Goal: Task Accomplishment & Management: Manage account settings

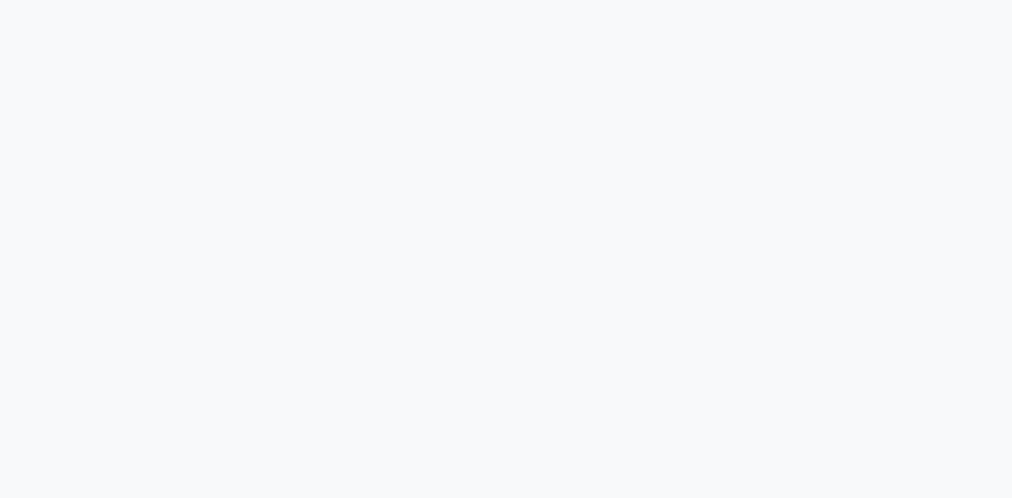
select select "service"
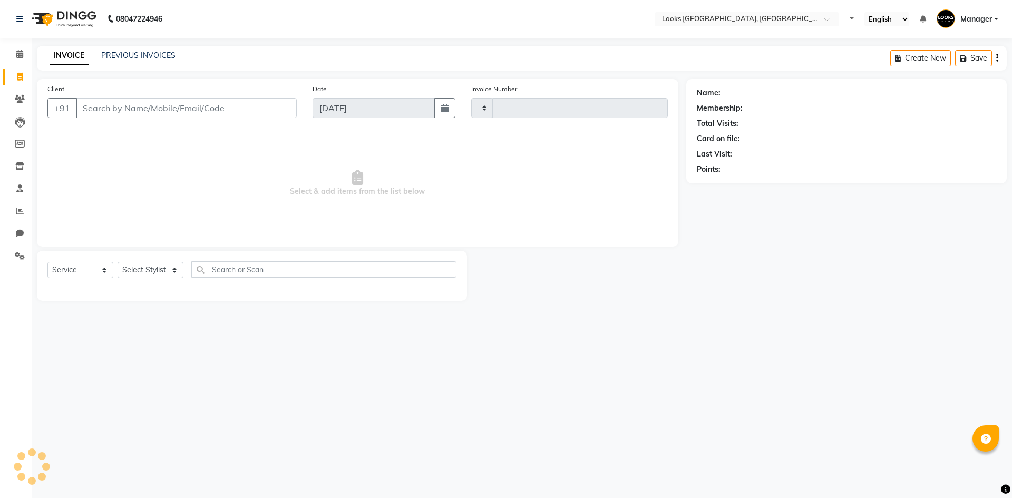
type input "5329"
select select "4718"
click at [18, 256] on icon at bounding box center [20, 256] width 10 height 8
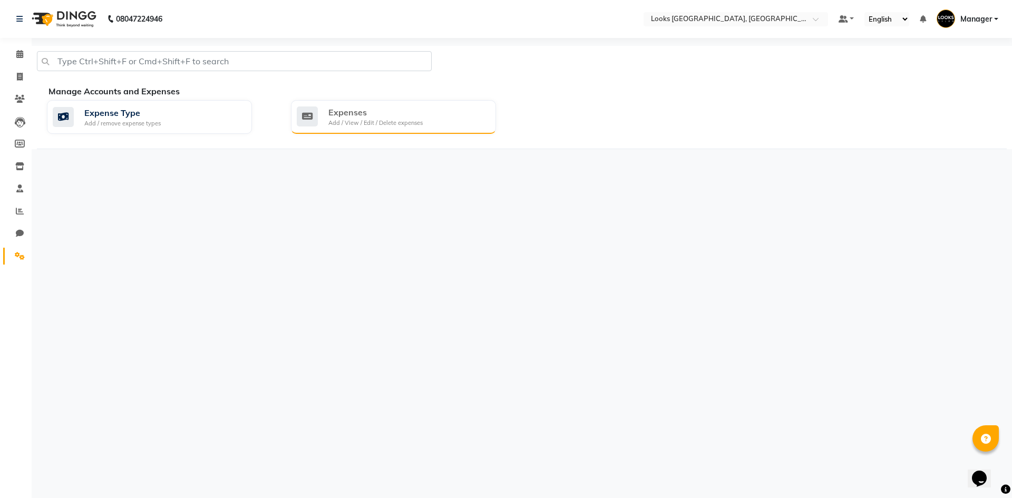
click at [335, 119] on div "Add / View / Edit / Delete expenses" at bounding box center [375, 123] width 94 height 9
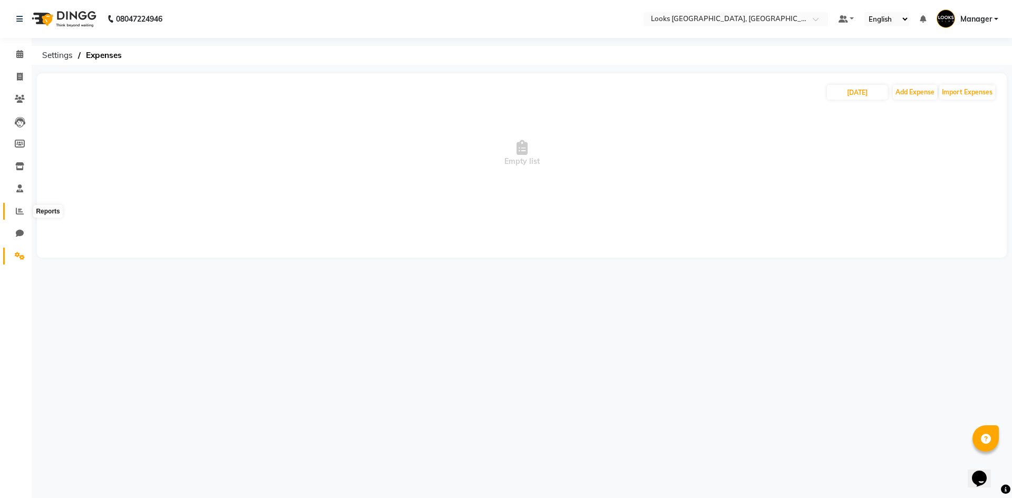
click at [14, 211] on span at bounding box center [20, 212] width 18 height 12
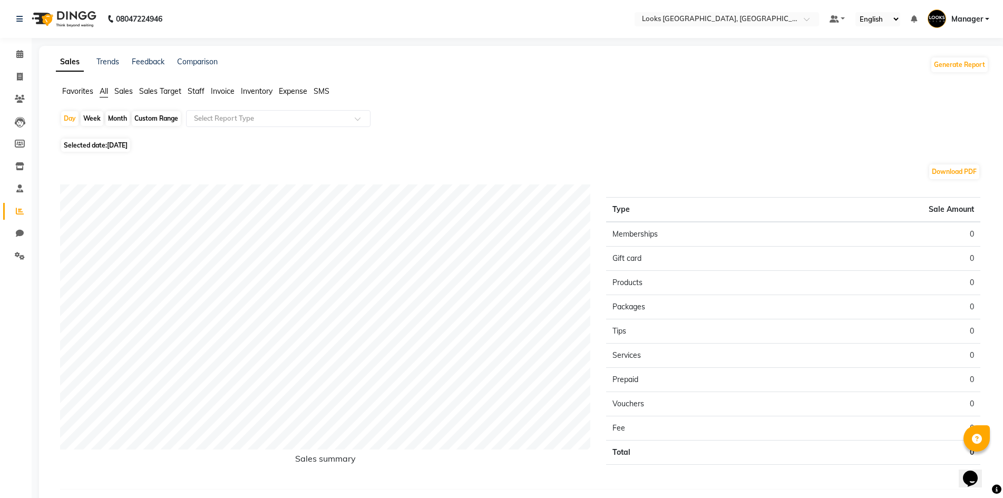
click at [196, 89] on span "Staff" at bounding box center [196, 90] width 17 height 9
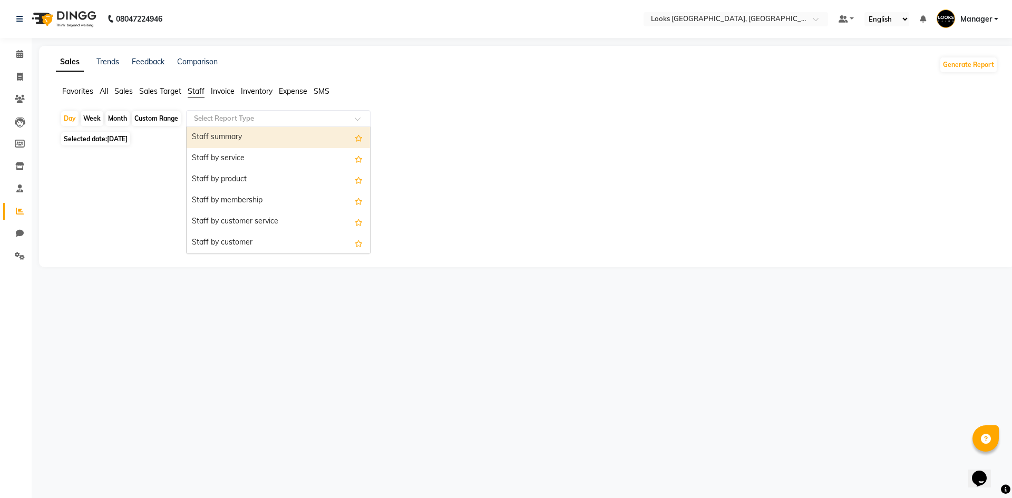
click at [232, 120] on input "text" at bounding box center [268, 118] width 152 height 11
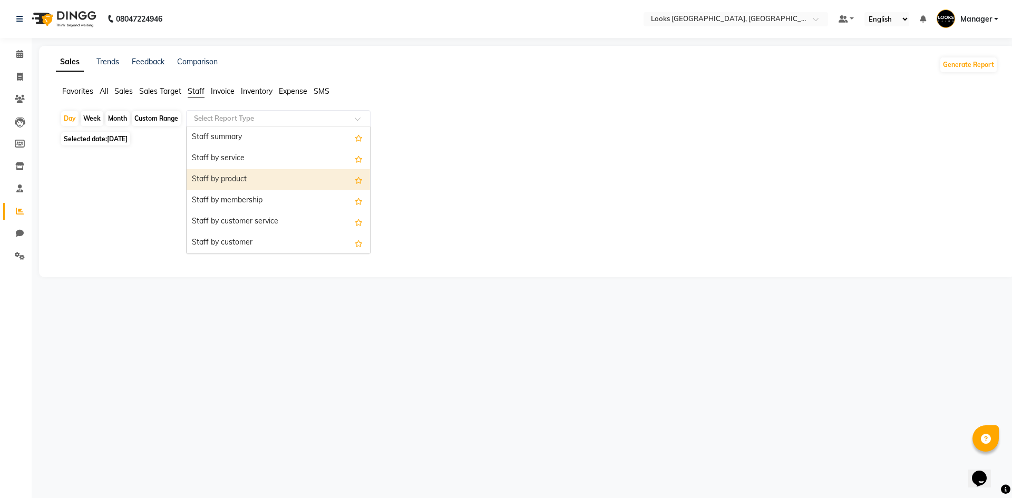
click at [310, 174] on div "Staff by product" at bounding box center [278, 179] width 183 height 21
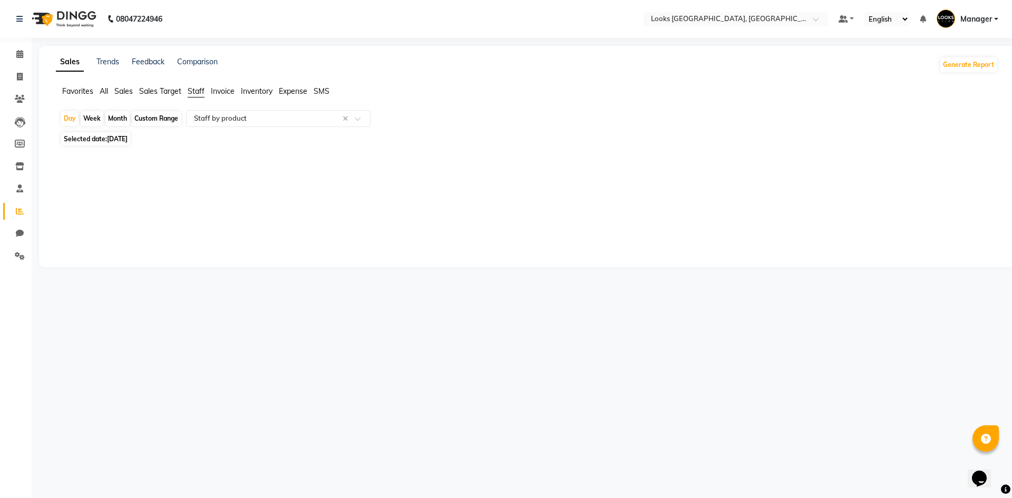
click at [100, 139] on span "Selected date: [DATE]" at bounding box center [95, 138] width 69 height 13
select select "9"
select select "2025"
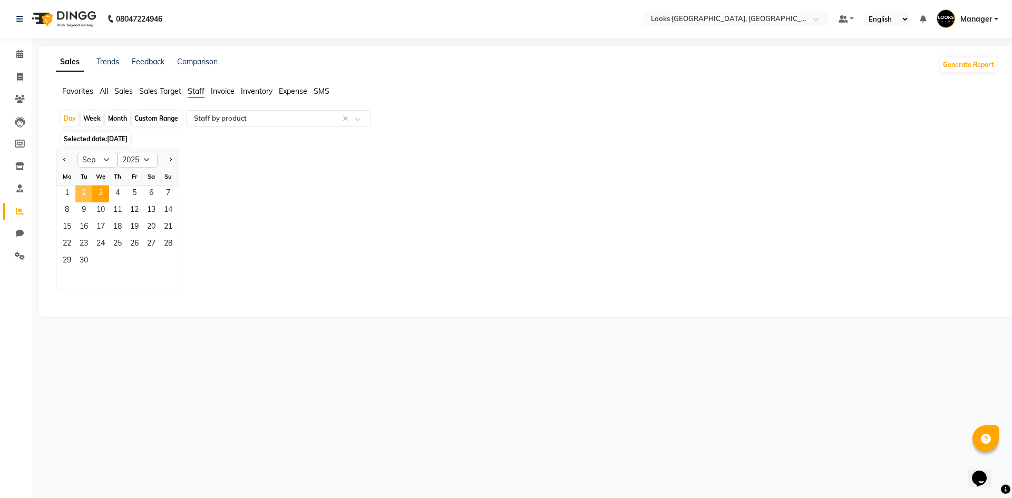
click at [85, 197] on span "2" at bounding box center [83, 194] width 17 height 17
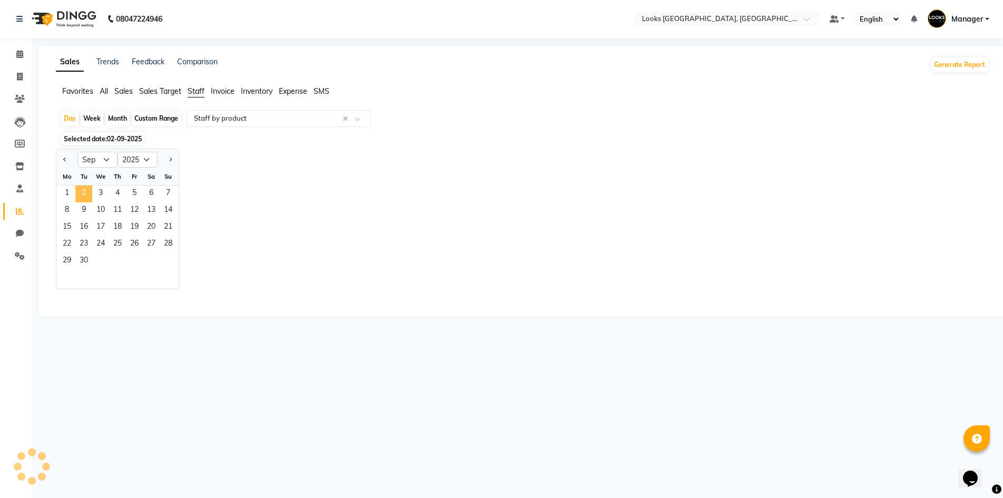
select select "full_report"
select select "csv"
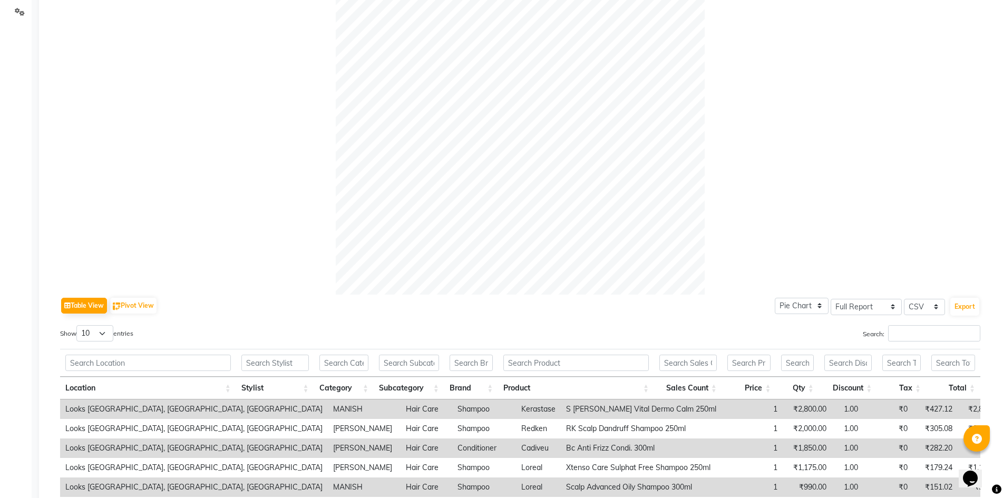
scroll to position [370, 0]
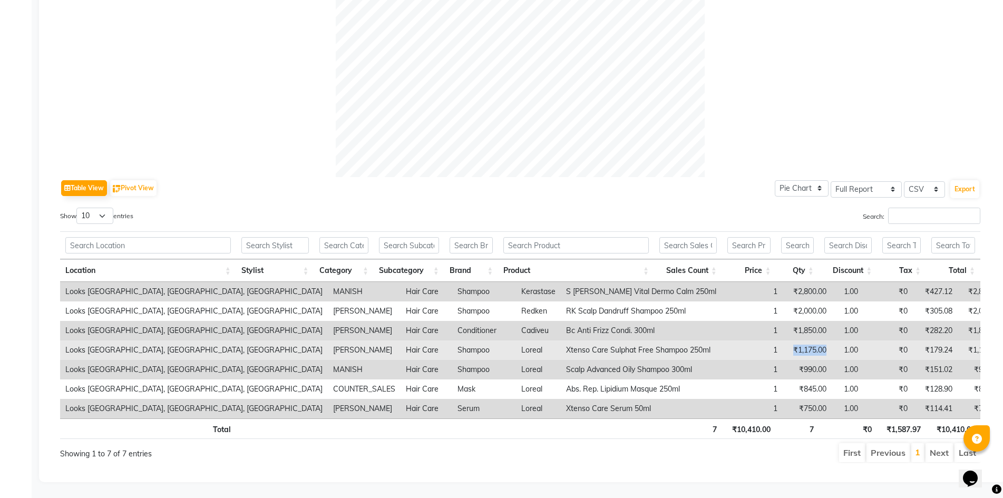
drag, startPoint x: 781, startPoint y: 342, endPoint x: 729, endPoint y: 349, distance: 52.7
click at [729, 349] on tr "Looks [GEOGRAPHIC_DATA], Haryana [PERSON_NAME] Hair Care Shampoo Loreal Xtenso …" at bounding box center [533, 349] width 947 height 19
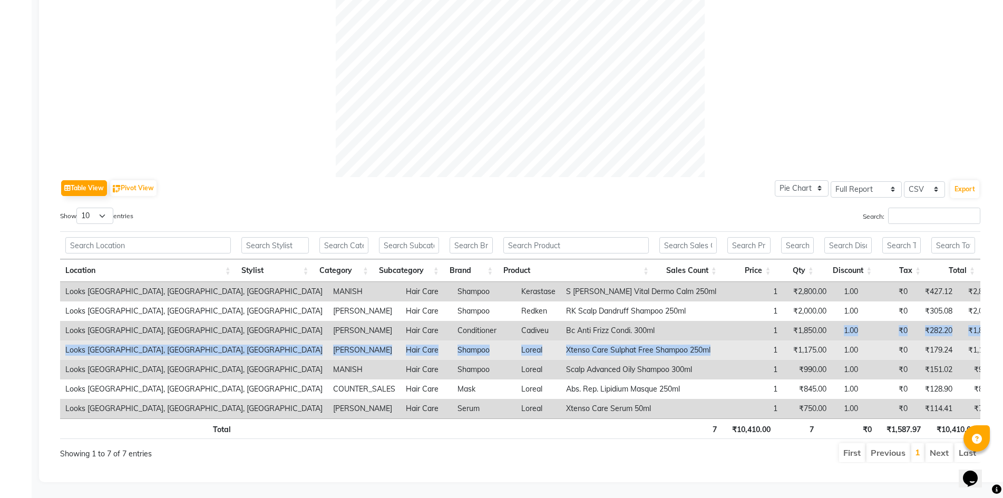
drag, startPoint x: 786, startPoint y: 317, endPoint x: 664, endPoint y: 345, distance: 125.9
click at [664, 345] on tbody "Looks [GEOGRAPHIC_DATA], [GEOGRAPHIC_DATA], [GEOGRAPHIC_DATA] MANISH Hair Care …" at bounding box center [533, 350] width 947 height 136
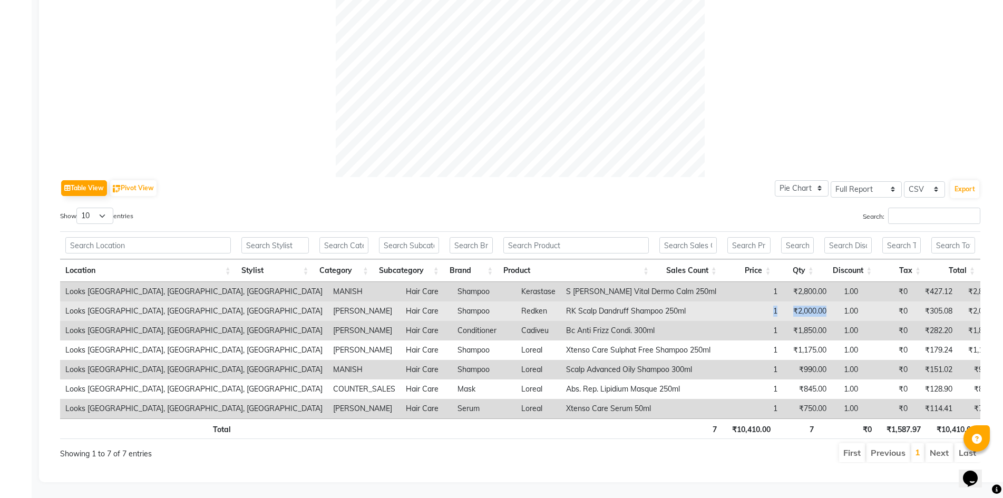
drag, startPoint x: 775, startPoint y: 295, endPoint x: 680, endPoint y: 307, distance: 95.6
click at [680, 307] on tr "Looks [GEOGRAPHIC_DATA], [GEOGRAPHIC_DATA], Haryana [PERSON_NAME] Hair Care Sha…" at bounding box center [533, 310] width 947 height 19
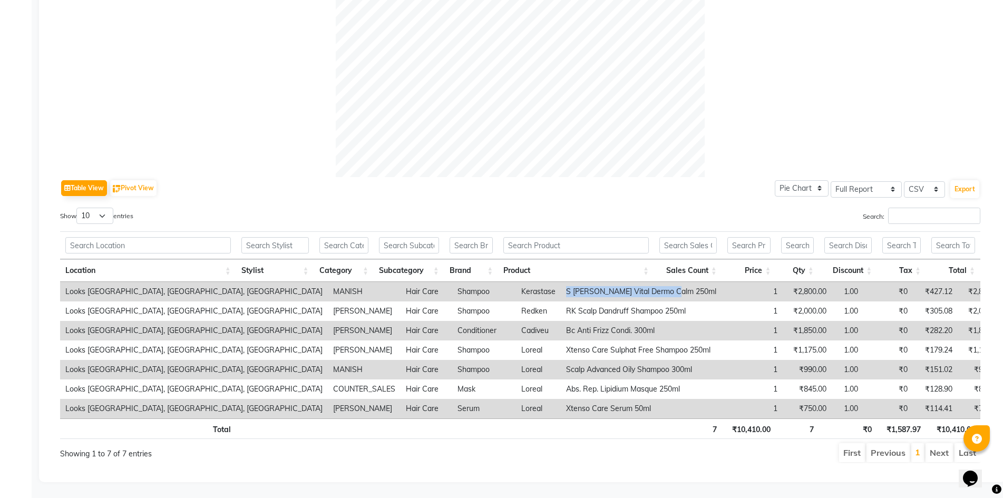
drag, startPoint x: 503, startPoint y: 280, endPoint x: 620, endPoint y: 283, distance: 116.5
click at [620, 283] on td "S [PERSON_NAME] Vital Dermo Calm 250ml" at bounding box center [641, 291] width 161 height 19
copy td "S [PERSON_NAME] Vital Dermo Calm 250ml"
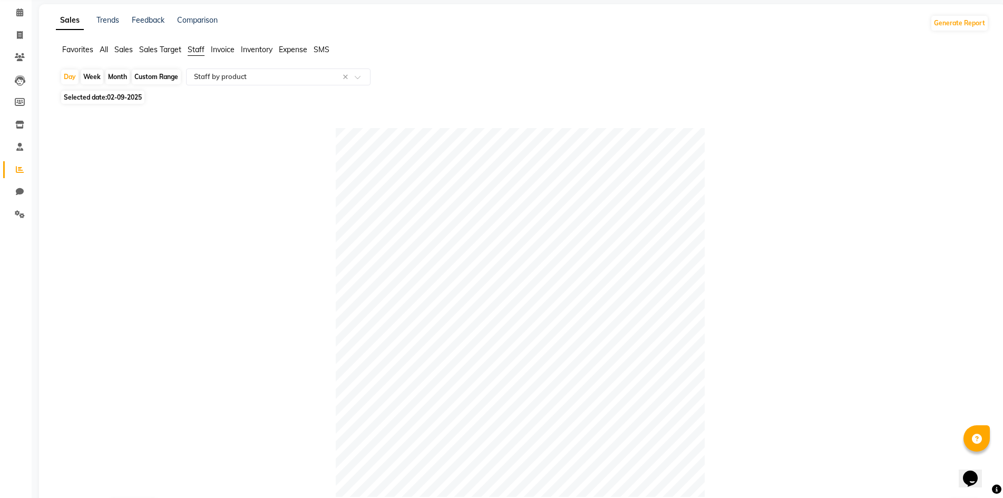
scroll to position [0, 0]
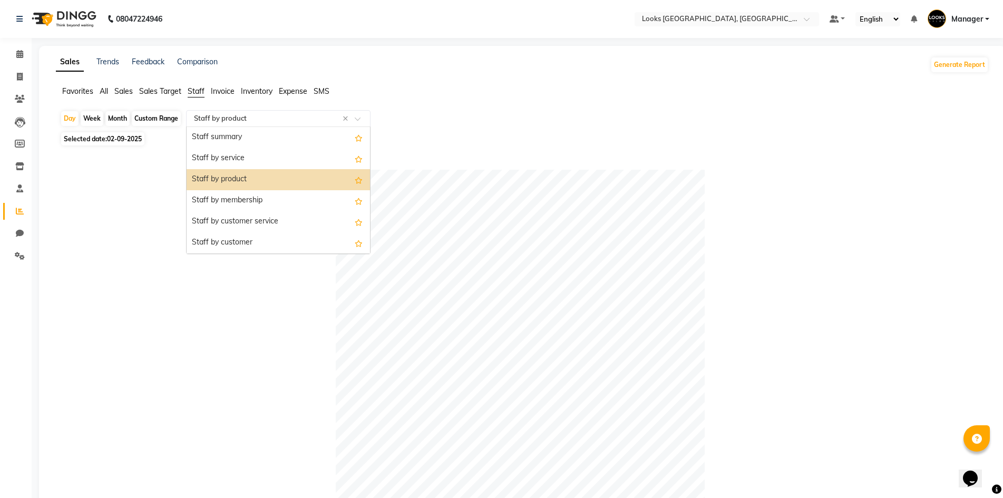
click at [282, 116] on input "text" at bounding box center [268, 118] width 152 height 11
click at [261, 140] on div "Staff summary" at bounding box center [278, 137] width 183 height 21
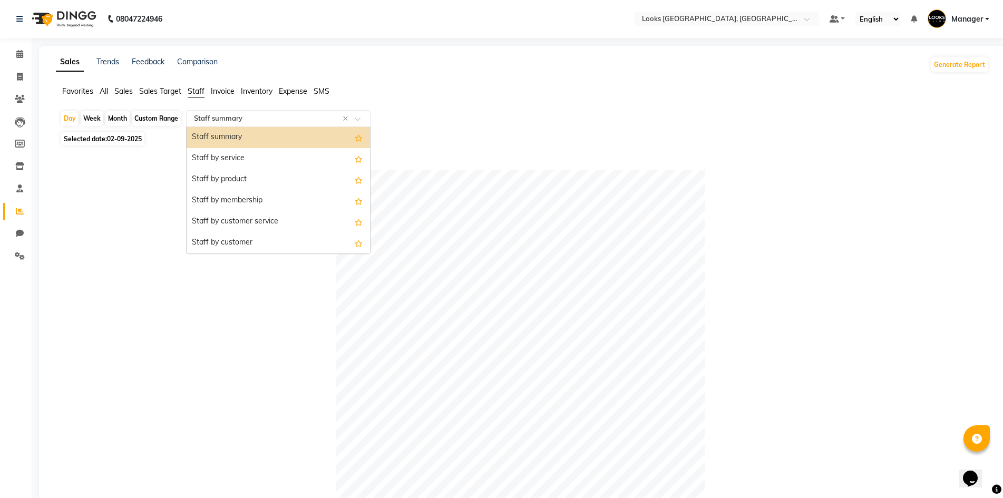
click at [266, 119] on input "text" at bounding box center [268, 118] width 152 height 11
click at [273, 154] on div "Staff by service" at bounding box center [278, 158] width 183 height 21
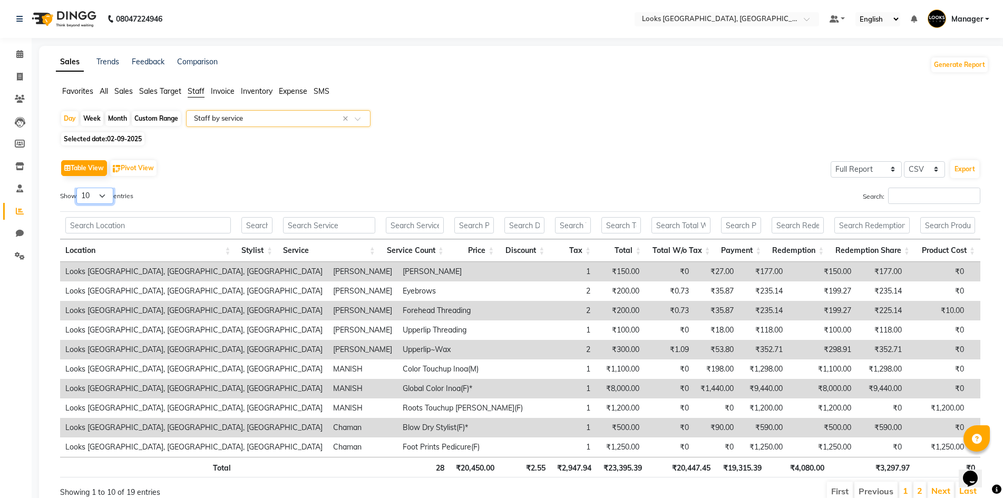
drag, startPoint x: 96, startPoint y: 191, endPoint x: 97, endPoint y: 202, distance: 11.1
click at [96, 191] on select "10 25 50 100" at bounding box center [94, 196] width 37 height 16
select select "100"
click at [78, 188] on select "10 25 50 100" at bounding box center [94, 196] width 37 height 16
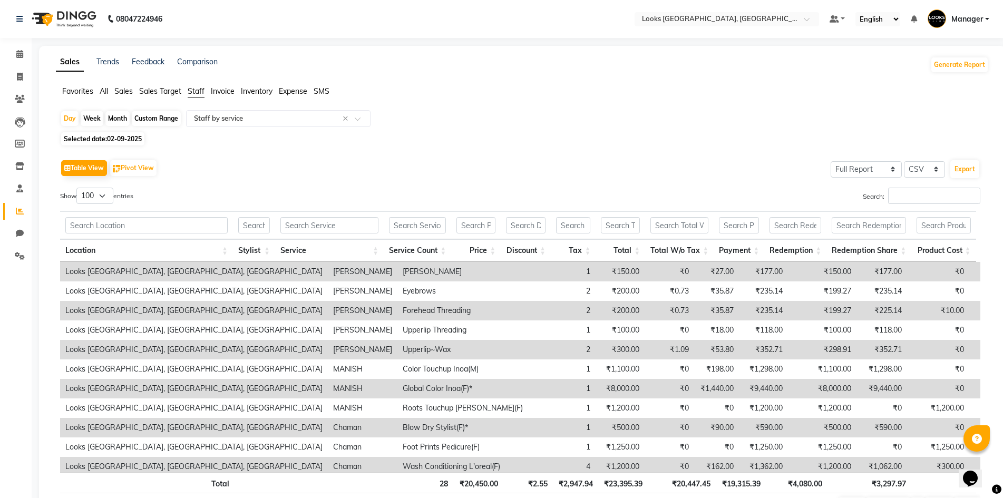
click at [333, 165] on div "Table View Pivot View Select Full Report Filtered Report Select CSV PDF Export" at bounding box center [520, 168] width 920 height 22
click at [19, 77] on icon at bounding box center [20, 77] width 6 height 8
select select "service"
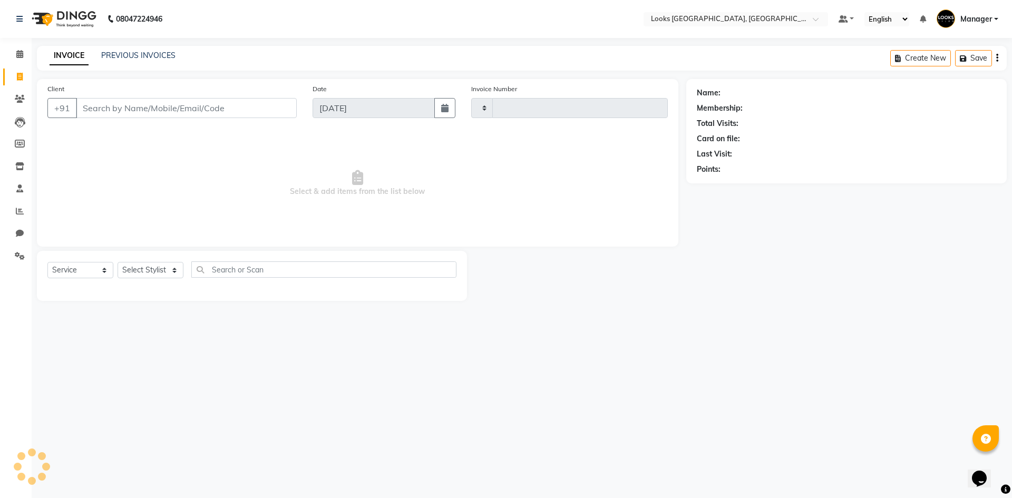
type input "5329"
select select "4718"
drag, startPoint x: 18, startPoint y: 255, endPoint x: 44, endPoint y: 253, distance: 25.3
click at [19, 255] on icon at bounding box center [20, 256] width 10 height 8
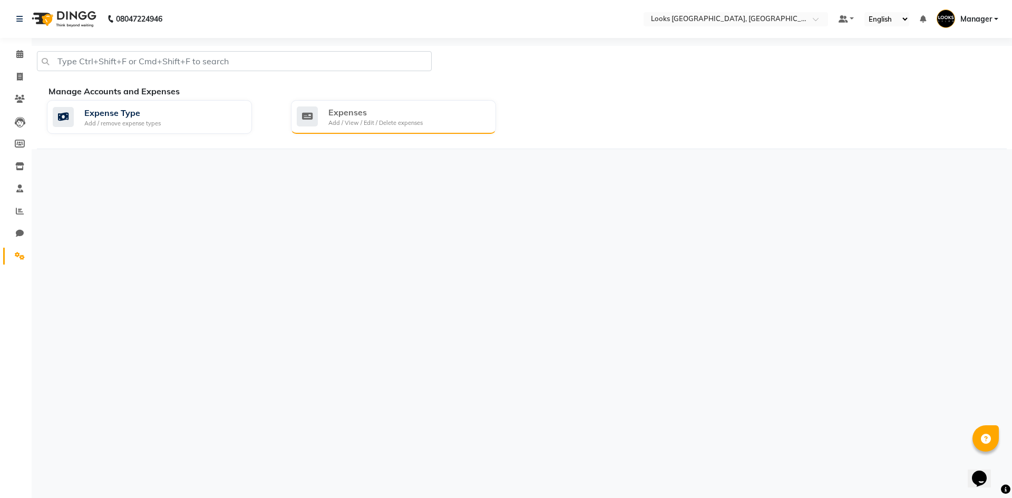
click at [336, 118] on div "Expenses" at bounding box center [375, 112] width 94 height 13
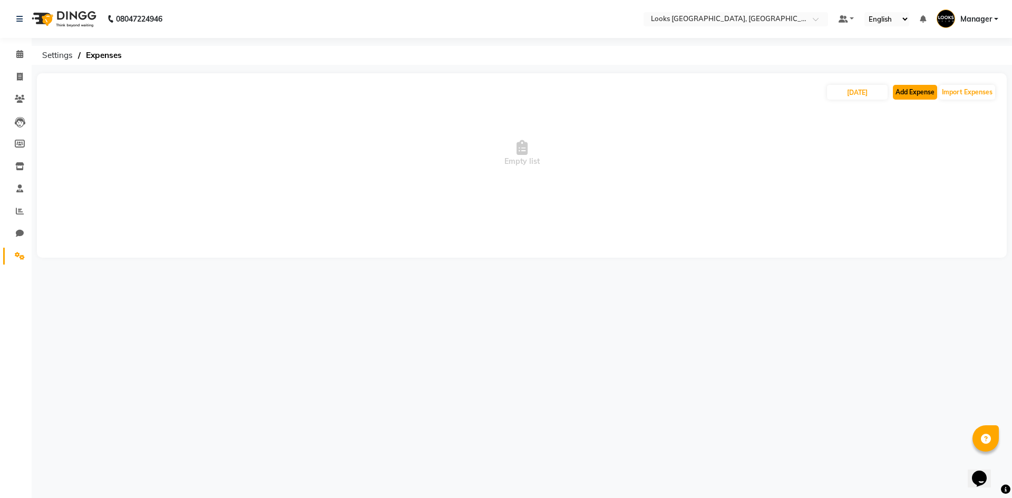
click at [907, 95] on button "Add Expense" at bounding box center [915, 92] width 44 height 15
select select "1"
select select "3555"
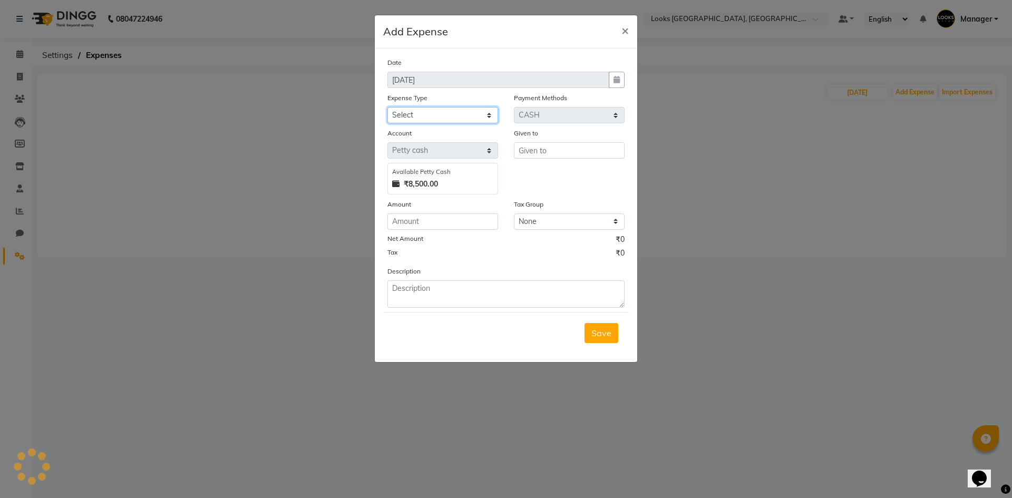
click at [416, 108] on select "Select Bank Deposit Blinkit Cash Handover CLIENT Client ordered food Client Ref…" at bounding box center [442, 115] width 111 height 16
select select "22741"
click at [387, 107] on select "Select Bank Deposit Blinkit Cash Handover CLIENT Client ordered food Client Ref…" at bounding box center [442, 115] width 111 height 16
click at [569, 152] on input "text" at bounding box center [569, 150] width 111 height 16
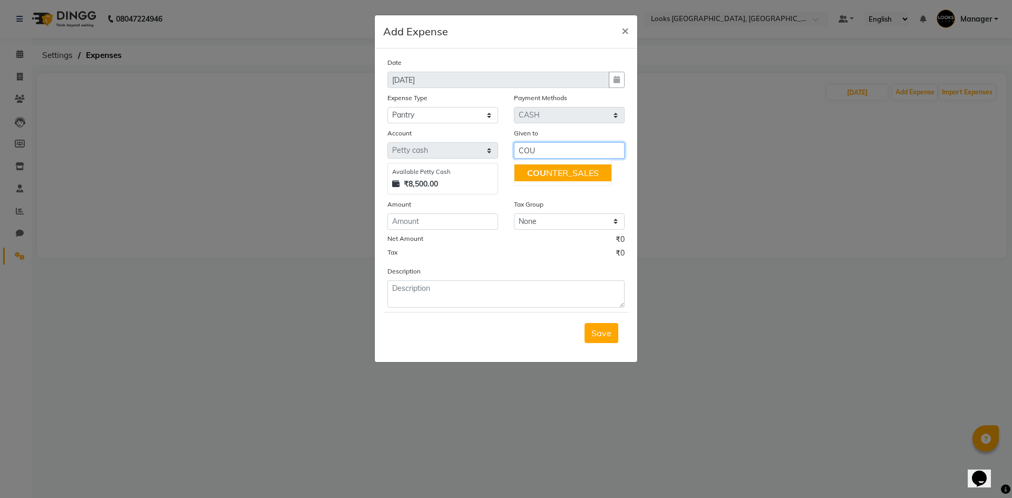
click at [569, 169] on ngb-highlight "COU NTER_SALES" at bounding box center [563, 173] width 72 height 11
type input "COUNTER_SALES"
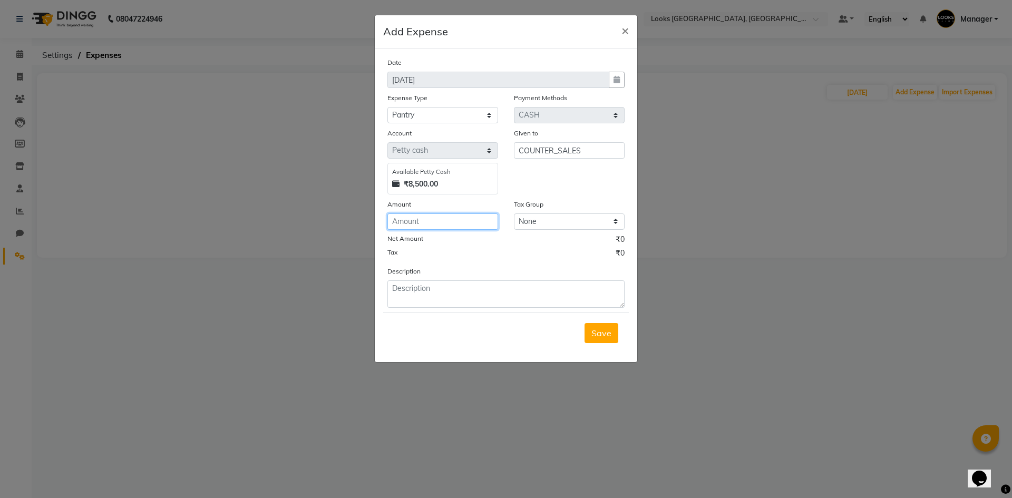
click at [445, 220] on input "number" at bounding box center [442, 221] width 111 height 16
type input "120"
click at [480, 298] on textarea at bounding box center [505, 293] width 237 height 27
type textarea "MILK 120"
click at [608, 332] on span "Save" at bounding box center [601, 333] width 20 height 11
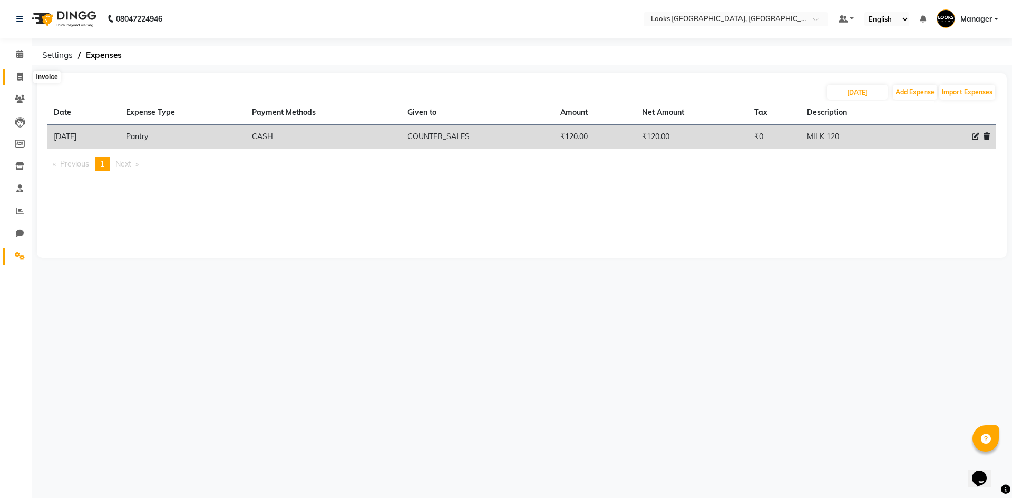
click at [16, 76] on span at bounding box center [20, 77] width 18 height 12
select select "service"
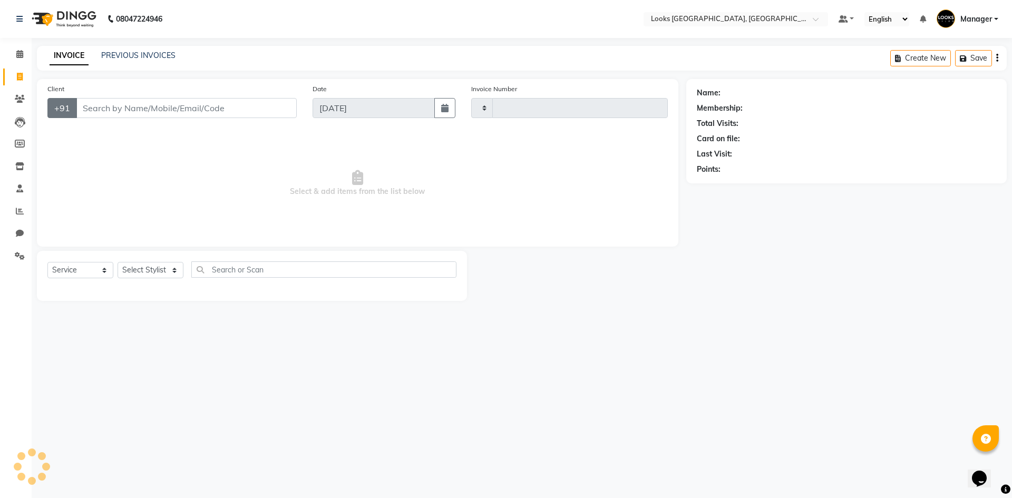
type input "5329"
select select "4718"
click at [140, 265] on select "Select Stylist" at bounding box center [151, 270] width 66 height 16
select select "29043"
click at [118, 262] on select "Select Stylist [PERSON_NAME] [PERSON_NAME] COUNTER_SALES Employee_WS [PERSON_NA…" at bounding box center [151, 270] width 66 height 16
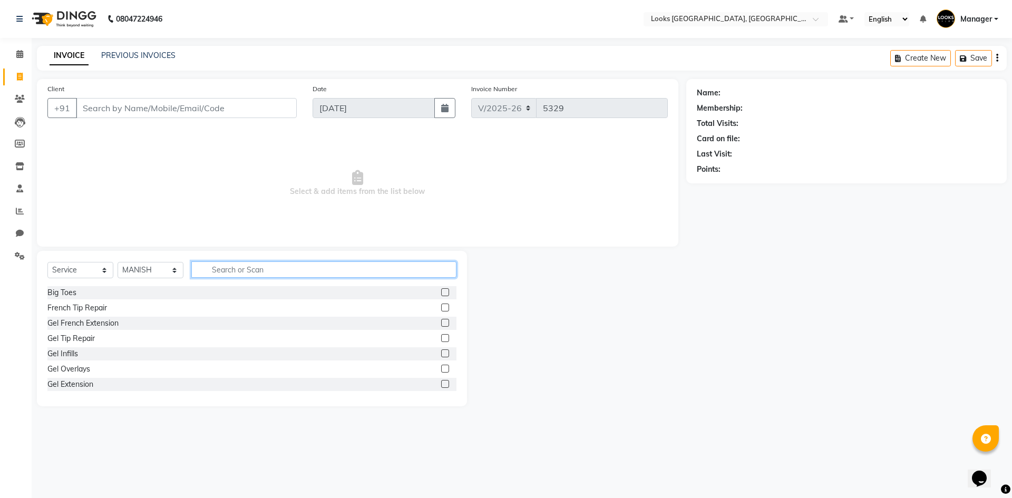
click at [235, 271] on input "text" at bounding box center [323, 269] width 265 height 16
type input "TOUCH"
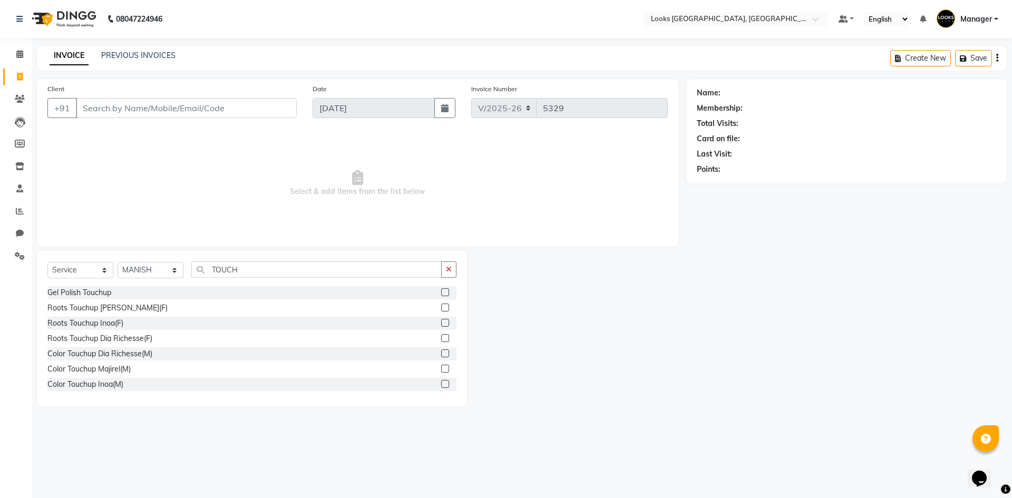
click at [441, 323] on label at bounding box center [445, 323] width 8 height 8
click at [441, 323] on input "checkbox" at bounding box center [444, 323] width 7 height 7
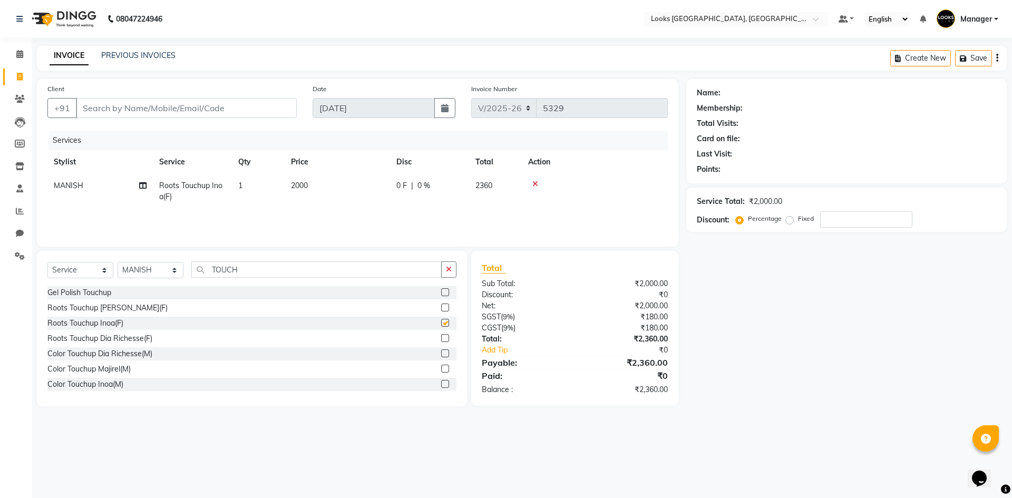
checkbox input "false"
click at [303, 182] on span "2000" at bounding box center [299, 185] width 17 height 9
select select "29043"
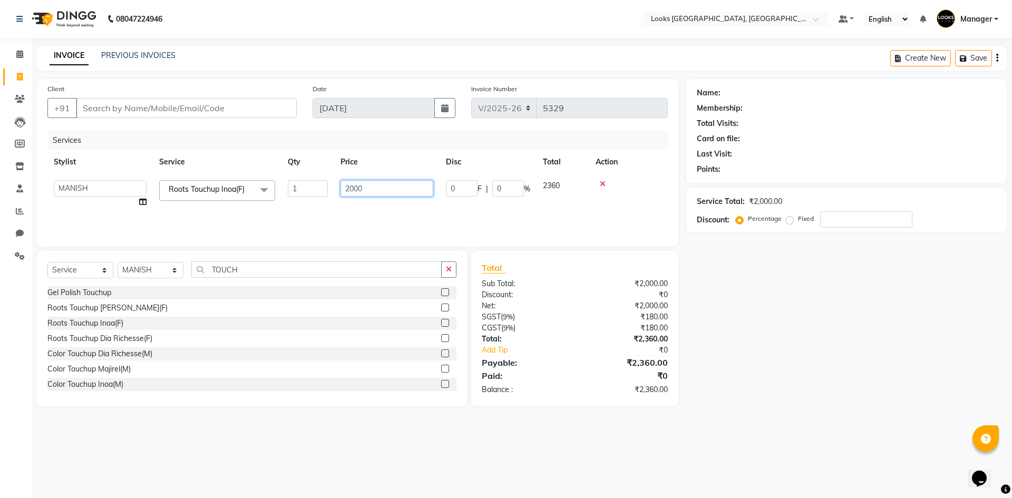
drag, startPoint x: 389, startPoint y: 188, endPoint x: 199, endPoint y: 196, distance: 189.9
click at [244, 194] on tr "[PERSON_NAME] [PERSON_NAME] COUNTER_SALES Employee_WS [PERSON_NAME] Manager [PE…" at bounding box center [357, 194] width 620 height 40
type input "1400"
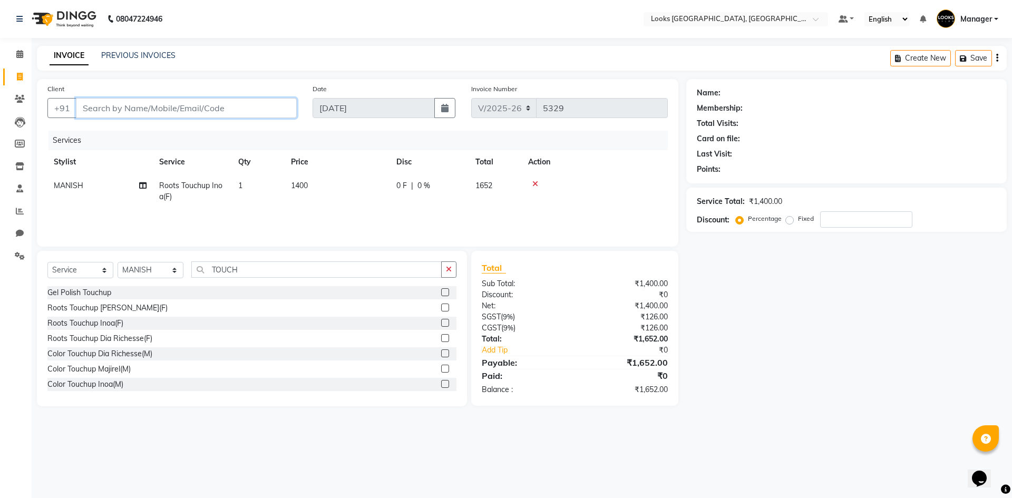
click at [195, 109] on input "Client" at bounding box center [186, 108] width 221 height 20
type input "8"
type input "0"
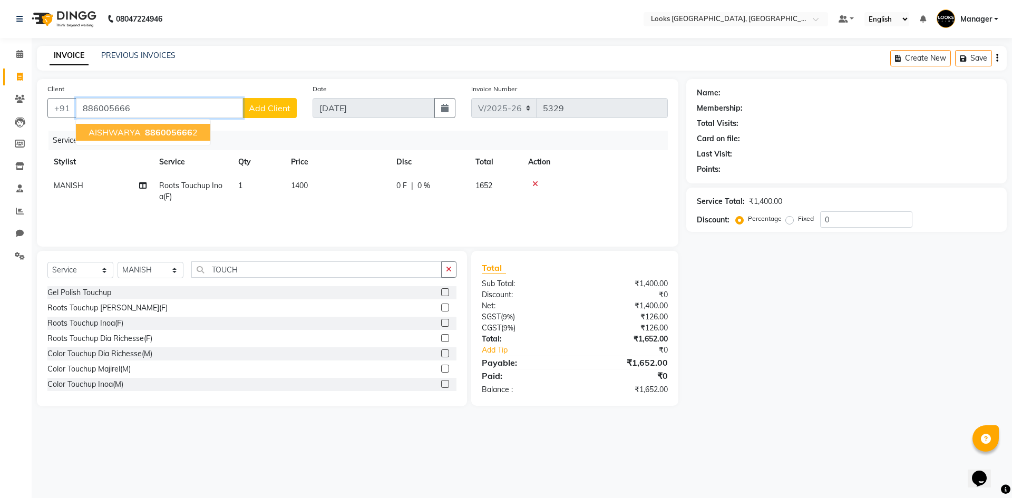
click at [188, 130] on span "886005666" at bounding box center [168, 132] width 47 height 11
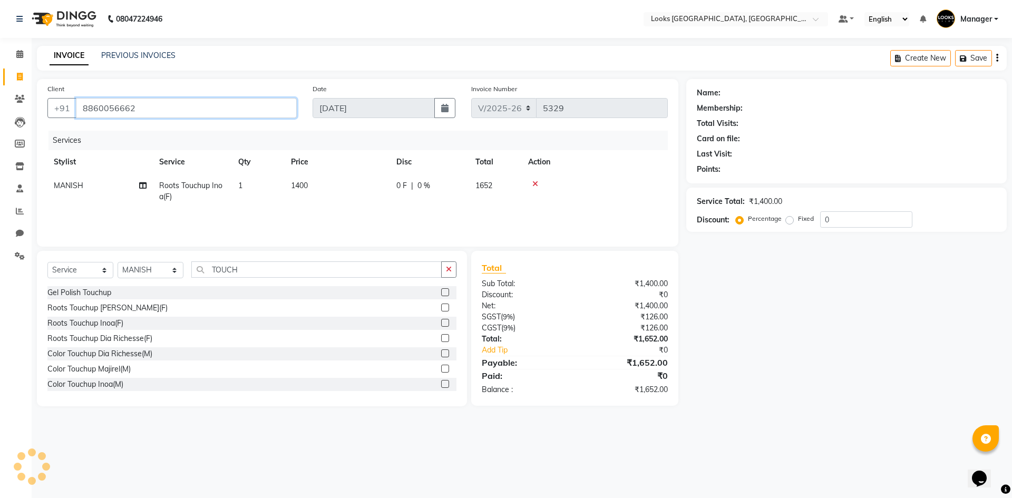
type input "8860056662"
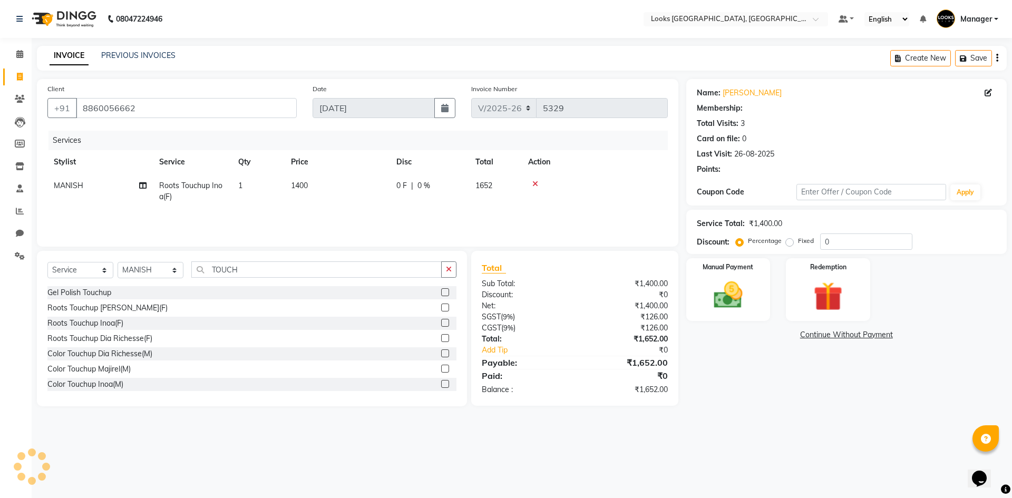
select select "1: Object"
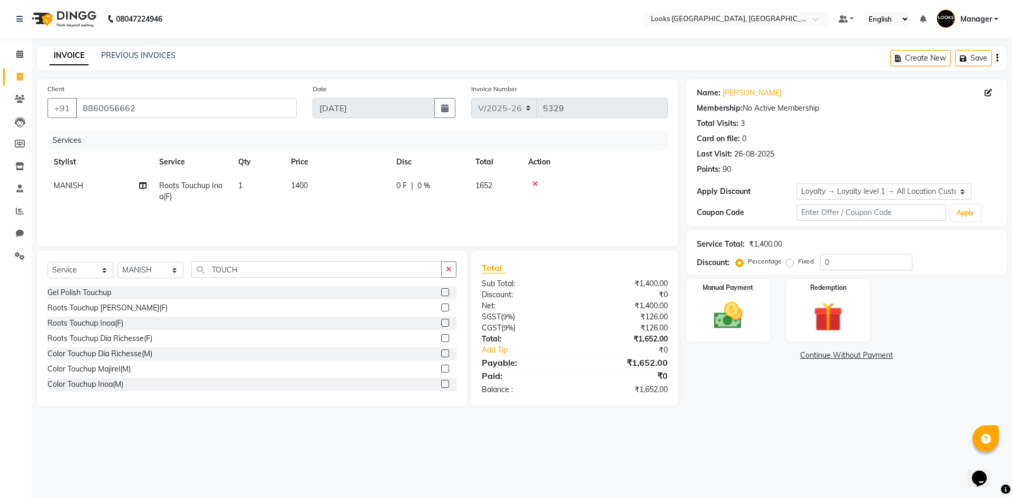
click at [737, 416] on main "INVOICE PREVIOUS INVOICES Create New Save Client [PHONE_NUMBER] Date [DATE] Inv…" at bounding box center [522, 234] width 980 height 376
click at [720, 323] on img at bounding box center [728, 315] width 49 height 35
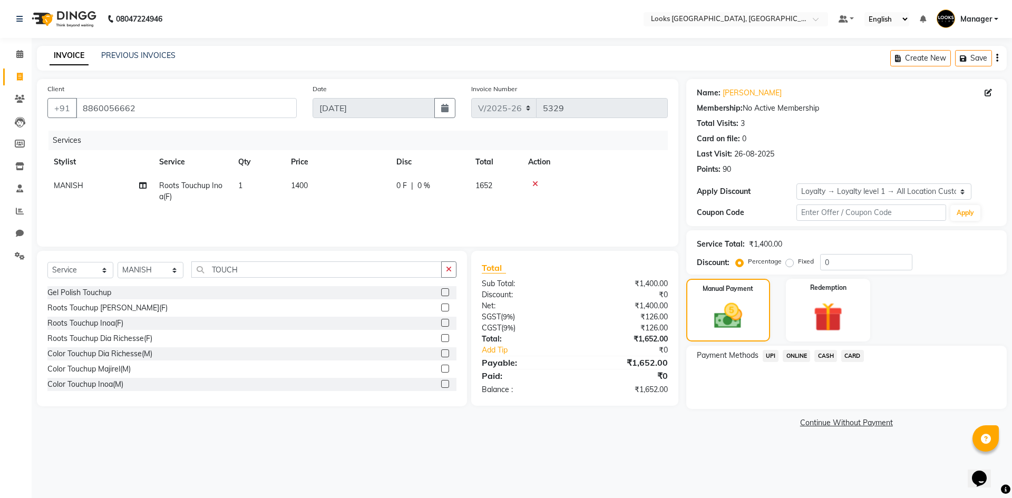
click at [828, 357] on span "CASH" at bounding box center [825, 356] width 23 height 12
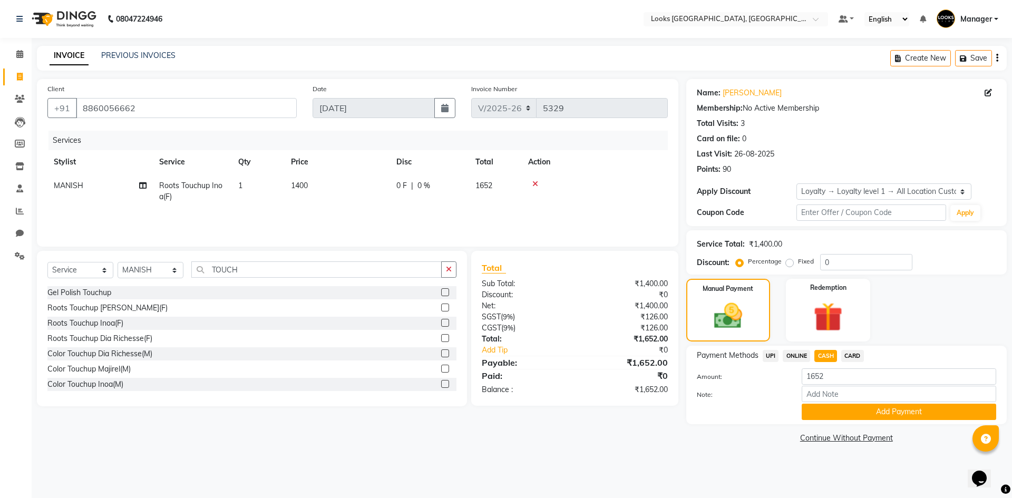
click at [870, 411] on button "Add Payment" at bounding box center [899, 412] width 194 height 16
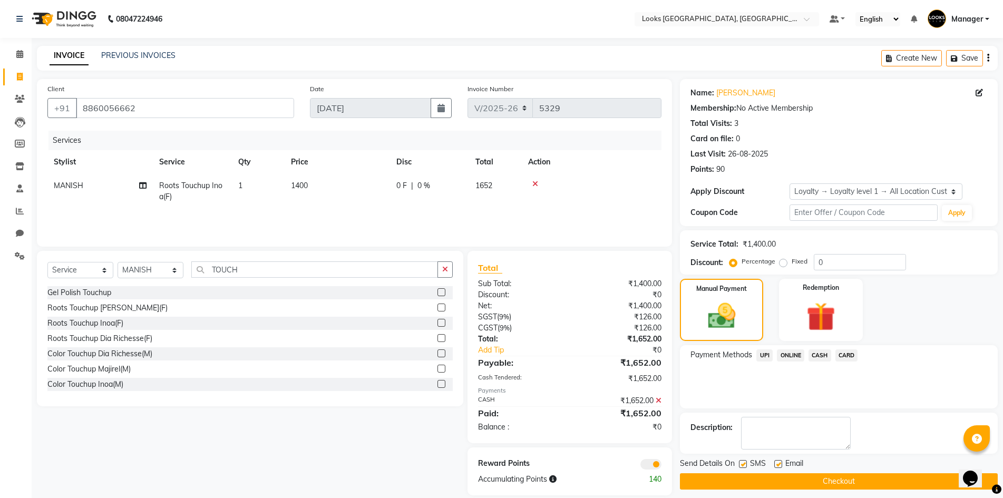
scroll to position [13, 0]
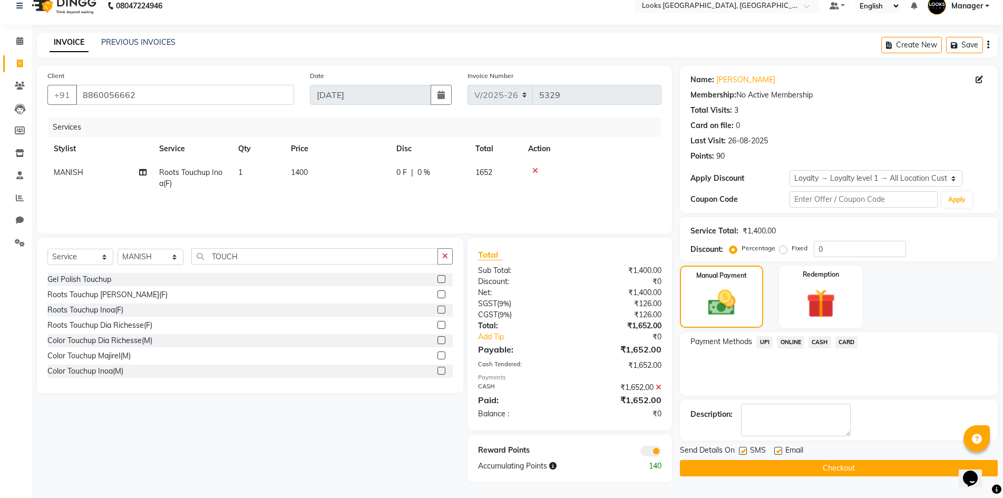
click at [882, 466] on button "Checkout" at bounding box center [839, 468] width 318 height 16
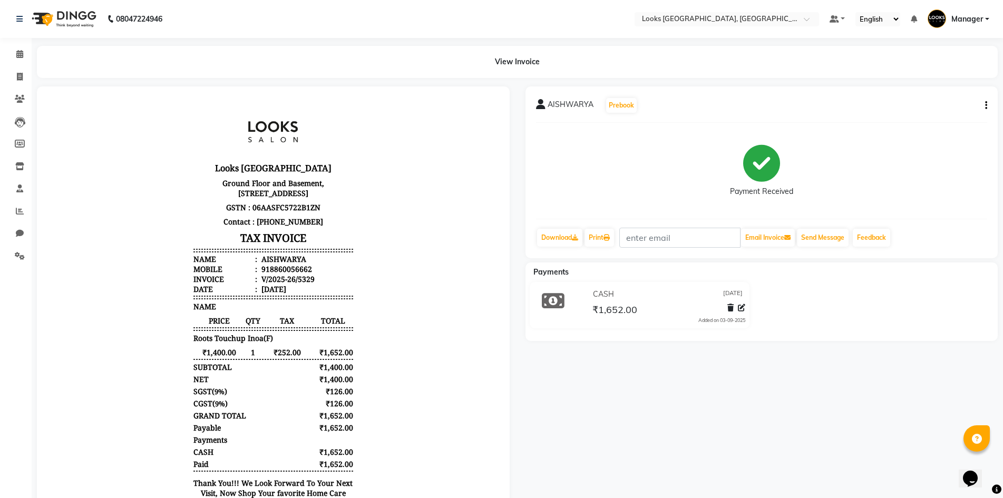
click at [42, 17] on img at bounding box center [63, 19] width 72 height 30
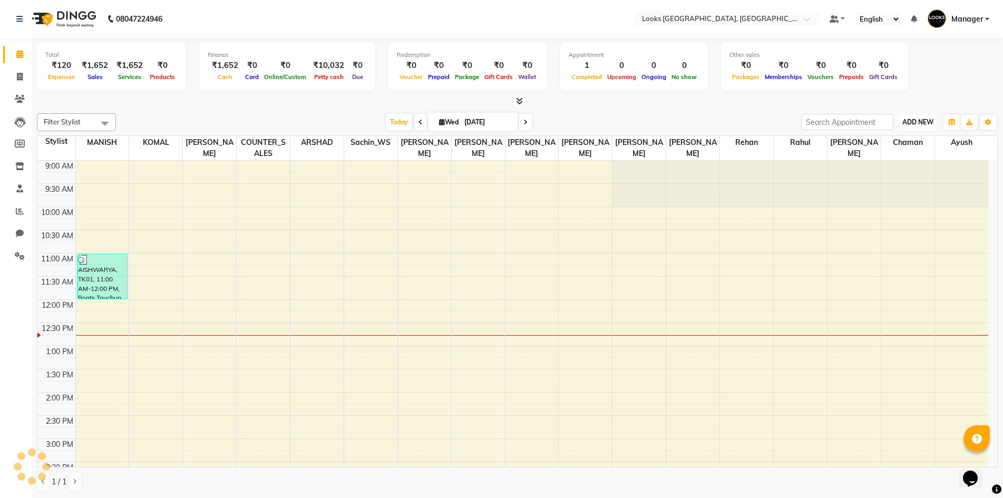
click at [920, 122] on span "ADD NEW" at bounding box center [917, 122] width 31 height 8
click at [902, 171] on link "Add Expense" at bounding box center [893, 170] width 83 height 14
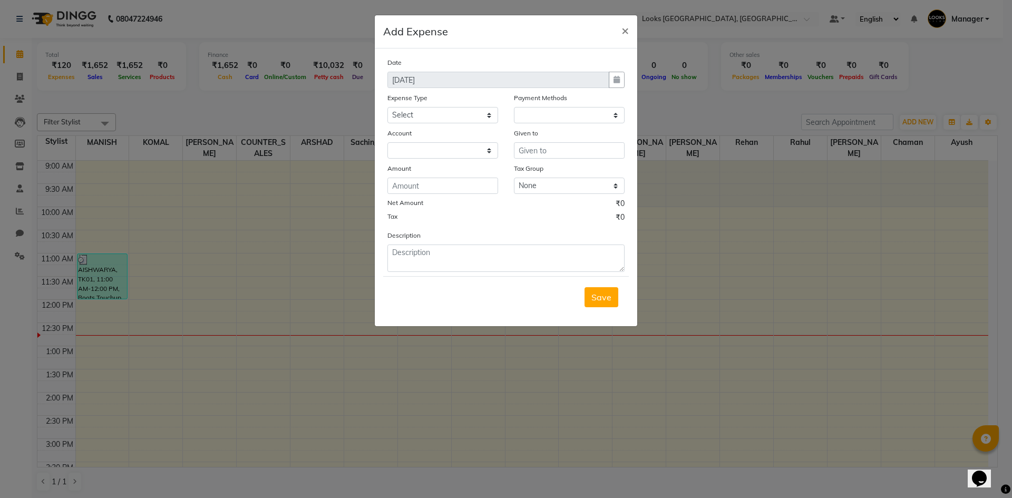
select select "1"
select select "3555"
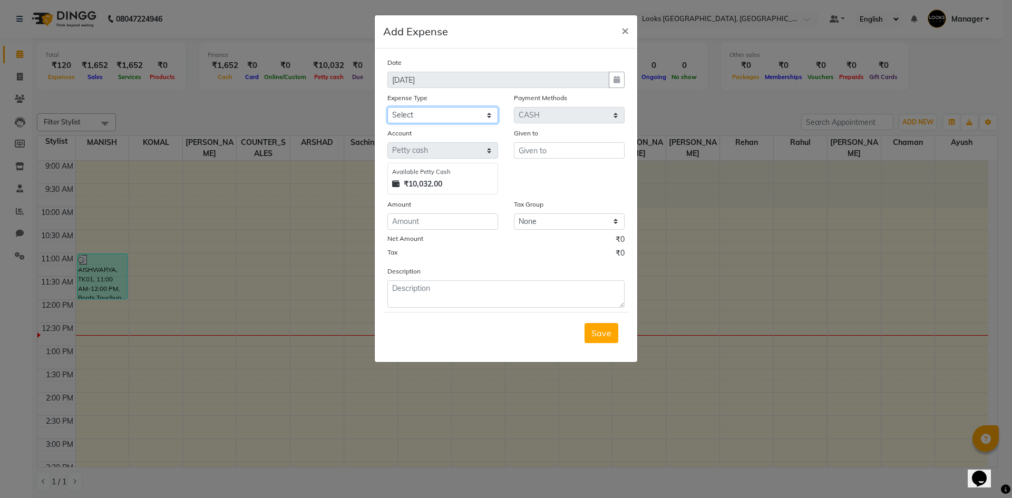
click at [427, 111] on select "Select Bank Deposit Blinkit Cash Handover CLIENT Client ordered food Client Ref…" at bounding box center [442, 115] width 111 height 16
select select "22741"
click at [387, 107] on select "Select Bank Deposit Blinkit Cash Handover CLIENT Client ordered food Client Ref…" at bounding box center [442, 115] width 111 height 16
click at [565, 157] on input "text" at bounding box center [569, 150] width 111 height 16
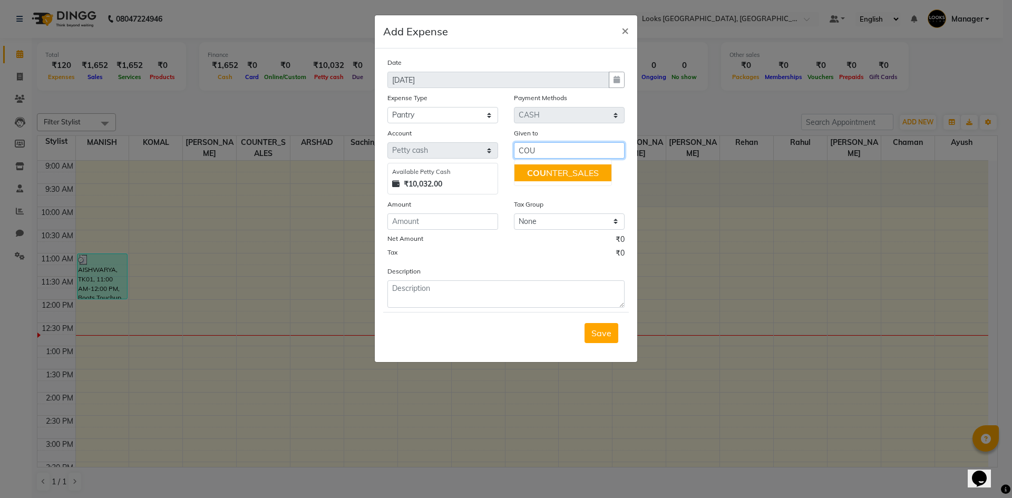
click at [551, 172] on ngb-highlight "COU NTER_SALES" at bounding box center [563, 173] width 72 height 11
type input "COUNTER_SALES"
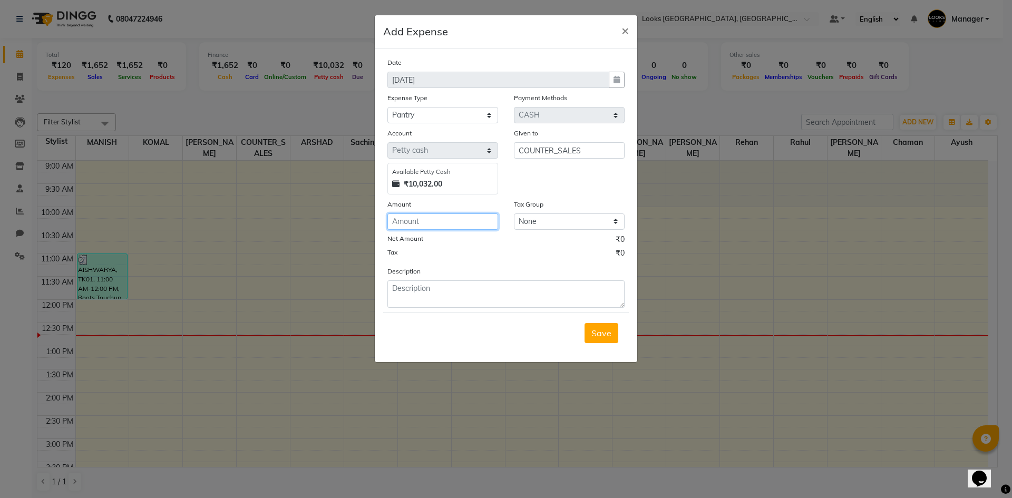
click at [426, 224] on input "number" at bounding box center [442, 221] width 111 height 16
type input "135"
click at [444, 294] on textarea at bounding box center [505, 293] width 237 height 27
type textarea "WATER BOTTLE FOR LABOUR 135"
click at [591, 332] on button "Save" at bounding box center [601, 333] width 34 height 20
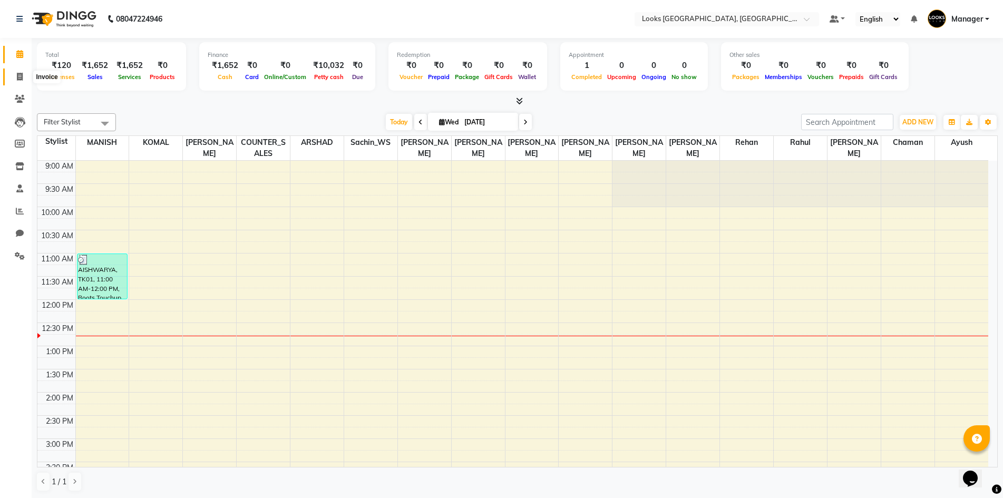
click at [19, 74] on icon at bounding box center [20, 77] width 6 height 8
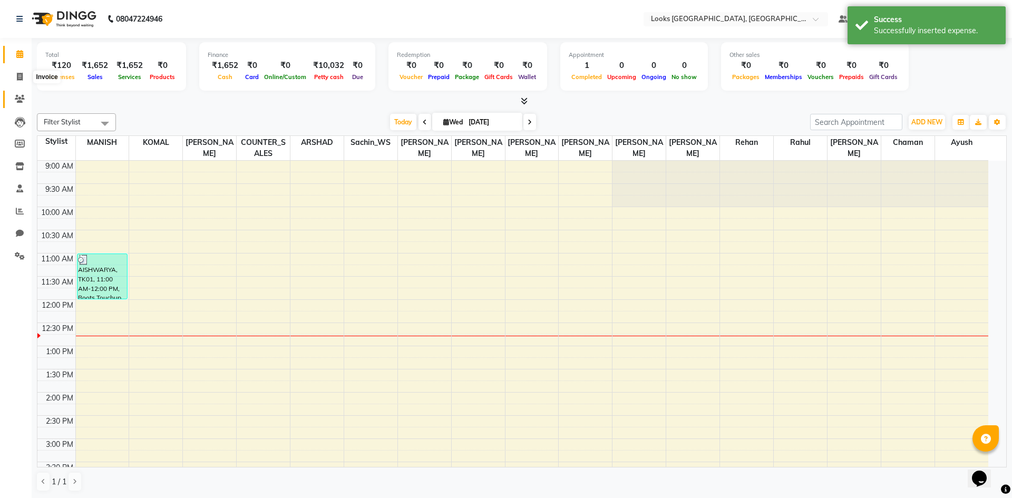
select select "service"
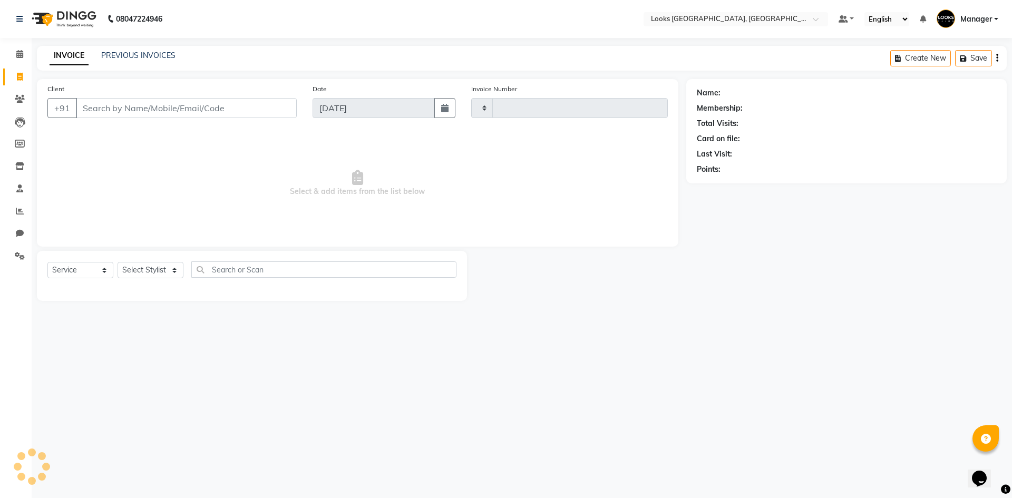
type input "5330"
select select "4718"
drag, startPoint x: 158, startPoint y: 272, endPoint x: 160, endPoint y: 266, distance: 6.4
click at [157, 272] on select "Select Stylist" at bounding box center [151, 270] width 66 height 16
select select "29671"
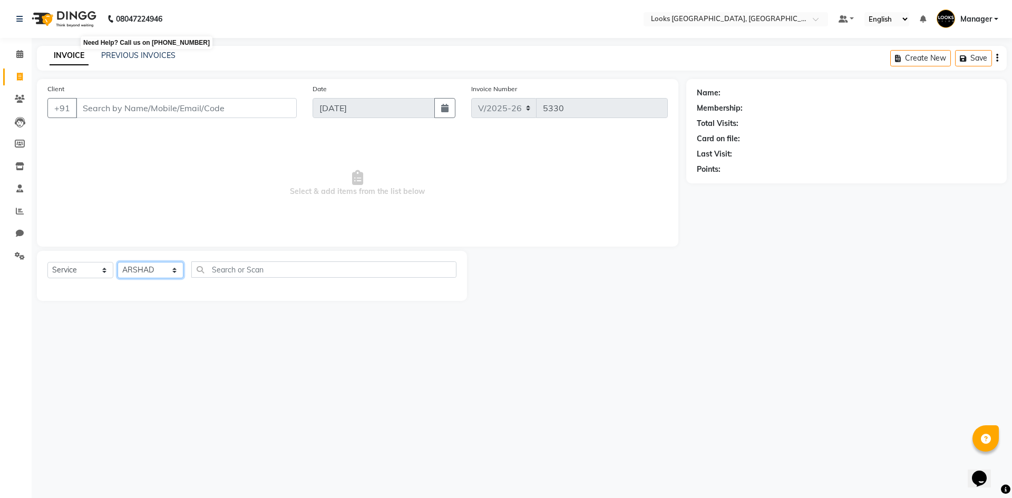
click at [118, 262] on select "Select Stylist [PERSON_NAME] [PERSON_NAME] COUNTER_SALES Employee_WS [PERSON_NA…" at bounding box center [151, 270] width 66 height 16
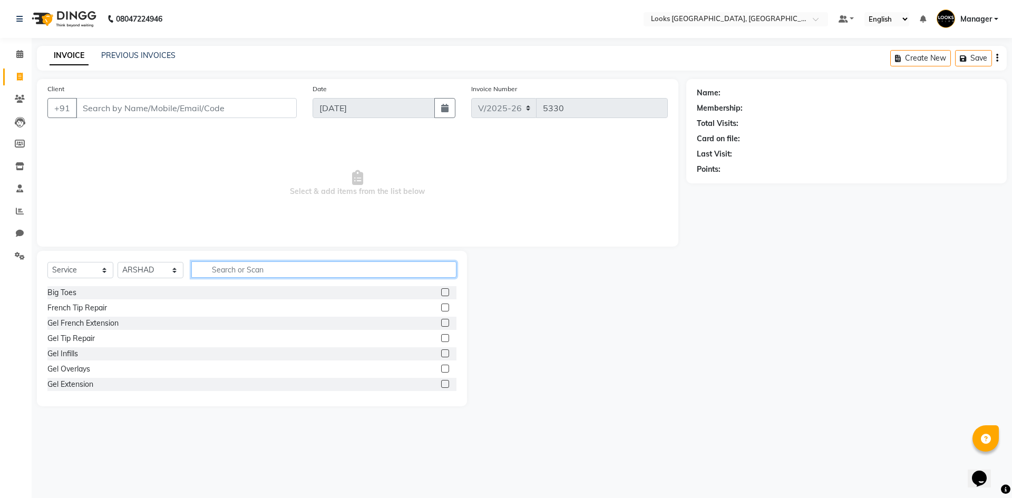
click at [252, 269] on input "text" at bounding box center [323, 269] width 265 height 16
type input "CUT"
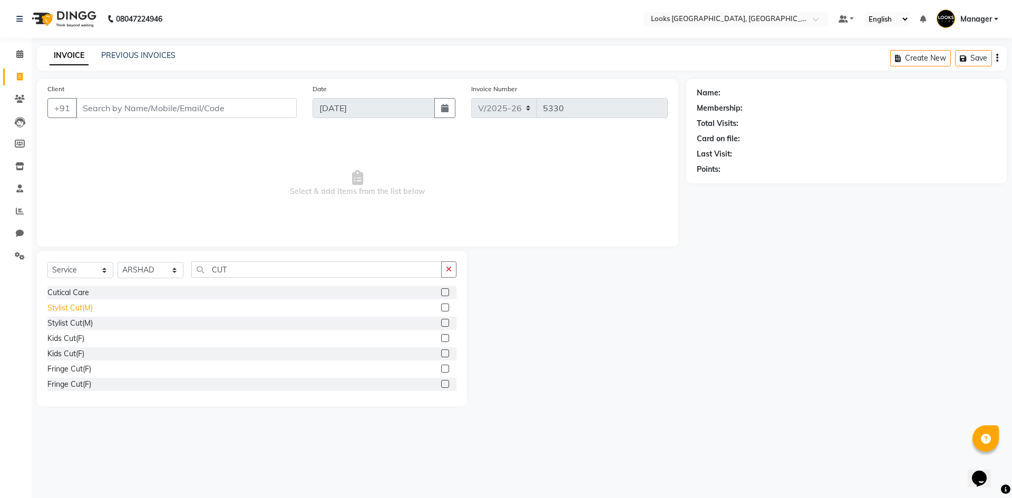
click at [67, 306] on div "Stylist Cut(M)" at bounding box center [69, 308] width 45 height 11
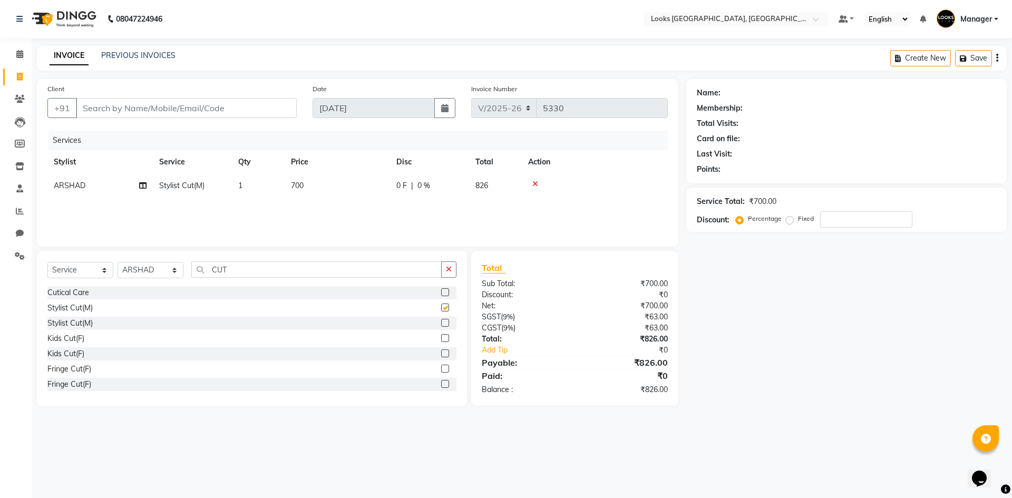
checkbox input "false"
click at [340, 185] on td "700" at bounding box center [337, 186] width 105 height 24
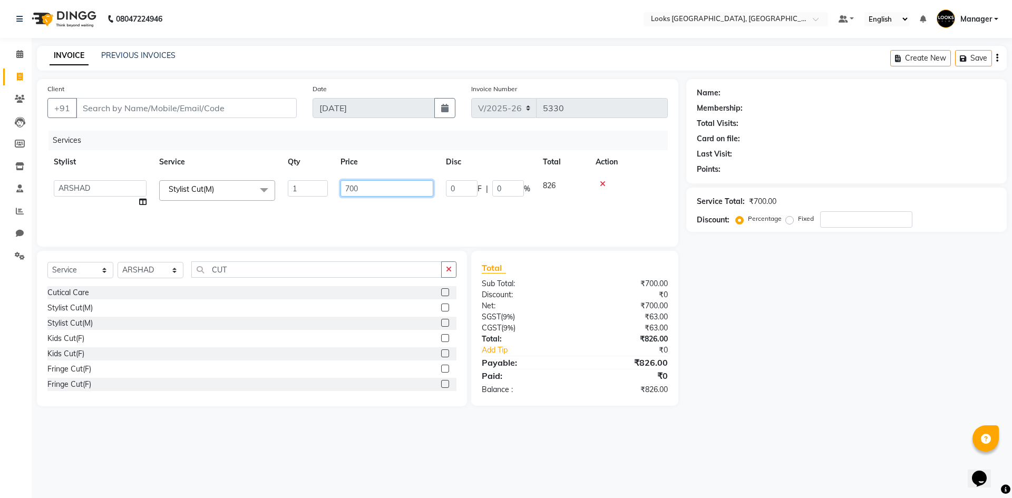
drag, startPoint x: 369, startPoint y: 187, endPoint x: 294, endPoint y: 192, distance: 75.5
click at [298, 191] on tr "[PERSON_NAME] [PERSON_NAME] COUNTER_SALES Employee_WS [PERSON_NAME] Manager MAN…" at bounding box center [357, 194] width 620 height 40
type input "550"
click at [167, 106] on input "Client" at bounding box center [186, 108] width 221 height 20
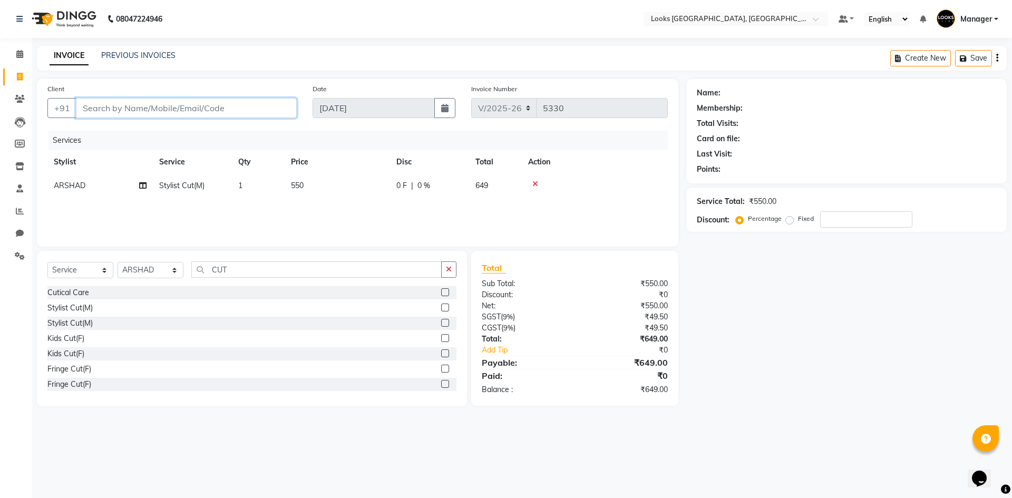
type input "W"
type input "0"
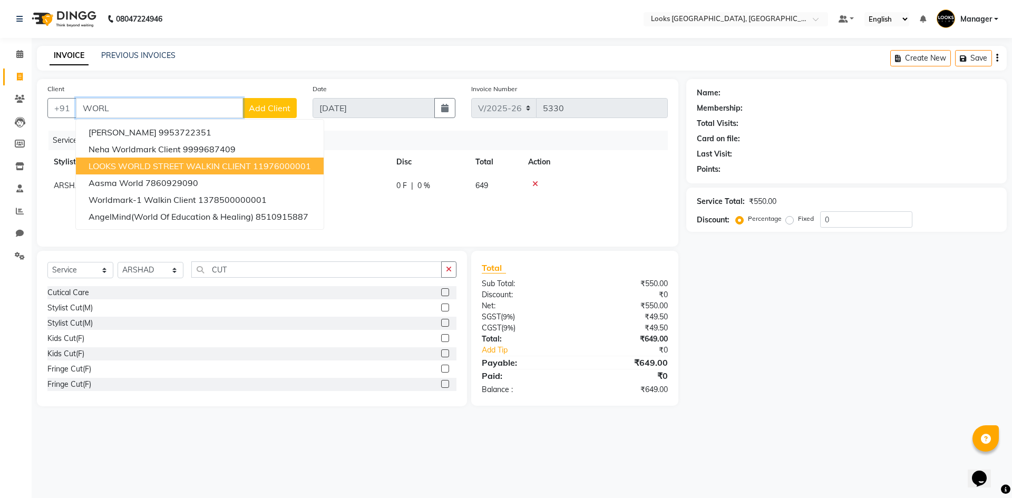
click at [135, 167] on span "LOOKS WORLD STREET WALKIN CLIENT" at bounding box center [170, 166] width 162 height 11
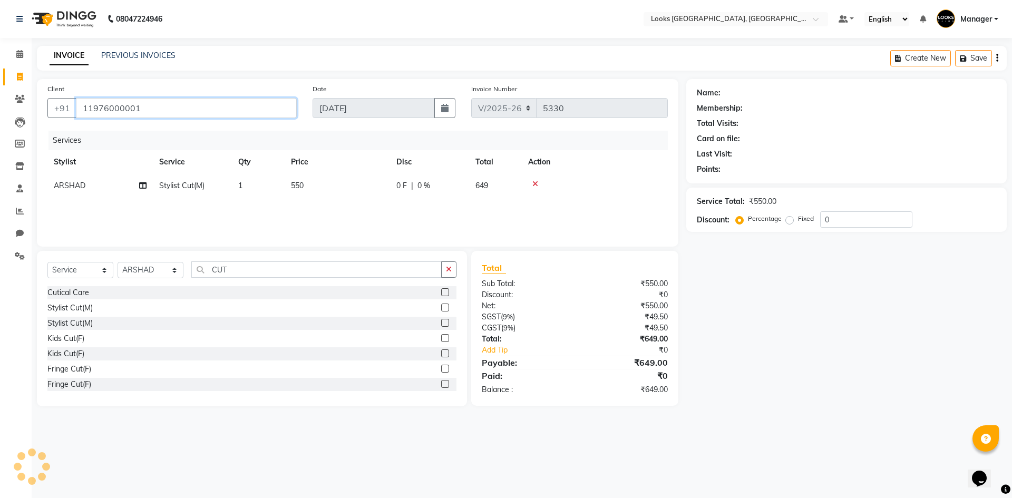
type input "11976000001"
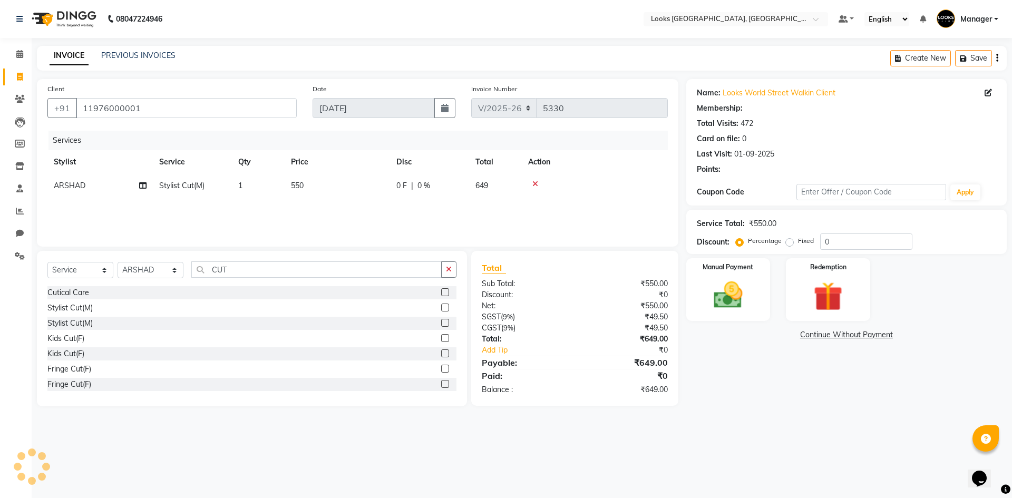
click at [769, 437] on div "08047224946 Select Location × Looks [GEOGRAPHIC_DATA], [GEOGRAPHIC_DATA] Defaul…" at bounding box center [506, 249] width 1012 height 498
select select "1: Object"
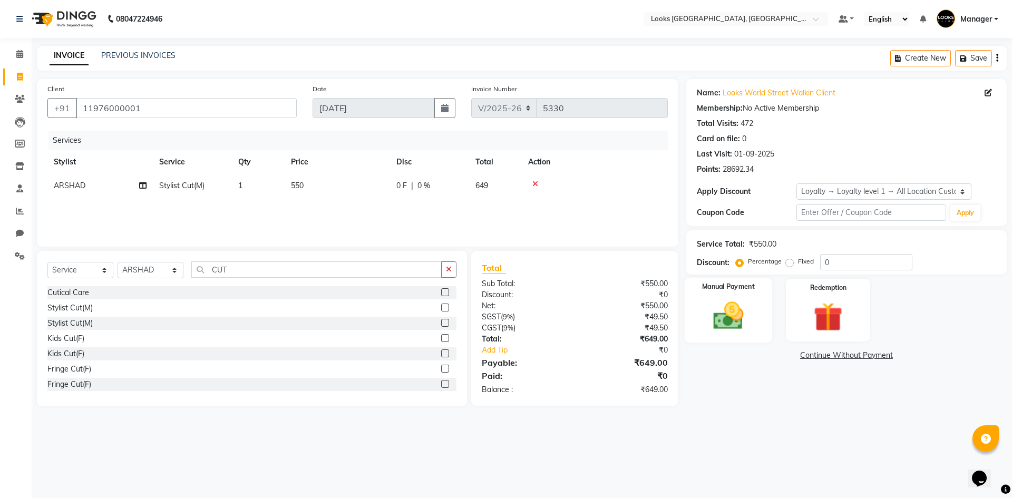
click at [756, 306] on div "Manual Payment" at bounding box center [727, 310] width 87 height 65
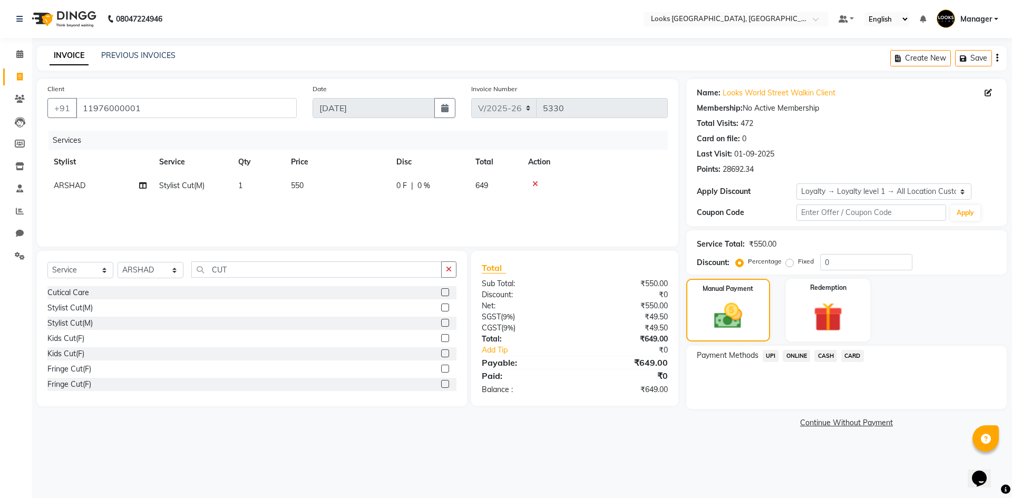
click at [827, 353] on span "CASH" at bounding box center [825, 356] width 23 height 12
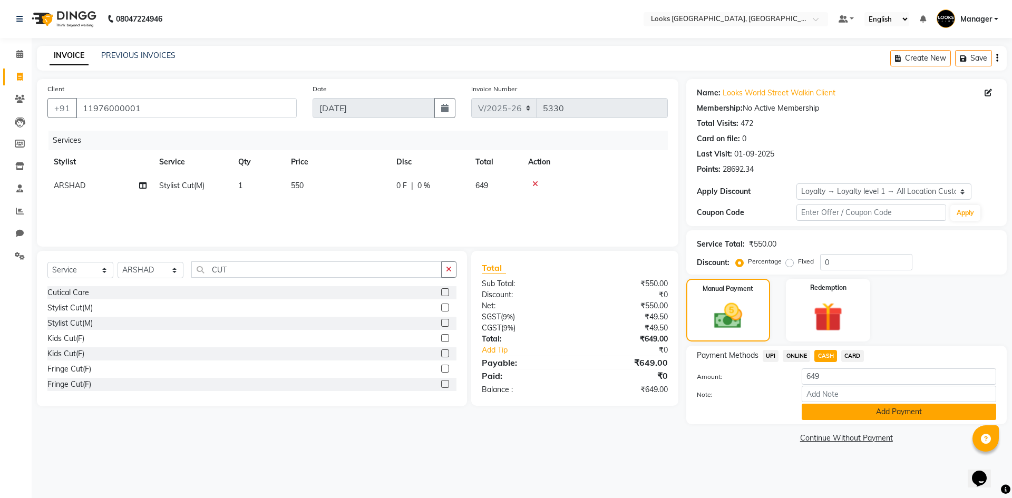
click at [832, 409] on button "Add Payment" at bounding box center [899, 412] width 194 height 16
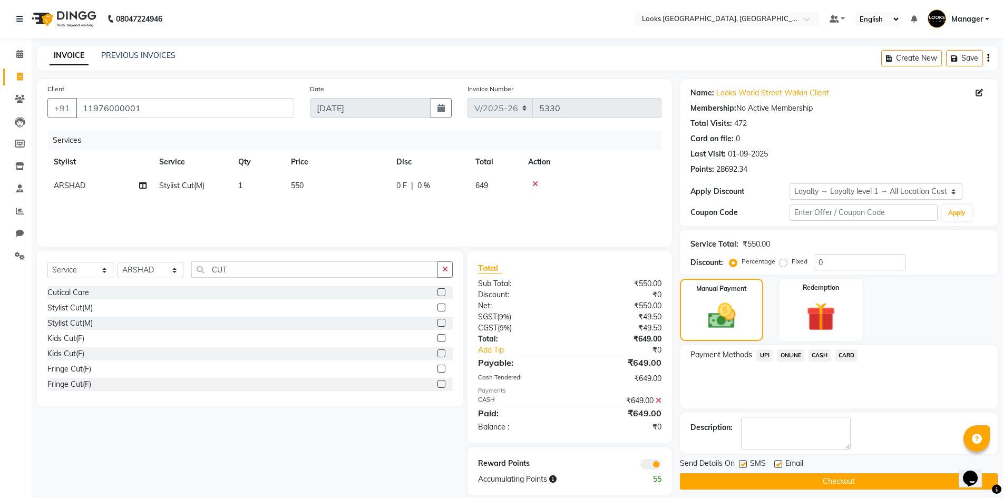
scroll to position [13, 0]
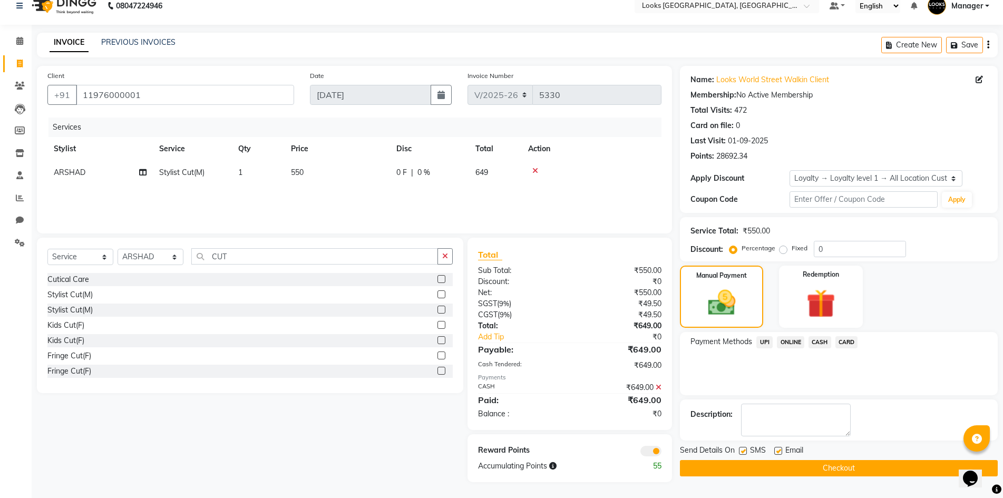
click at [779, 451] on label at bounding box center [778, 451] width 8 height 8
click at [779, 451] on input "checkbox" at bounding box center [777, 451] width 7 height 7
checkbox input "false"
drag, startPoint x: 755, startPoint y: 466, endPoint x: 707, endPoint y: 462, distance: 48.7
click at [755, 466] on button "Checkout" at bounding box center [839, 468] width 318 height 16
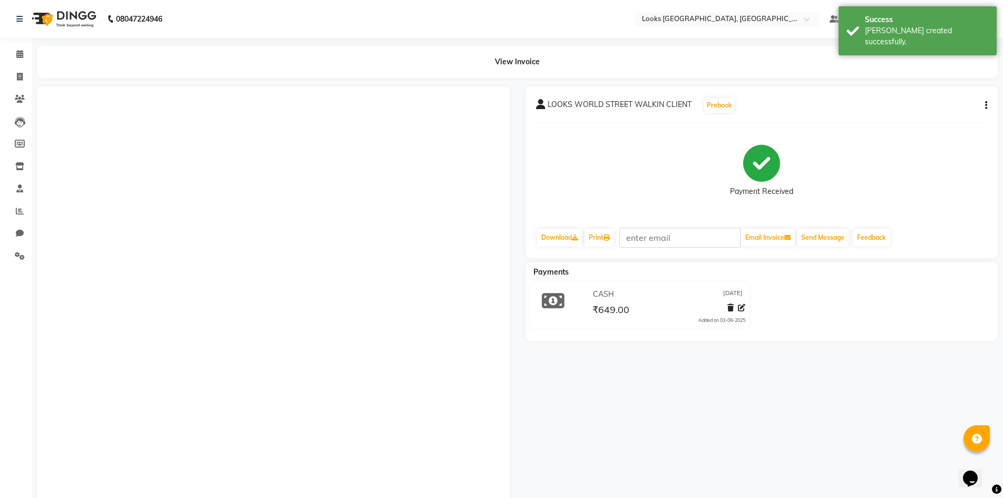
click at [44, 16] on img at bounding box center [63, 19] width 72 height 30
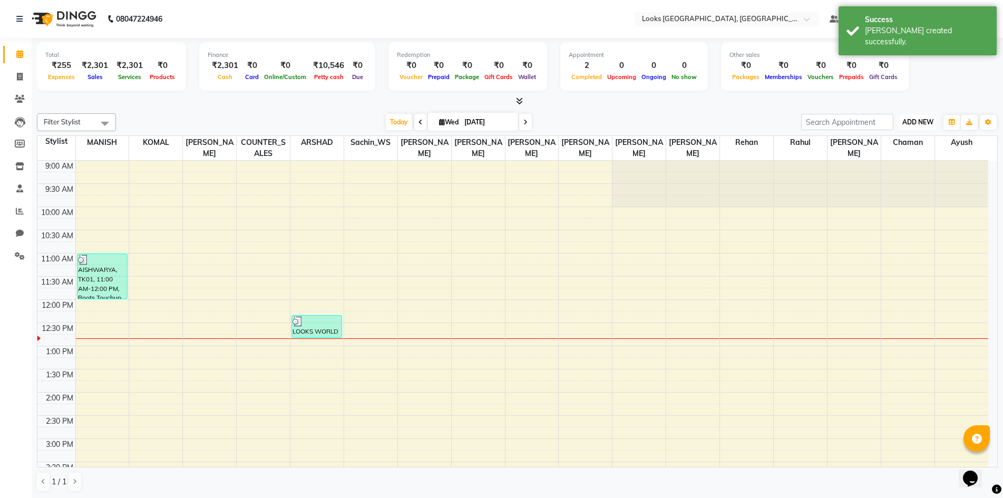
click at [917, 115] on button "ADD NEW Toggle Dropdown" at bounding box center [918, 122] width 36 height 15
click at [881, 168] on link "Add Expense" at bounding box center [893, 170] width 83 height 14
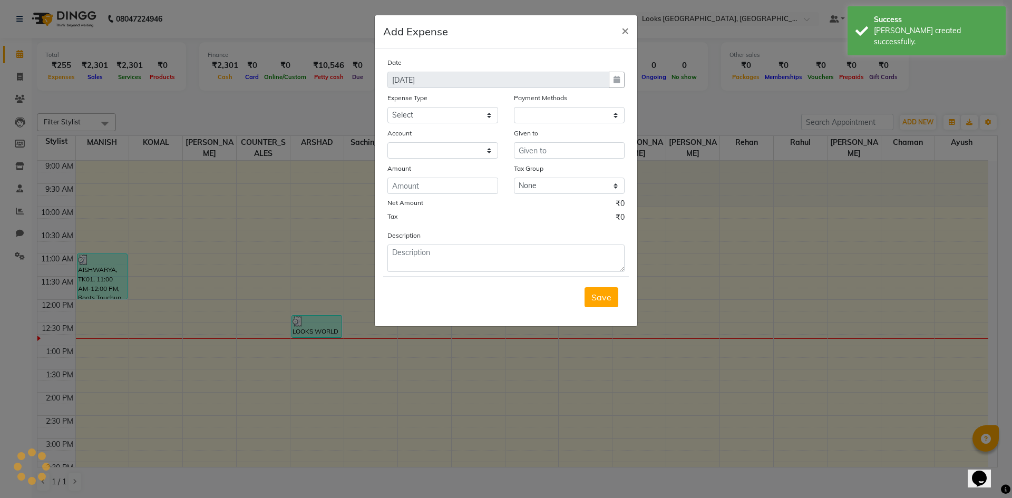
select select "1"
select select "3555"
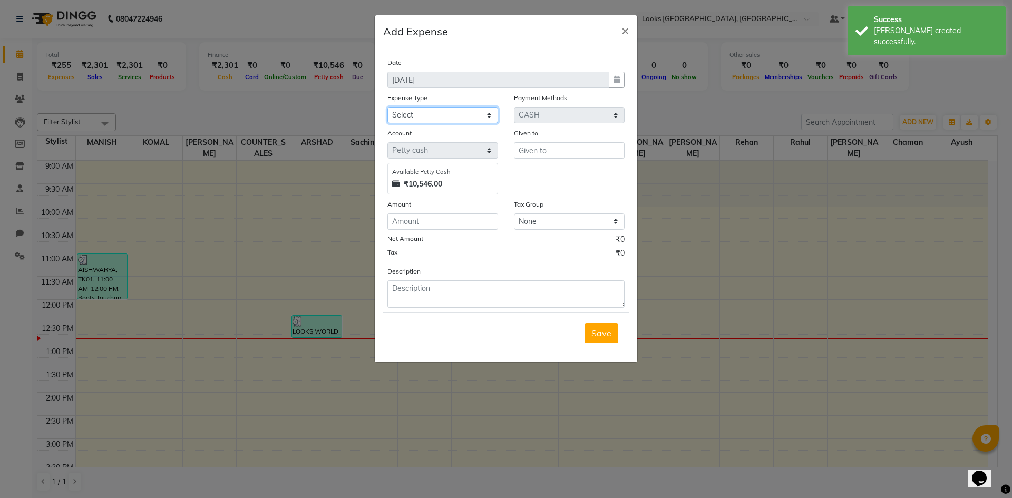
click at [410, 114] on select "Select Bank Deposit Blinkit Cash Handover CLIENT Client ordered food Client Ref…" at bounding box center [442, 115] width 111 height 16
select select "19910"
click at [387, 107] on select "Select Bank Deposit Blinkit Cash Handover CLIENT Client ordered food Client Ref…" at bounding box center [442, 115] width 111 height 16
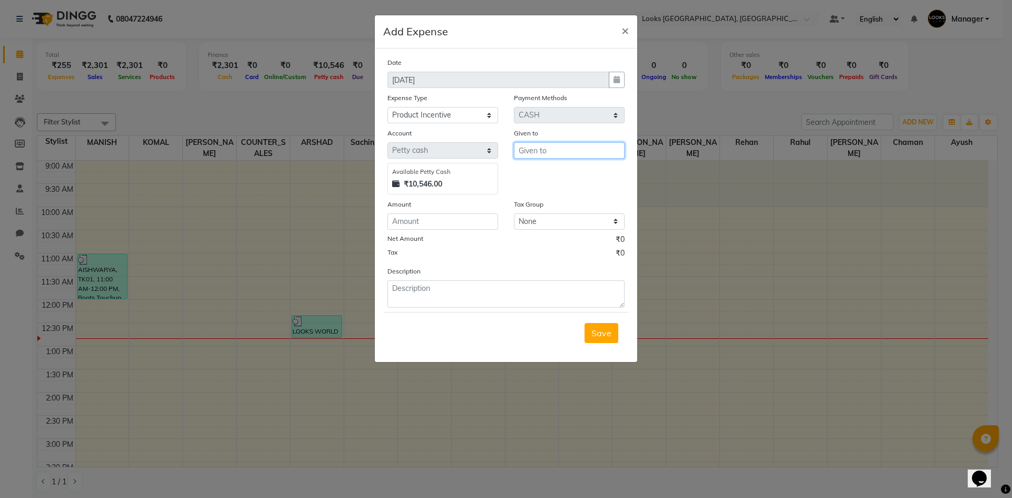
click at [535, 152] on input "text" at bounding box center [569, 150] width 111 height 16
click at [541, 173] on span "ARS" at bounding box center [535, 173] width 17 height 11
type input "ARSHAD"
click at [465, 218] on input "number" at bounding box center [442, 221] width 111 height 16
type input "78"
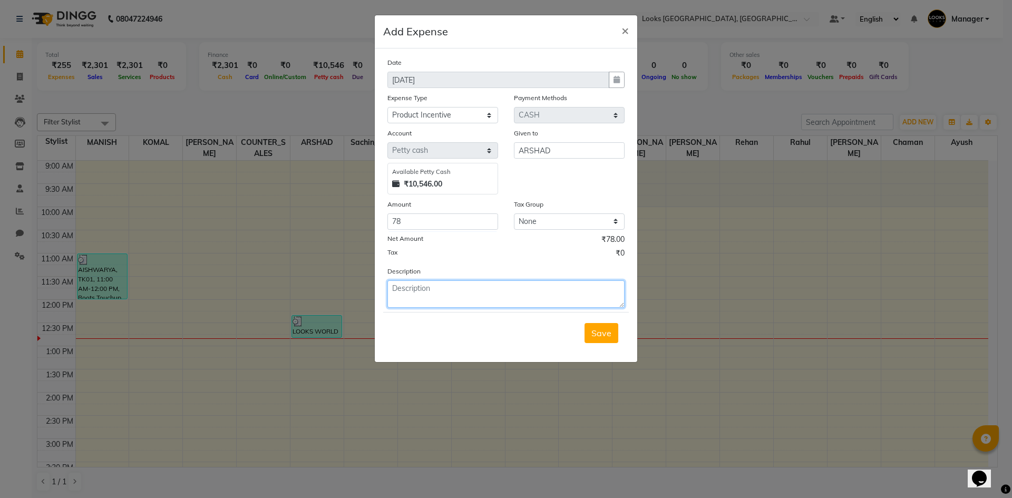
click at [474, 293] on textarea at bounding box center [505, 293] width 237 height 27
type textarea "PRODUCT ARSHAD 78"
click at [608, 329] on span "Save" at bounding box center [601, 333] width 20 height 11
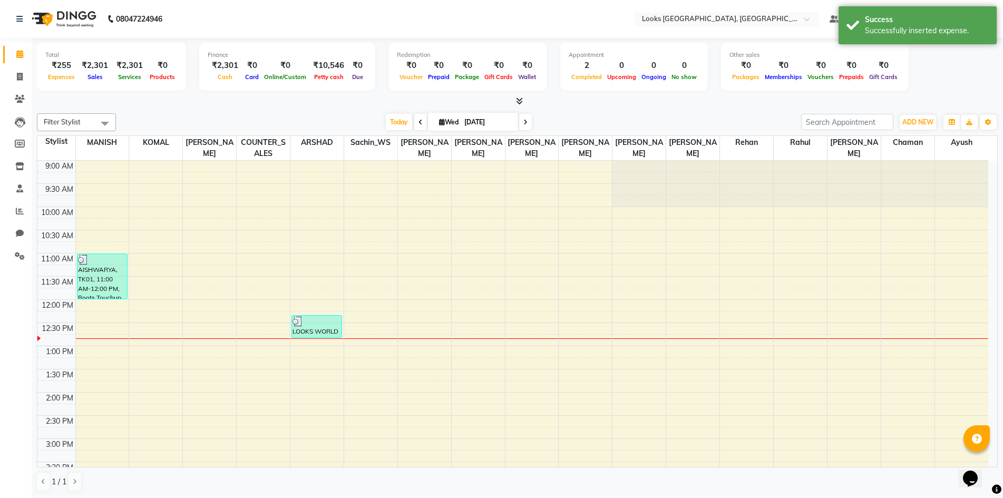
click at [697, 120] on div "[DATE] [DATE]" at bounding box center [458, 122] width 675 height 16
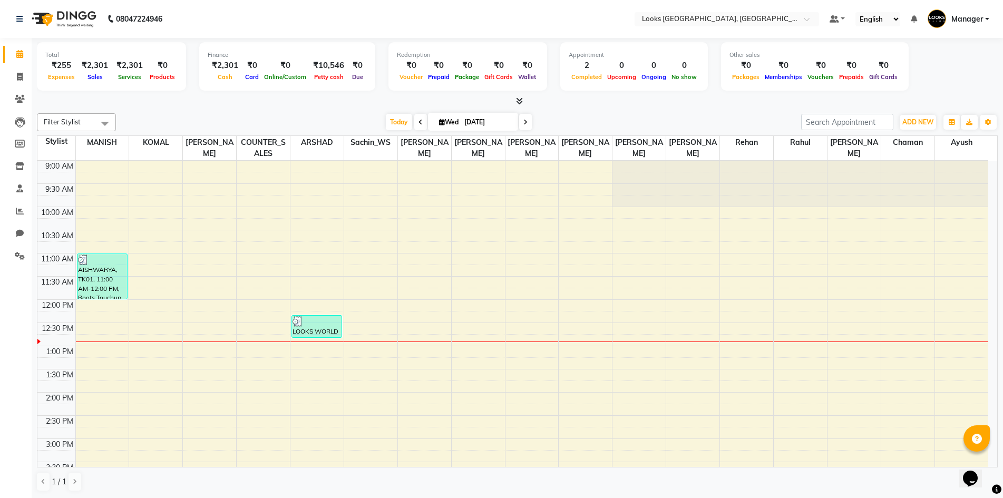
click at [38, 16] on img at bounding box center [63, 19] width 72 height 30
click at [915, 124] on span "ADD NEW" at bounding box center [917, 122] width 31 height 8
click at [902, 167] on link "Add Expense" at bounding box center [893, 170] width 83 height 14
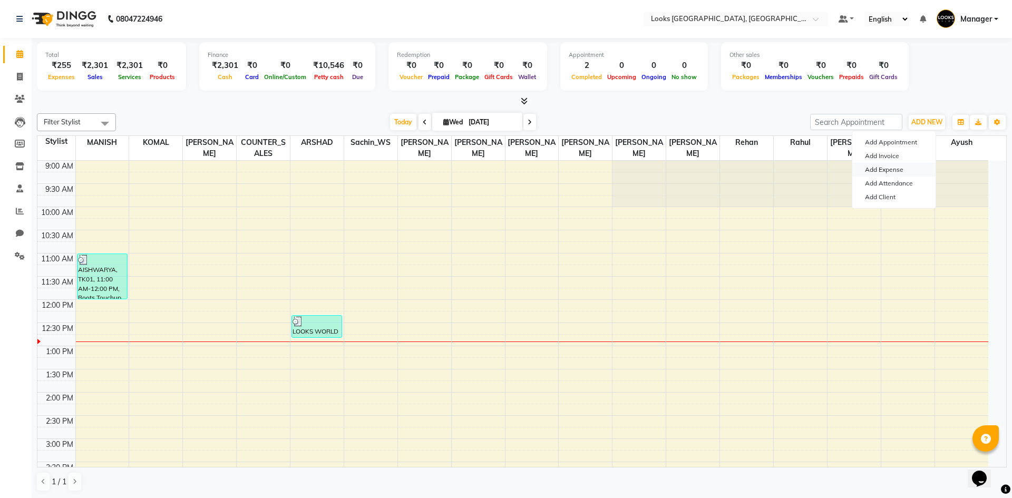
select select "1"
select select "3555"
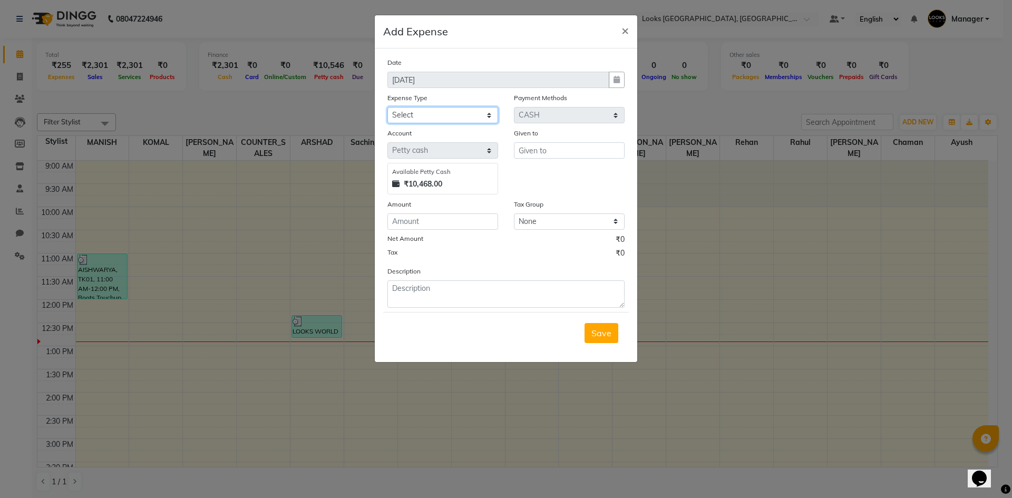
click at [441, 116] on select "Select Bank Deposit Blinkit Cash Handover CLIENT Client ordered food Client Ref…" at bounding box center [442, 115] width 111 height 16
select select "19910"
click at [387, 107] on select "Select Bank Deposit Blinkit Cash Handover CLIENT Client ordered food Client Ref…" at bounding box center [442, 115] width 111 height 16
click at [538, 149] on input "text" at bounding box center [569, 150] width 111 height 16
click at [550, 168] on ngb-highlight "Bo bby" at bounding box center [540, 173] width 26 height 11
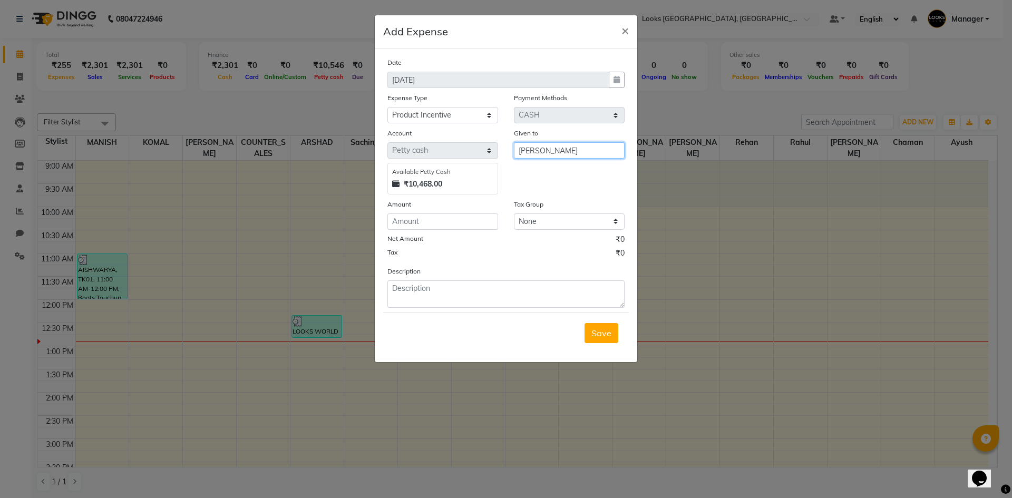
type input "[PERSON_NAME]"
drag, startPoint x: 414, startPoint y: 217, endPoint x: 414, endPoint y: 223, distance: 6.3
click at [414, 218] on input "number" at bounding box center [442, 221] width 111 height 16
type input "274"
click at [520, 306] on textarea at bounding box center [505, 293] width 237 height 27
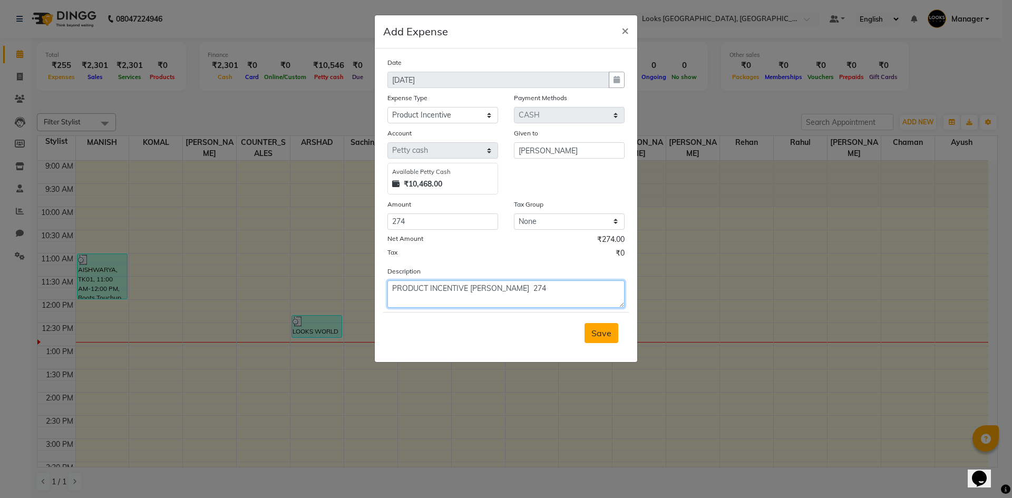
type textarea "PRODUCT INCENTIVE [PERSON_NAME] 274"
click at [604, 337] on span "Save" at bounding box center [601, 333] width 20 height 11
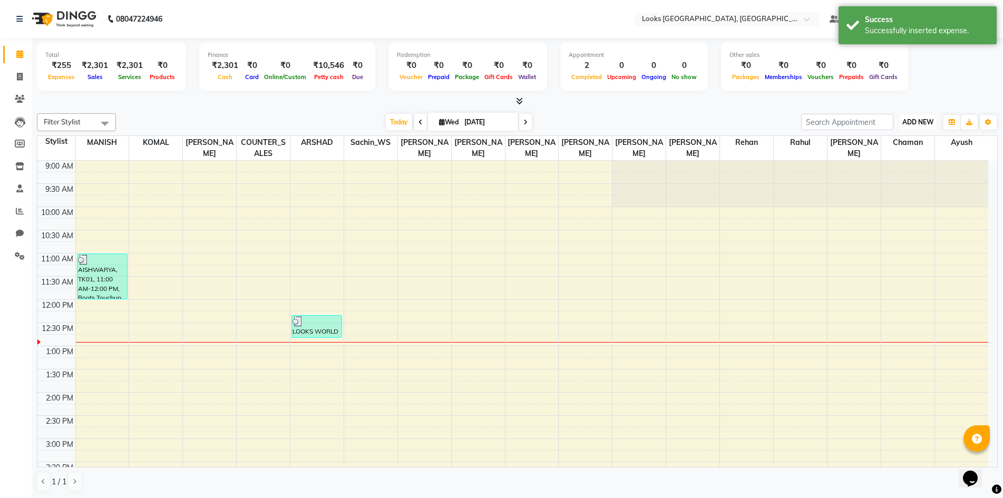
click at [929, 120] on span "ADD NEW" at bounding box center [917, 122] width 31 height 8
click at [916, 164] on link "Add Expense" at bounding box center [893, 170] width 83 height 14
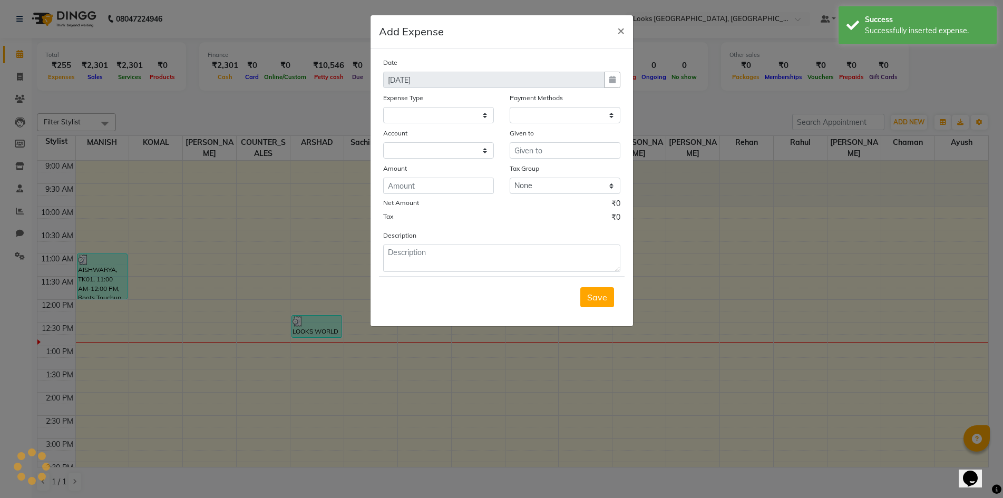
select select
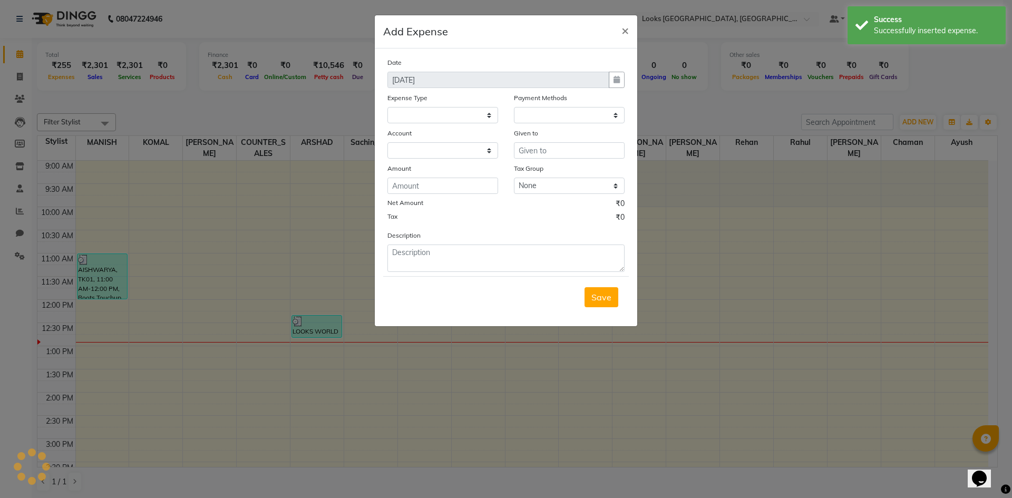
select select "1"
select select "3555"
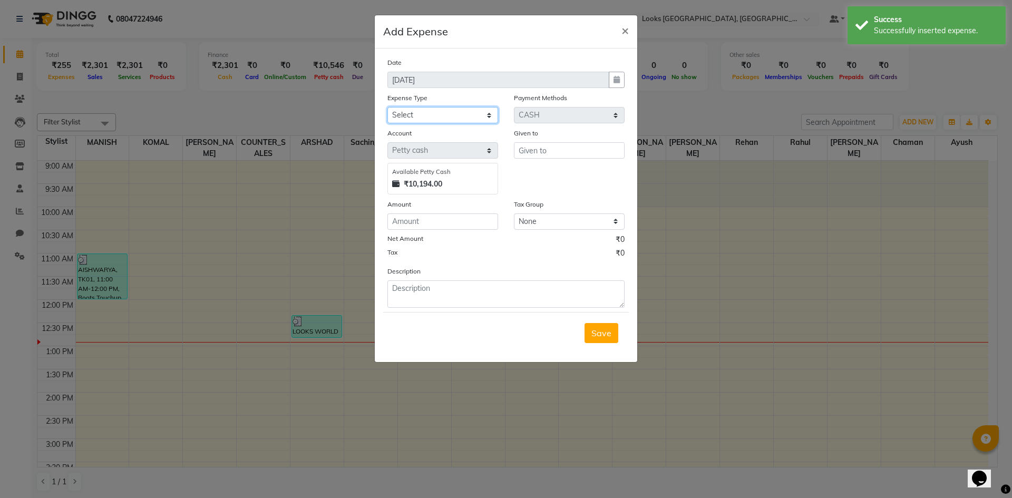
click at [473, 120] on select "Select Bank Deposit Blinkit Cash Handover CLIENT Client ordered food Client Ref…" at bounding box center [442, 115] width 111 height 16
select select "24169"
click at [387, 107] on select "Select Bank Deposit Blinkit Cash Handover CLIENT Client ordered food Client Ref…" at bounding box center [442, 115] width 111 height 16
click at [563, 151] on input "text" at bounding box center [569, 150] width 111 height 16
click at [568, 173] on button "Bo bby" at bounding box center [555, 172] width 83 height 17
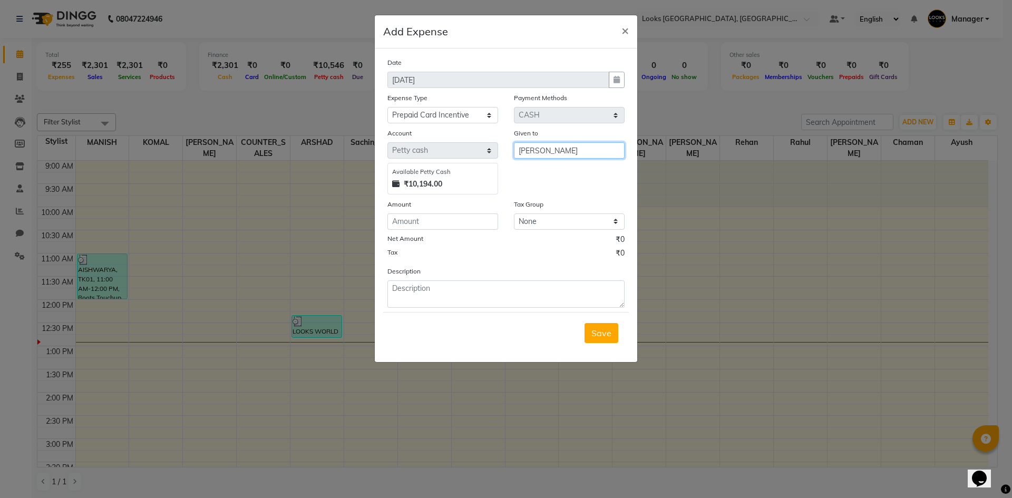
type input "[PERSON_NAME]"
click at [464, 224] on input "number" at bounding box center [442, 221] width 111 height 16
type input "200"
click at [492, 290] on textarea at bounding box center [505, 293] width 237 height 27
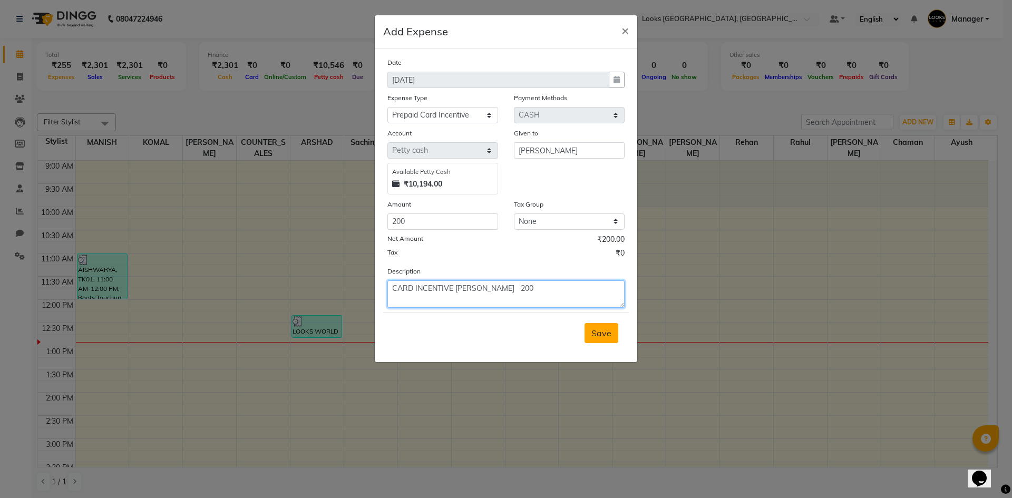
type textarea "CARD INCENTIVE [PERSON_NAME] 200"
click at [606, 337] on span "Save" at bounding box center [601, 333] width 20 height 11
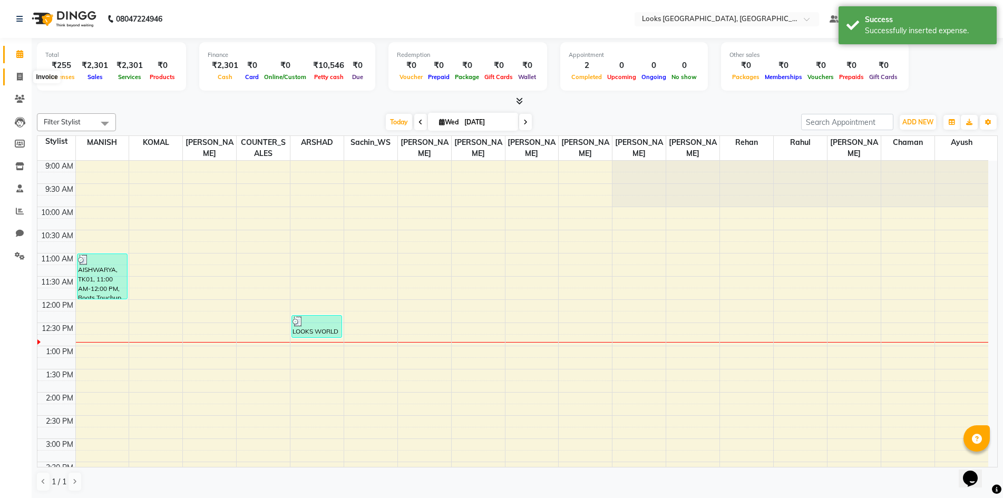
click at [19, 75] on icon at bounding box center [20, 77] width 6 height 8
select select "4718"
select select "service"
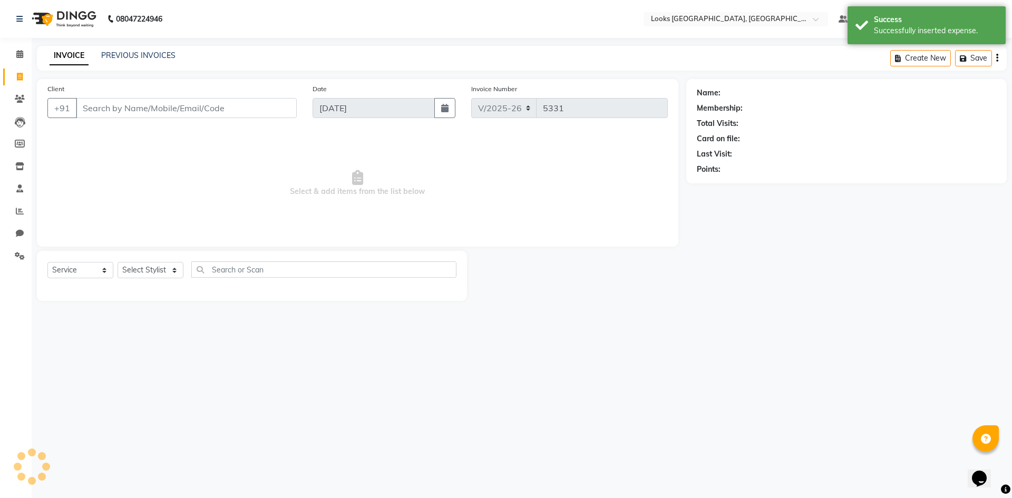
click at [392, 415] on div "08047224946 Select Location × Looks [GEOGRAPHIC_DATA], [GEOGRAPHIC_DATA] Defaul…" at bounding box center [506, 249] width 1012 height 498
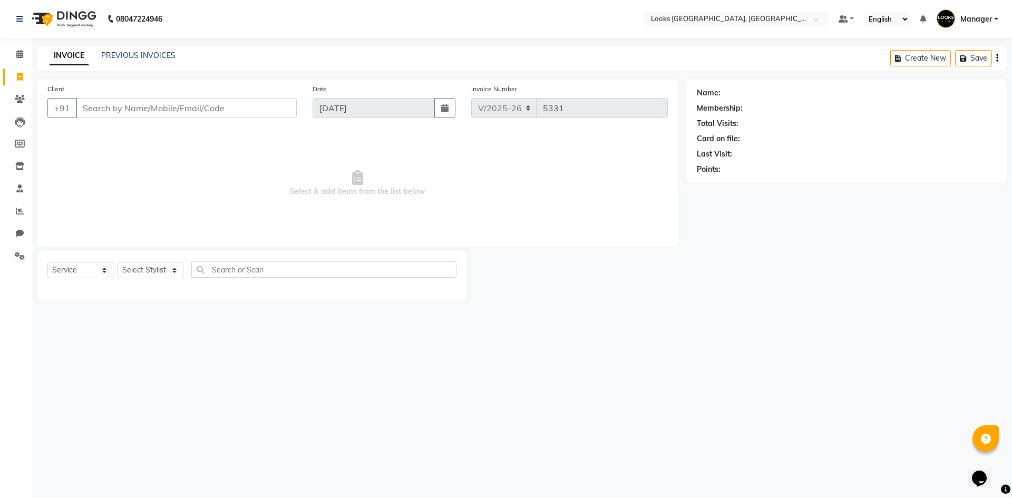
click at [680, 289] on div at bounding box center [576, 276] width 219 height 50
click at [19, 76] on icon at bounding box center [20, 77] width 6 height 8
select select "service"
type input "5331"
select select "4718"
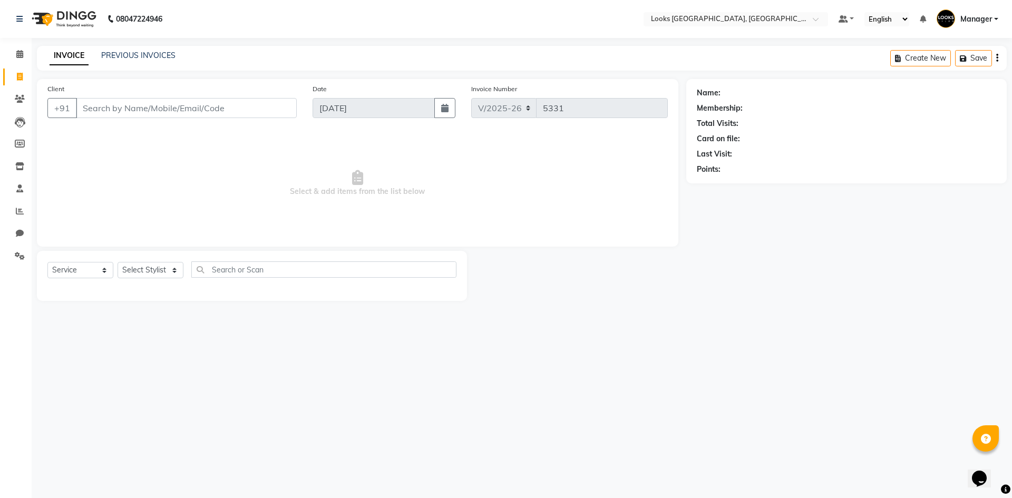
click at [356, 428] on div "08047224946 Select Location × Looks [GEOGRAPHIC_DATA], [GEOGRAPHIC_DATA] Defaul…" at bounding box center [506, 249] width 1012 height 498
click at [21, 99] on icon at bounding box center [20, 99] width 10 height 8
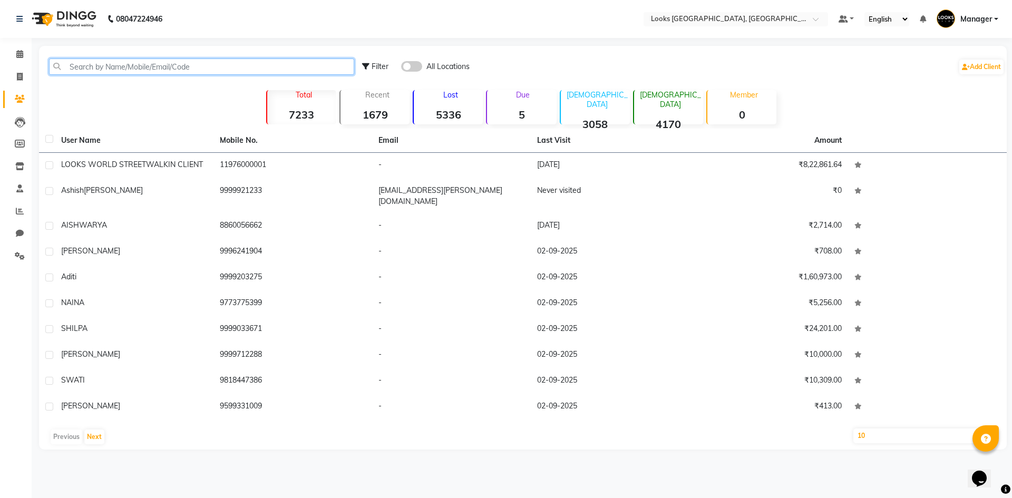
click at [170, 70] on input "text" at bounding box center [201, 66] width 305 height 16
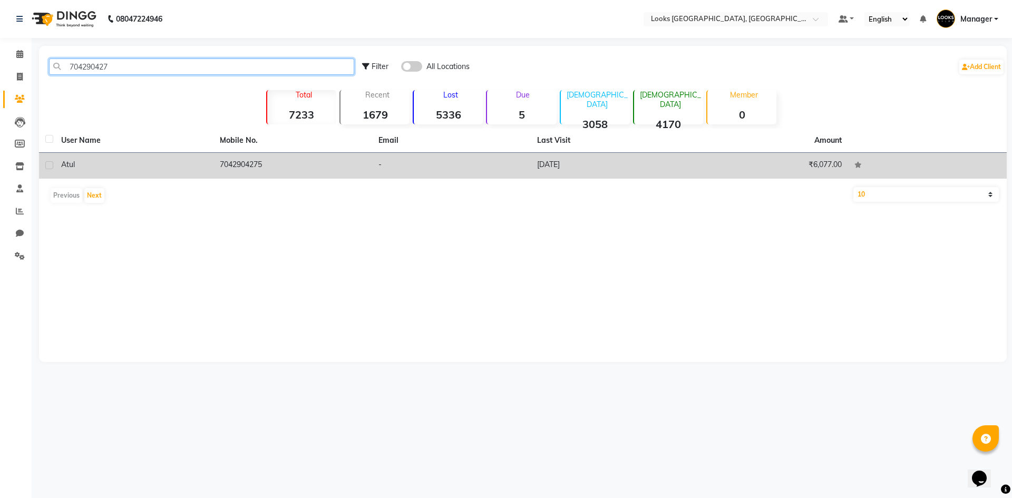
type input "704290427"
click at [268, 163] on td "7042904275" at bounding box center [292, 166] width 159 height 26
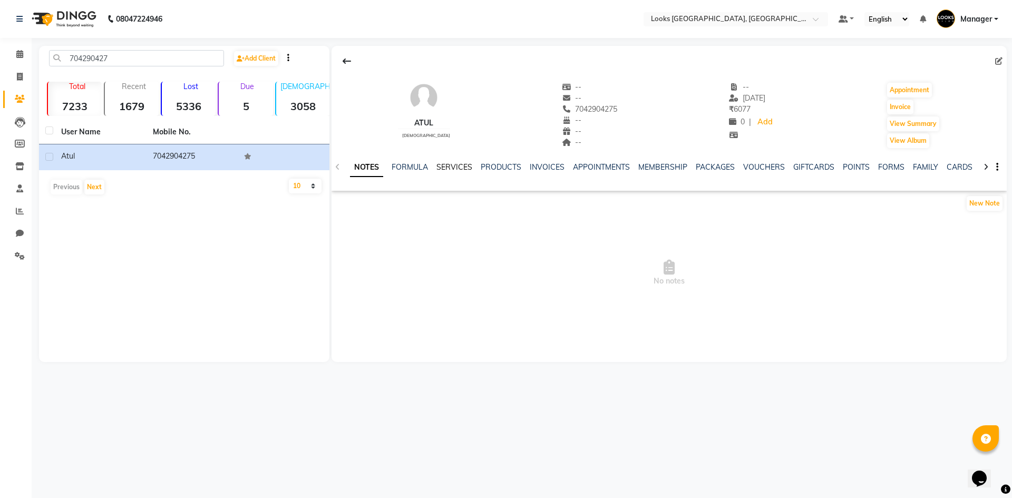
click at [437, 165] on link "SERVICES" at bounding box center [454, 166] width 36 height 9
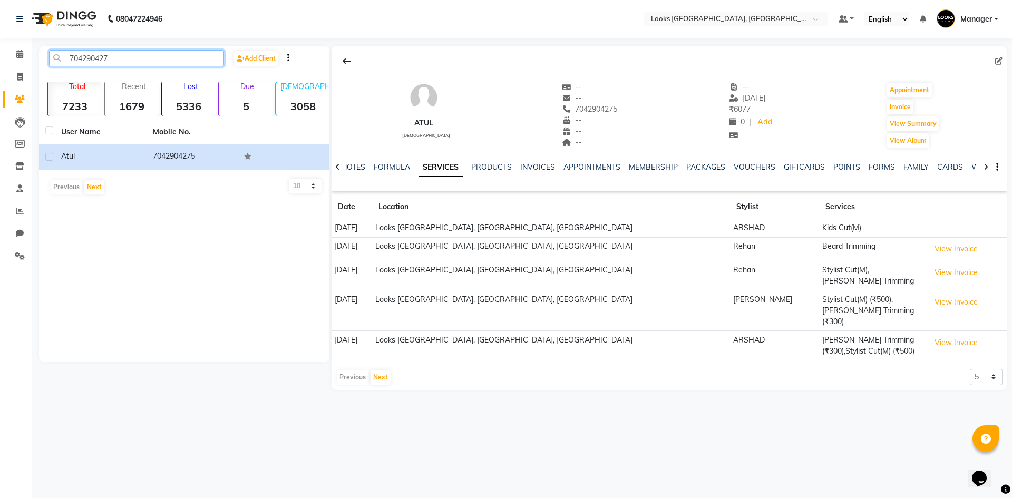
click at [92, 59] on input "704290427" at bounding box center [136, 58] width 175 height 16
click at [18, 79] on icon at bounding box center [20, 77] width 6 height 8
select select "service"
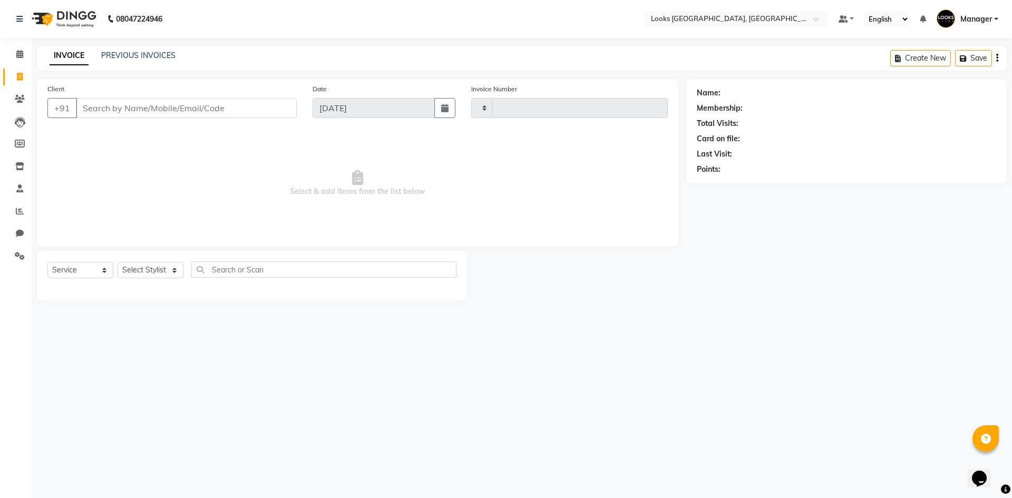
type input "5331"
select select "4718"
click at [153, 111] on input "Client" at bounding box center [186, 108] width 221 height 20
type input "7042904275"
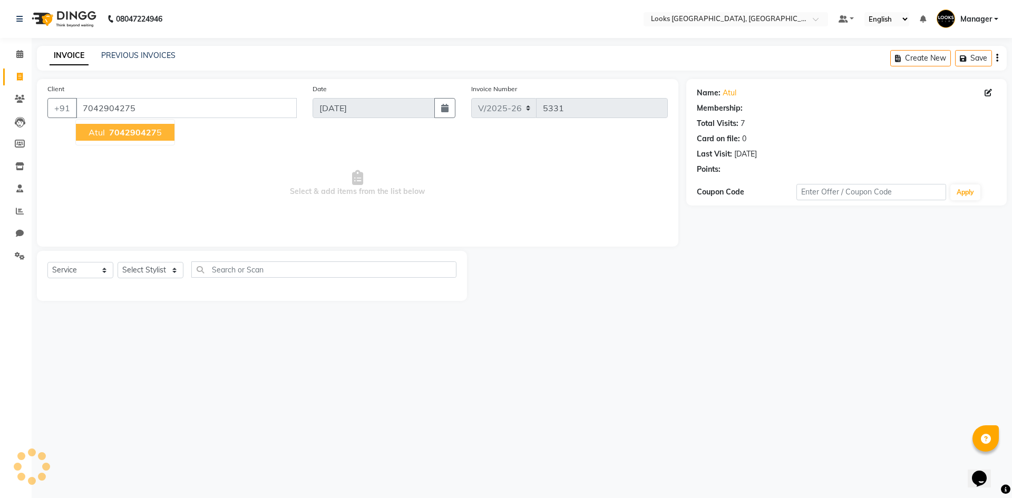
click at [149, 131] on span "704290427" at bounding box center [132, 132] width 47 height 11
select select "1: Object"
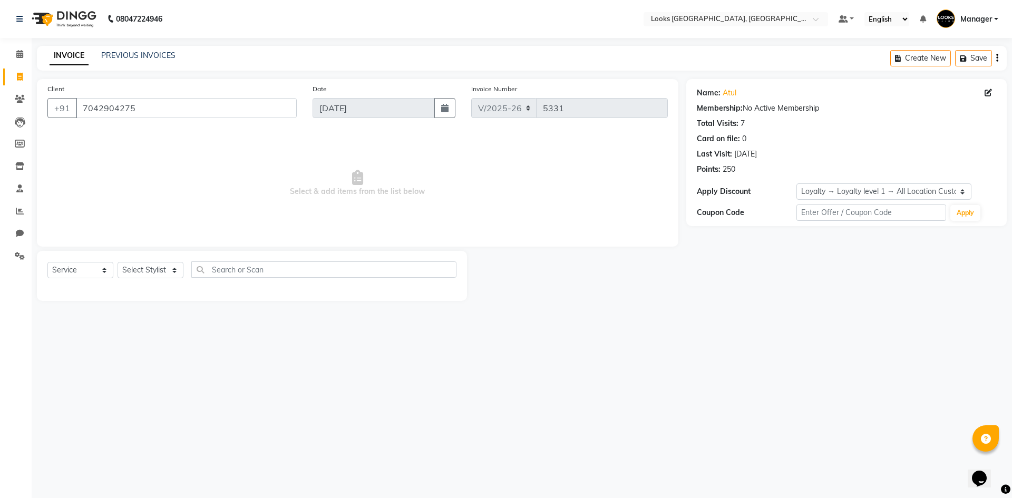
click at [236, 310] on main "INVOICE PREVIOUS INVOICES Create New Save Client [PHONE_NUMBER] Date [DATE] Inv…" at bounding box center [522, 181] width 980 height 271
click at [147, 276] on select "Select Stylist [PERSON_NAME] [PERSON_NAME] COUNTER_SALES Employee_WS [PERSON_NA…" at bounding box center [151, 270] width 66 height 16
select select "68485"
click at [118, 262] on select "Select Stylist [PERSON_NAME] [PERSON_NAME] COUNTER_SALES Employee_WS [PERSON_NA…" at bounding box center [151, 270] width 66 height 16
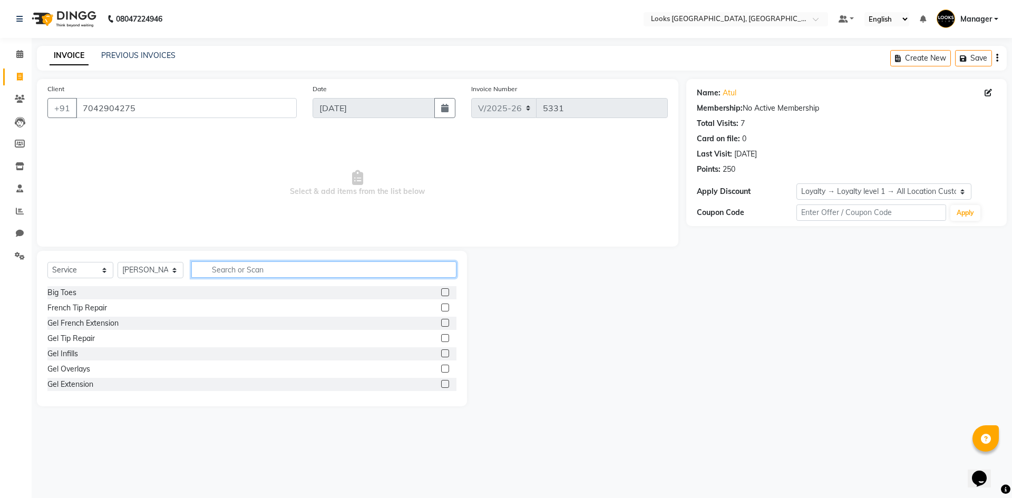
click at [241, 269] on input "text" at bounding box center [323, 269] width 265 height 16
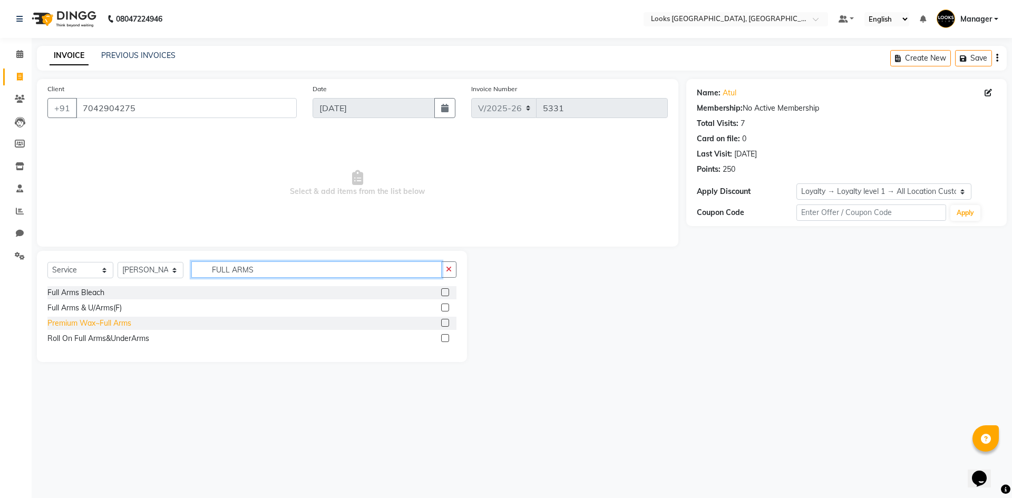
type input "FULL ARMS"
click at [123, 320] on div "Premium Wax~Full Arms" at bounding box center [89, 323] width 84 height 11
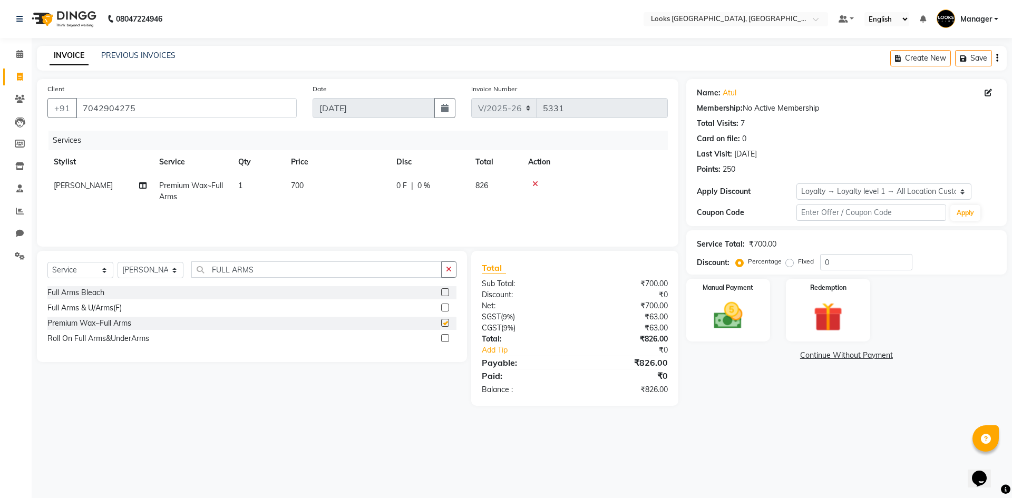
checkbox input "false"
drag, startPoint x: 167, startPoint y: 282, endPoint x: 160, endPoint y: 282, distance: 7.4
click at [162, 282] on div "Select Service Product Membership Package Voucher Prepaid Gift Card Select Styl…" at bounding box center [251, 273] width 409 height 25
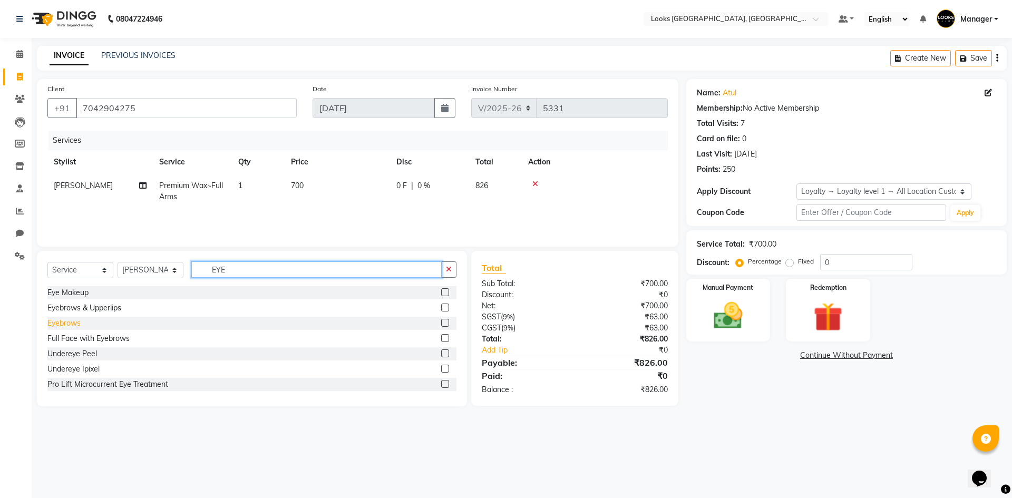
type input "EYE"
click at [69, 320] on div "Eyebrows" at bounding box center [63, 323] width 33 height 11
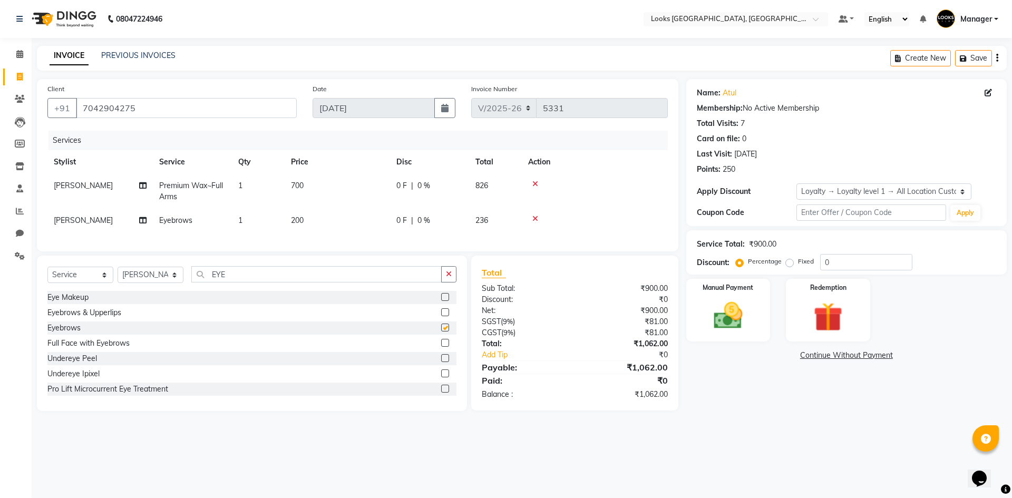
checkbox input "false"
drag, startPoint x: 239, startPoint y: 279, endPoint x: 181, endPoint y: 290, distance: 59.1
click at [181, 290] on div "Select Service Product Membership Package Voucher Prepaid Gift Card Select Styl…" at bounding box center [251, 278] width 409 height 25
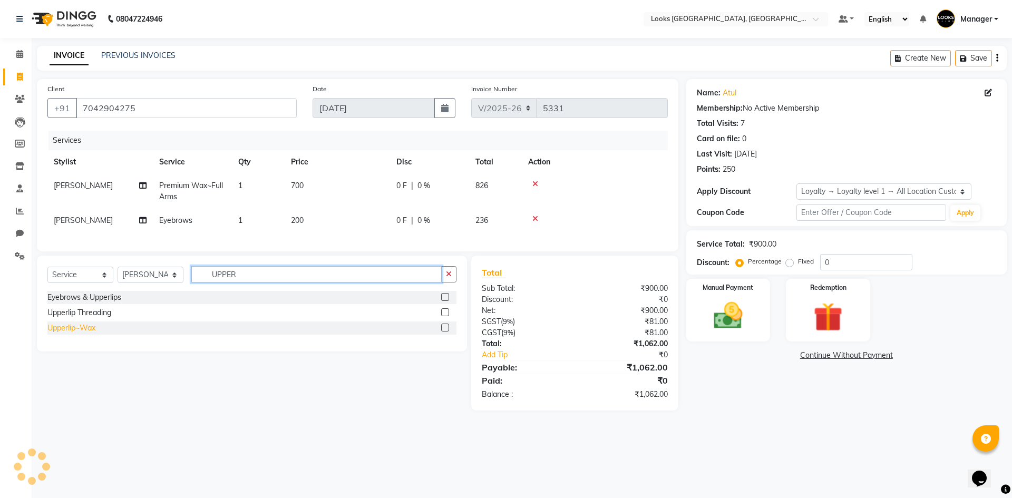
type input "UPPER"
click at [72, 334] on div "Upperlip~Wax" at bounding box center [71, 328] width 48 height 11
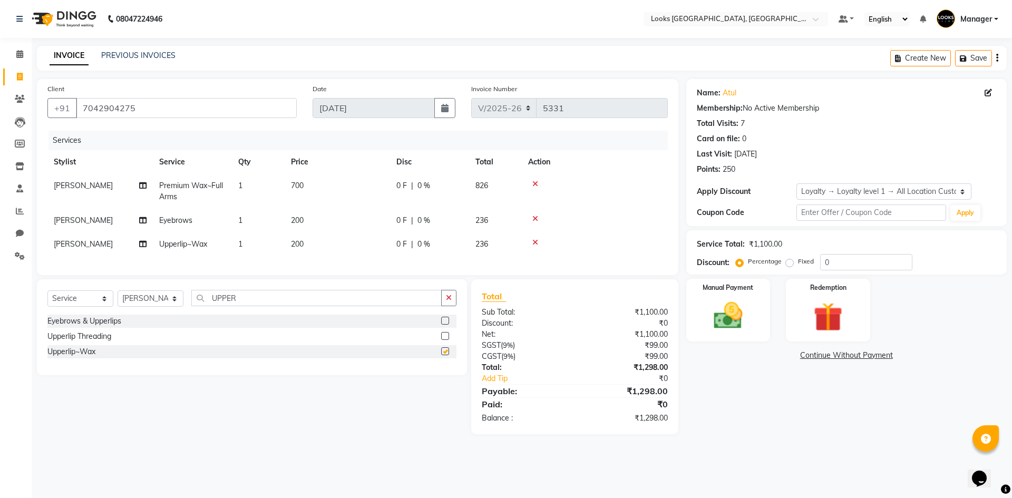
checkbox input "false"
click at [329, 242] on td "200" at bounding box center [337, 244] width 105 height 24
select select "68485"
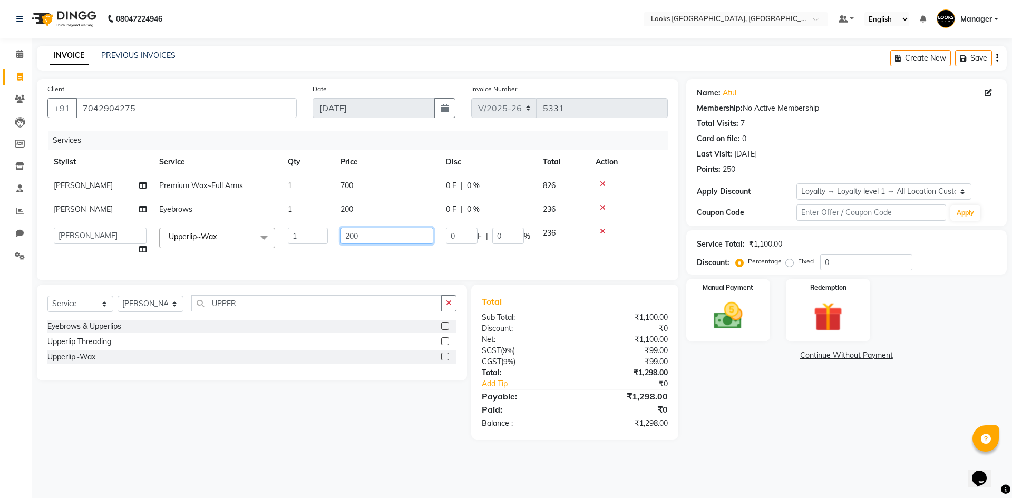
drag, startPoint x: 352, startPoint y: 233, endPoint x: 317, endPoint y: 243, distance: 35.7
click at [319, 243] on tr "[PERSON_NAME] [PERSON_NAME] COUNTER_SALES Employee_WS [PERSON_NAME] Manager [PE…" at bounding box center [357, 241] width 620 height 40
type input "150"
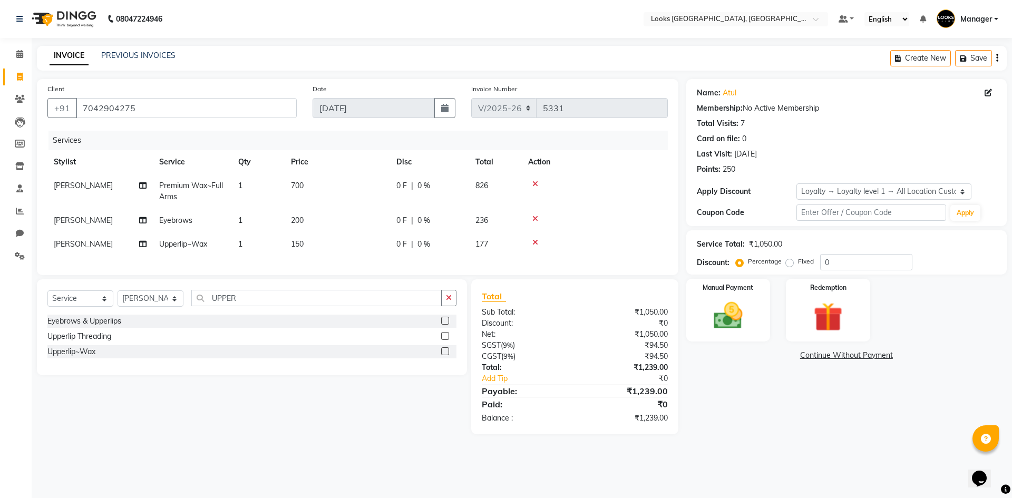
click at [375, 206] on tbody "[PERSON_NAME] Premium Wax~Full Arms 1 700 0 F | 0 % 826 [PERSON_NAME] Eyebrows …" at bounding box center [357, 215] width 620 height 82
click at [337, 219] on td "200" at bounding box center [337, 221] width 105 height 24
select select "68485"
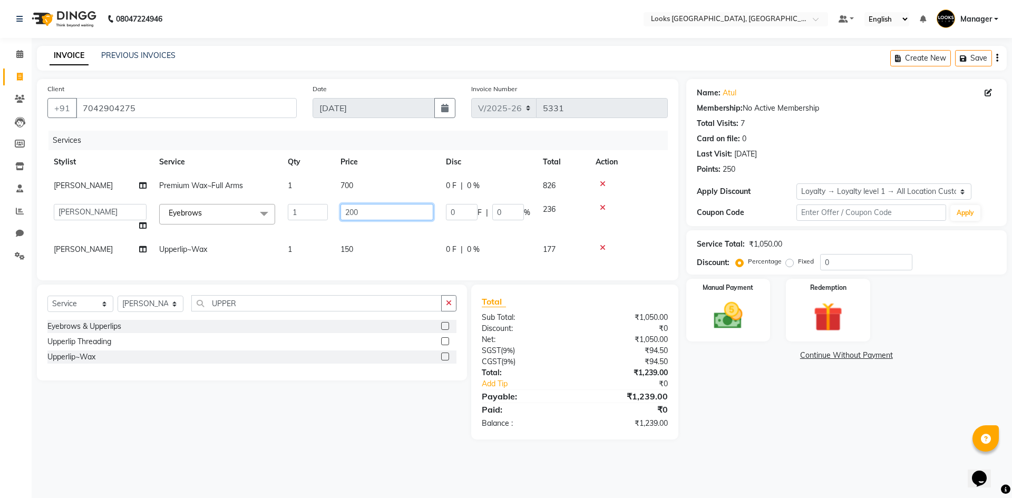
click at [217, 217] on tr "[PERSON_NAME] [PERSON_NAME] COUNTER_SALES Employee_WS [PERSON_NAME] Manager [PE…" at bounding box center [357, 218] width 620 height 40
type input "100"
click at [377, 190] on td "700" at bounding box center [386, 186] width 105 height 24
select select "68485"
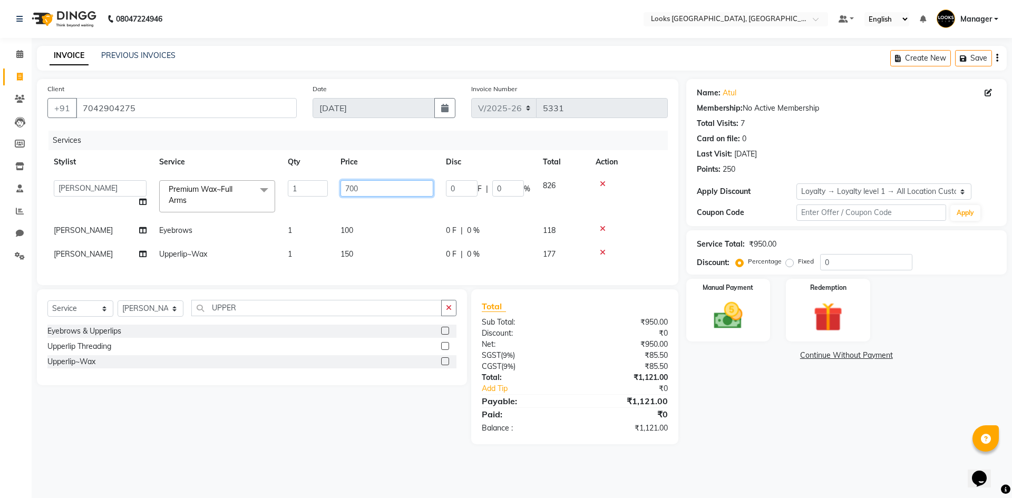
drag, startPoint x: 333, startPoint y: 189, endPoint x: 240, endPoint y: 205, distance: 94.6
click at [241, 204] on tr "[PERSON_NAME] [PERSON_NAME] COUNTER_SALES Employee_WS [PERSON_NAME] Manager [PE…" at bounding box center [357, 196] width 620 height 45
type input "800"
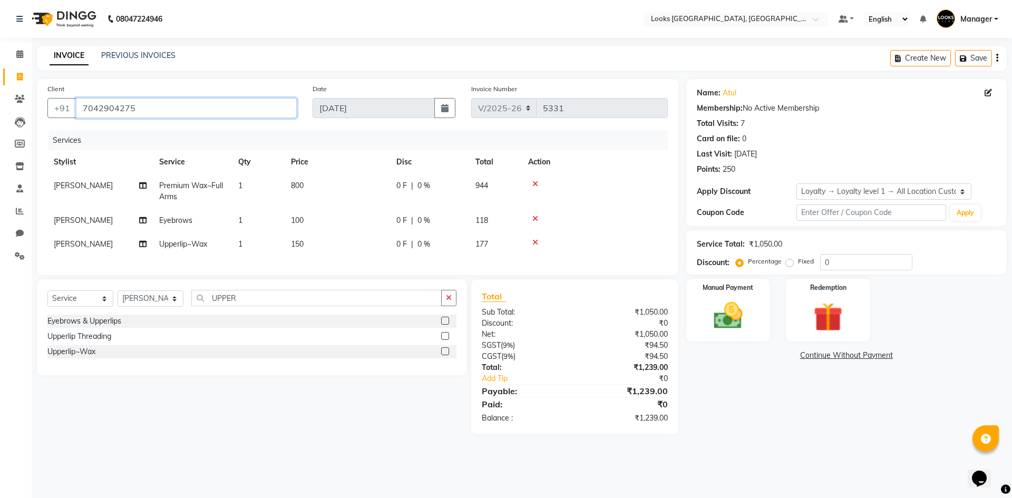
click at [210, 109] on input "7042904275" at bounding box center [186, 108] width 221 height 20
drag, startPoint x: 151, startPoint y: 105, endPoint x: 52, endPoint y: 112, distance: 99.8
click at [52, 112] on div "[PHONE_NUMBER]" at bounding box center [171, 108] width 249 height 20
click at [242, 109] on input "Client" at bounding box center [186, 108] width 221 height 20
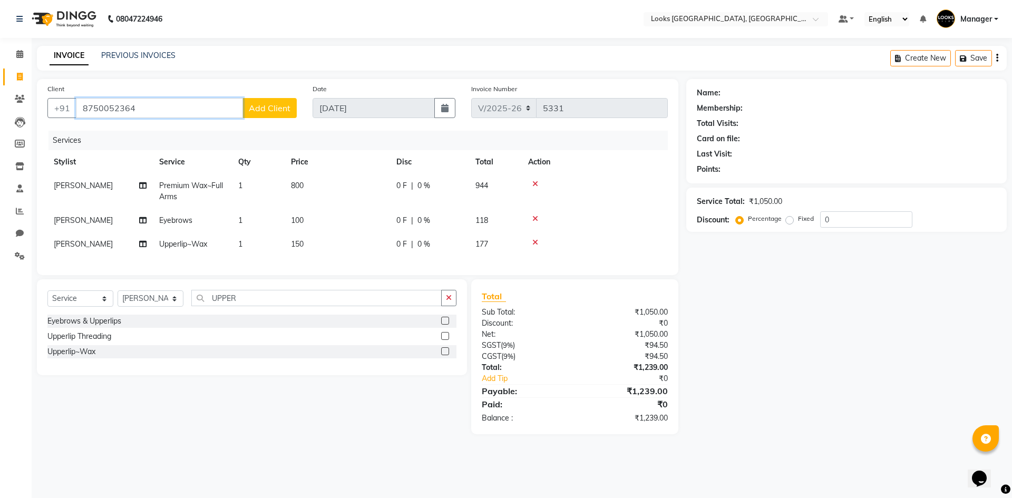
type input "8750052364"
click at [863, 399] on div "Name: Membership: Total Visits: Card on file: Last Visit: Points: Service Total…" at bounding box center [850, 256] width 328 height 355
click at [282, 108] on span "Add Client" at bounding box center [270, 108] width 42 height 11
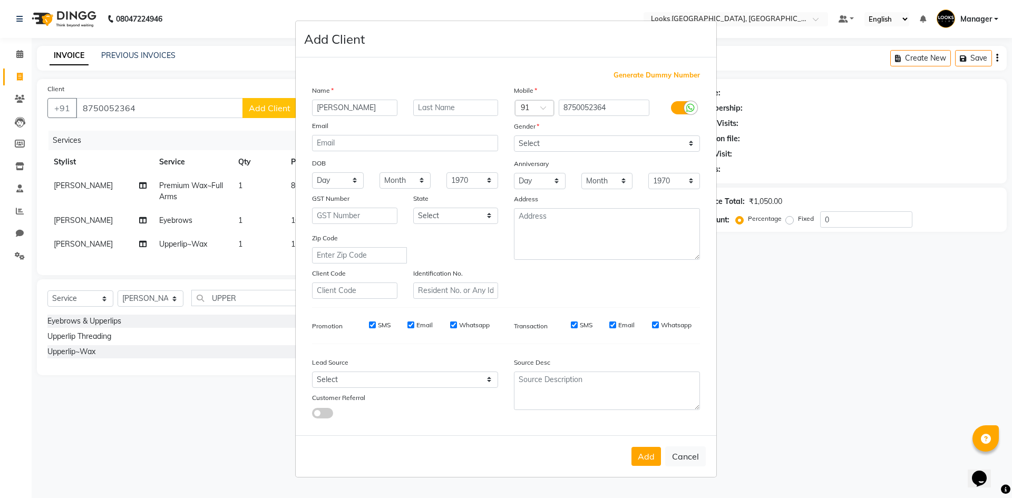
type input "[PERSON_NAME]"
drag, startPoint x: 607, startPoint y: 144, endPoint x: 602, endPoint y: 149, distance: 7.1
click at [607, 144] on select "Select [DEMOGRAPHIC_DATA] [DEMOGRAPHIC_DATA] Other Prefer Not To Say" at bounding box center [607, 143] width 186 height 16
select select "[DEMOGRAPHIC_DATA]"
click at [514, 135] on select "Select [DEMOGRAPHIC_DATA] [DEMOGRAPHIC_DATA] Other Prefer Not To Say" at bounding box center [607, 143] width 186 height 16
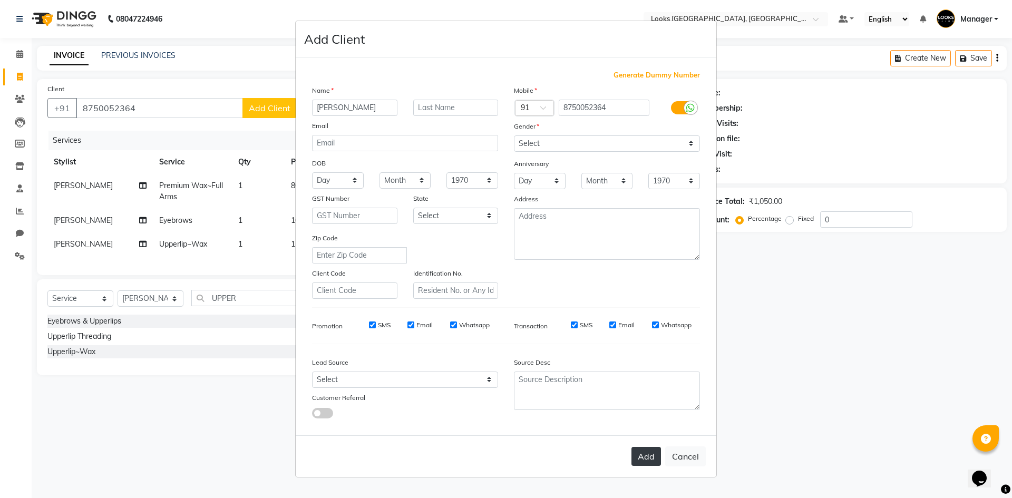
click at [649, 455] on button "Add" at bounding box center [646, 456] width 30 height 19
select select
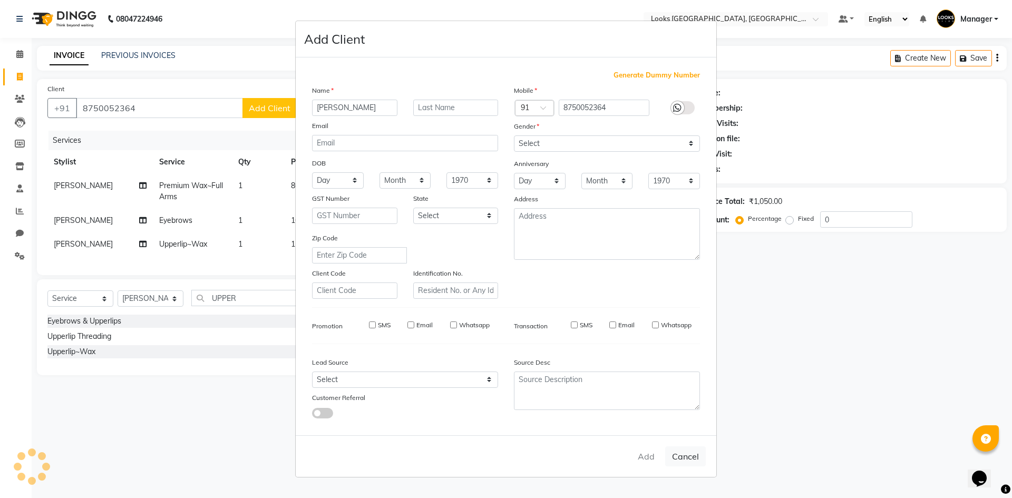
select select
checkbox input "false"
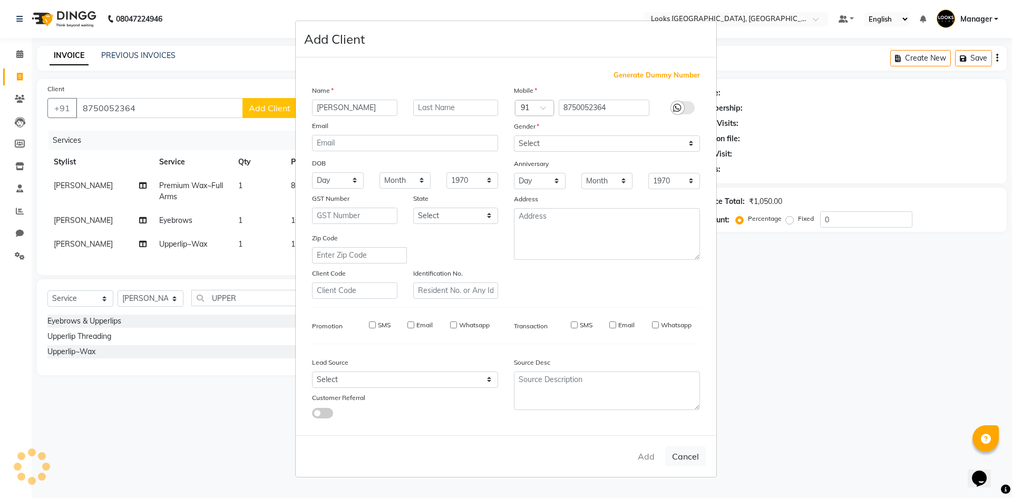
checkbox input "false"
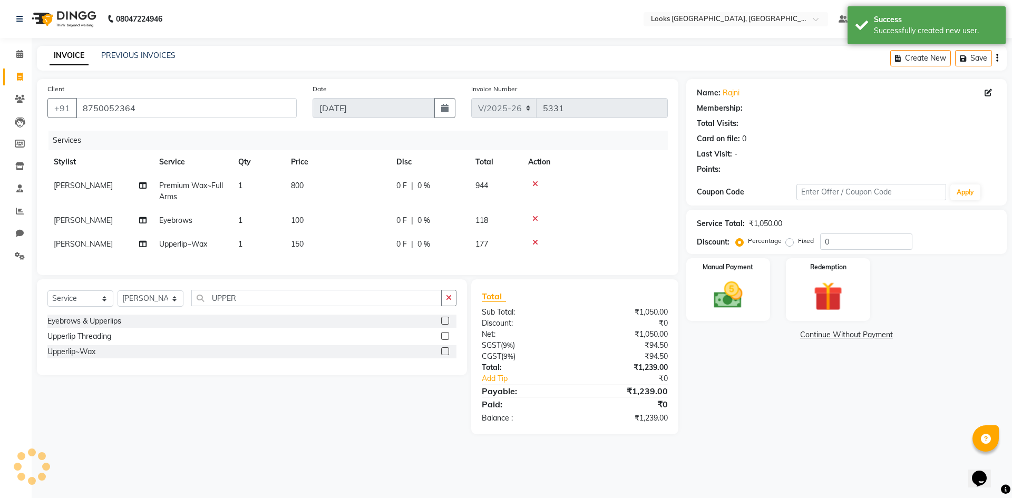
drag, startPoint x: 746, startPoint y: 457, endPoint x: 754, endPoint y: 437, distance: 21.3
click at [746, 450] on main "INVOICE PREVIOUS INVOICES Create New Save Client [PHONE_NUMBER] Date [DATE] Inv…" at bounding box center [522, 248] width 980 height 404
select select "1: Object"
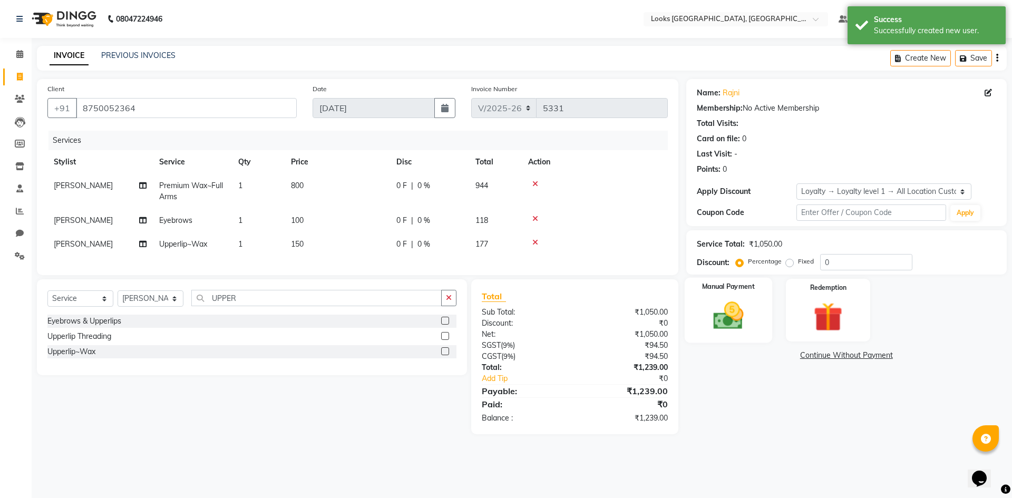
click at [738, 309] on img at bounding box center [728, 315] width 49 height 35
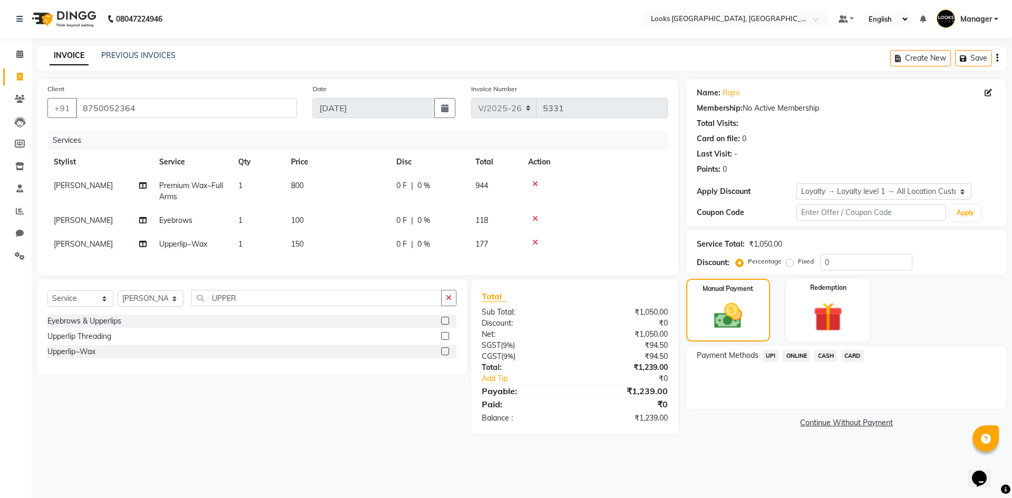
click at [771, 355] on span "UPI" at bounding box center [771, 356] width 16 height 12
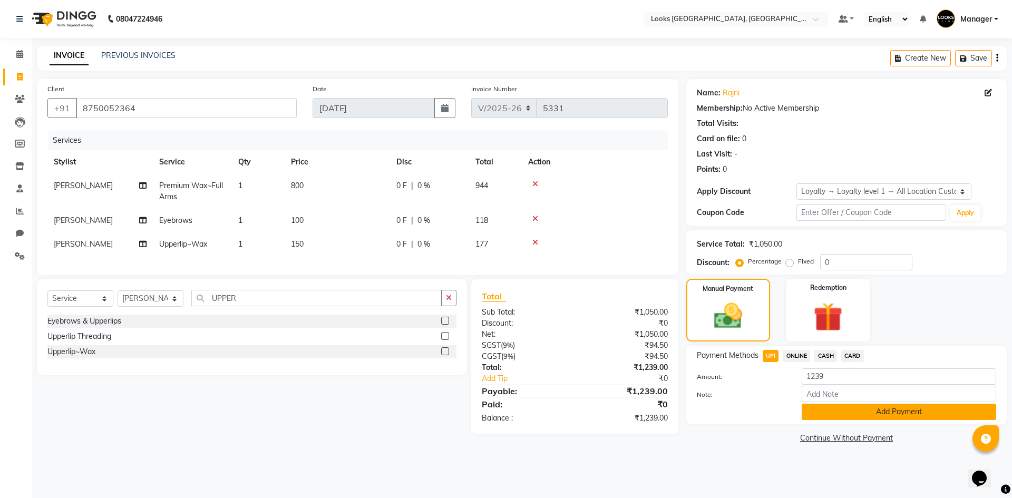
click at [833, 411] on button "Add Payment" at bounding box center [899, 412] width 194 height 16
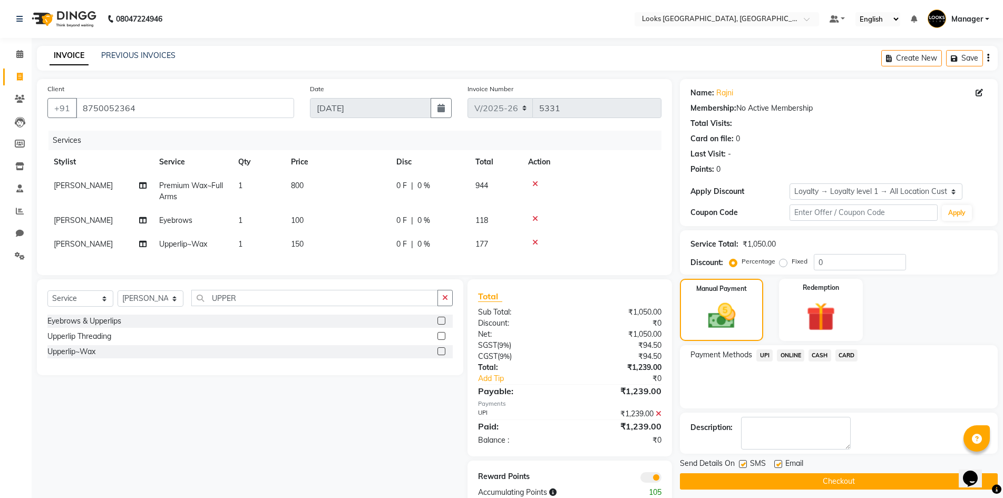
click at [779, 463] on label at bounding box center [778, 464] width 8 height 8
click at [779, 463] on input "checkbox" at bounding box center [777, 464] width 7 height 7
checkbox input "false"
click at [787, 482] on button "Checkout" at bounding box center [839, 481] width 318 height 16
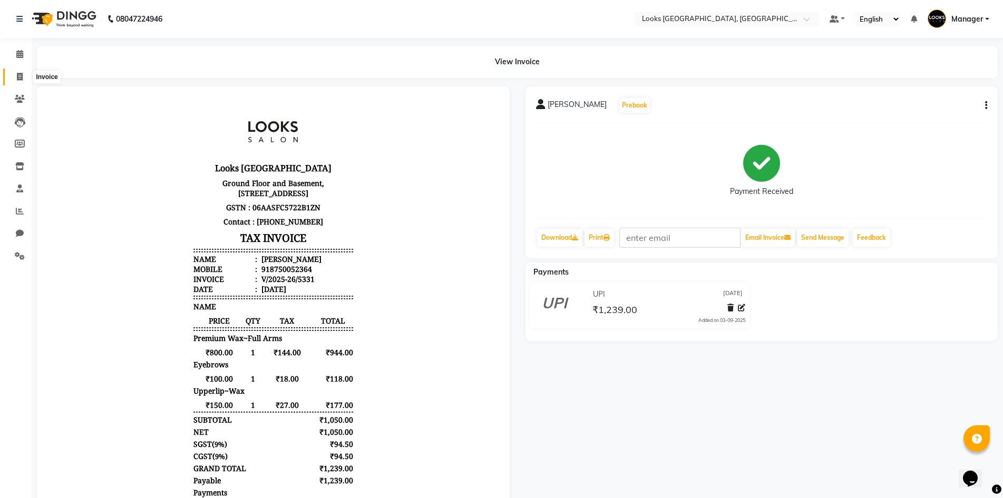
click at [19, 73] on icon at bounding box center [20, 77] width 6 height 8
select select "service"
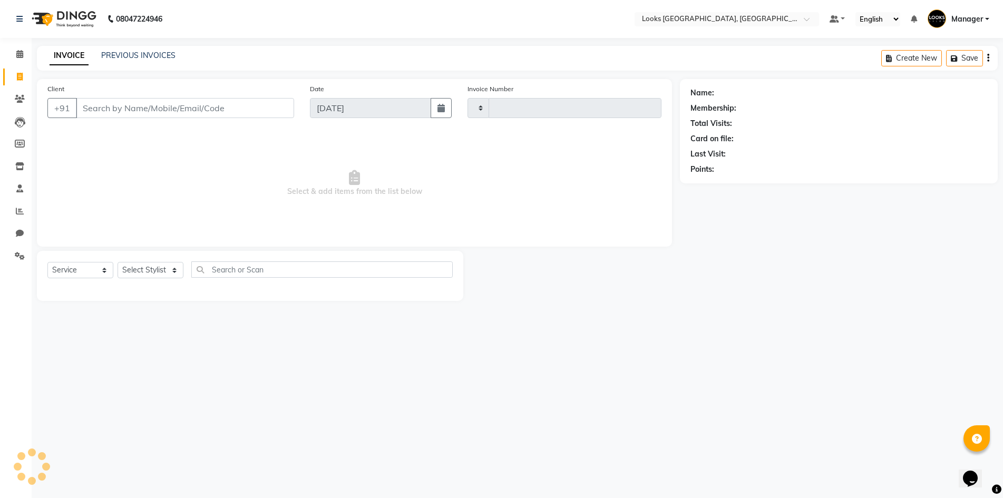
type input "5333"
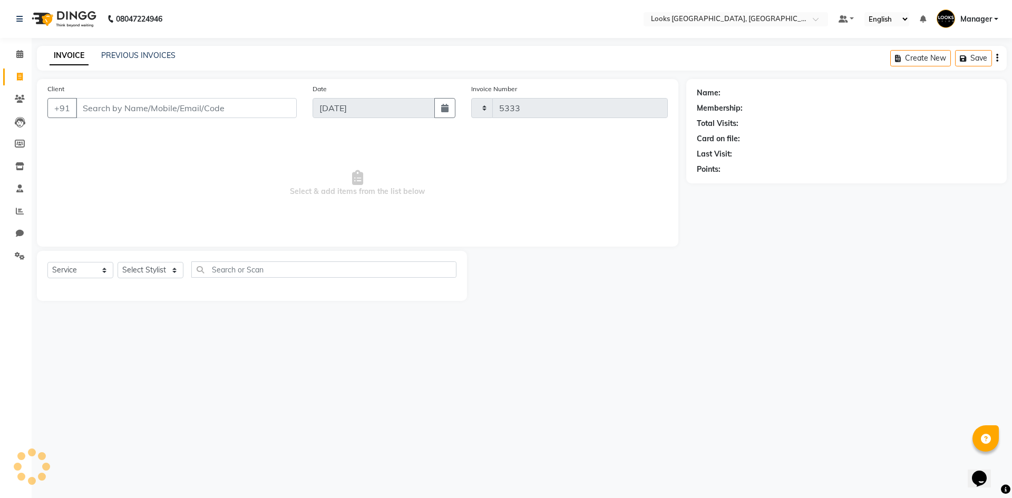
select select "4718"
click at [155, 327] on div "08047224946 Select Location × Looks [GEOGRAPHIC_DATA], [GEOGRAPHIC_DATA] Defaul…" at bounding box center [506, 249] width 1012 height 498
click at [142, 116] on input "Client" at bounding box center [186, 108] width 221 height 20
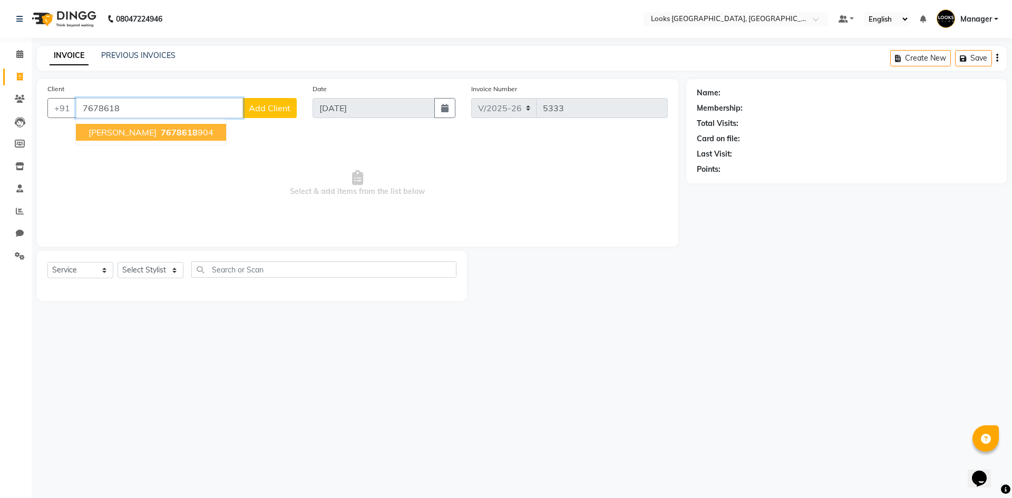
click at [184, 133] on span "7678618" at bounding box center [179, 132] width 37 height 11
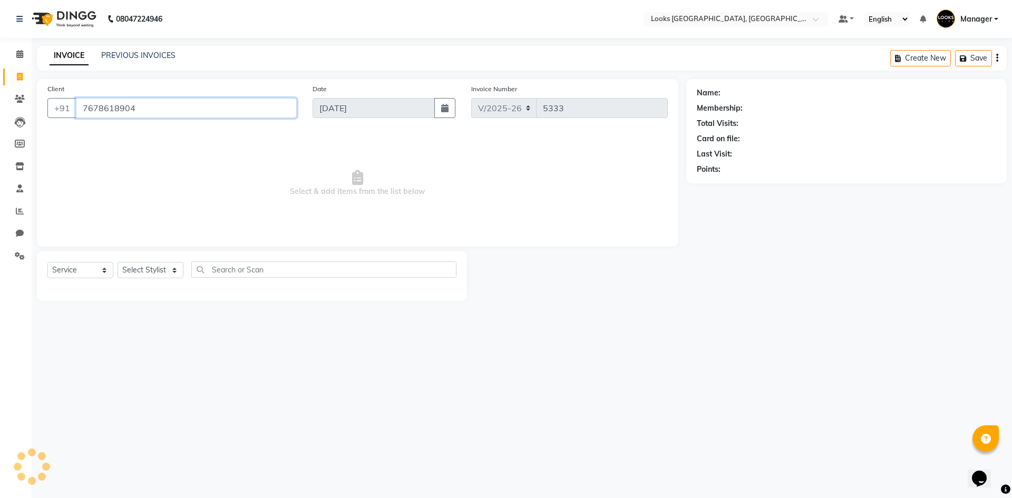
type input "7678618904"
select select "1: Object"
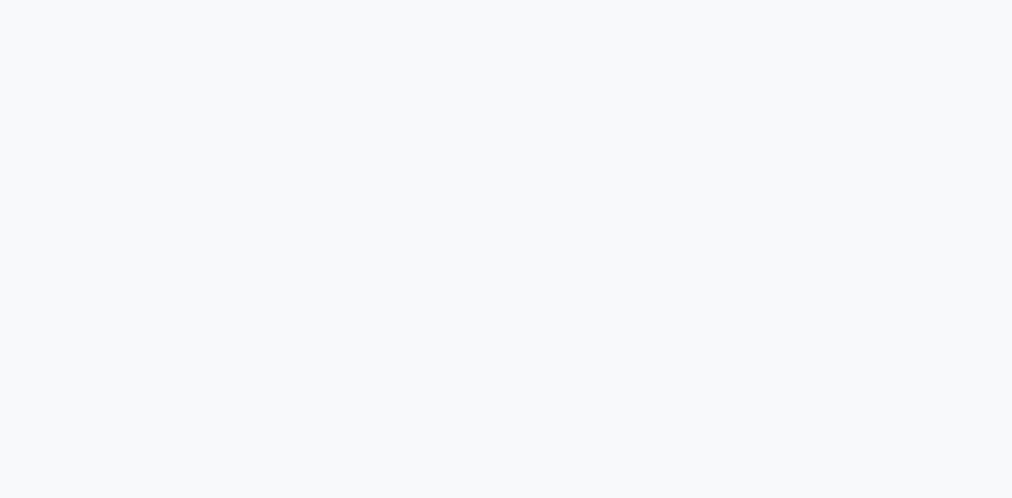
select select "service"
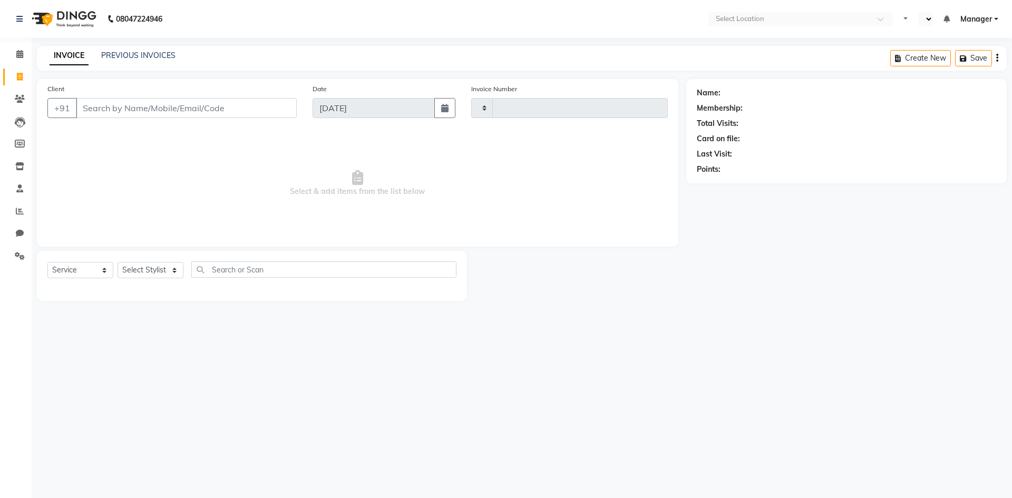
select select "en"
select select "4718"
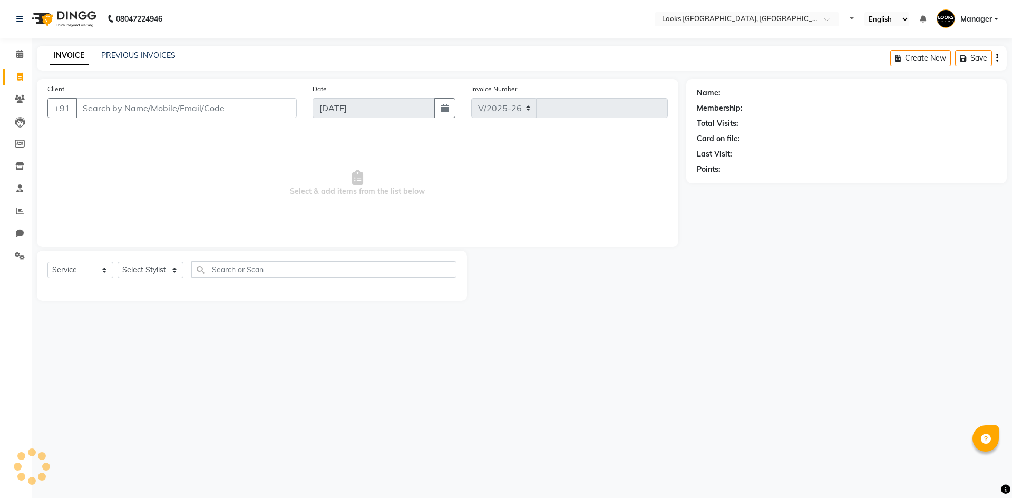
type input "5331"
click at [159, 111] on input "Client" at bounding box center [186, 108] width 221 height 20
type input "7042904275"
select select "1: Object"
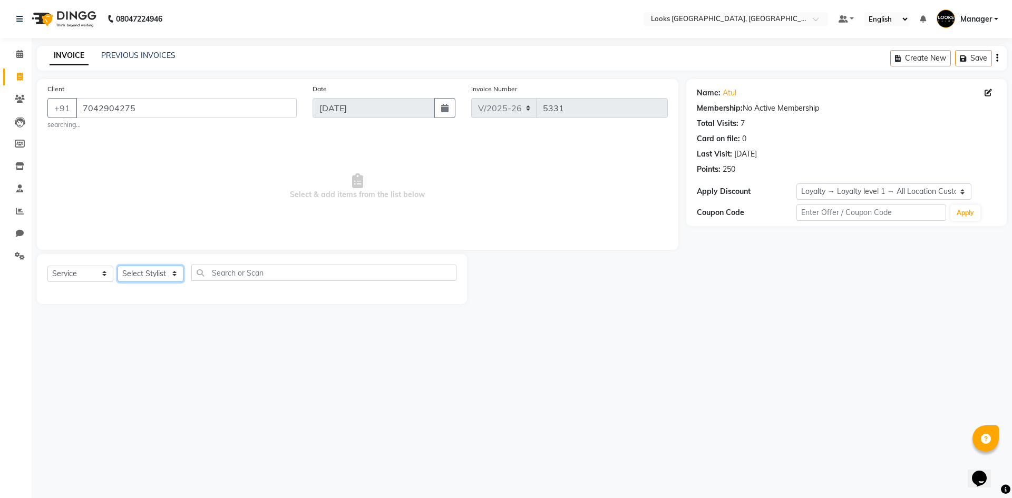
click at [154, 272] on select "Select Stylist [PERSON_NAME] [PERSON_NAME] COUNTER_SALES Employee_WS [PERSON_NA…" at bounding box center [151, 274] width 66 height 16
select select "78857"
click at [118, 266] on select "Select Stylist [PERSON_NAME] [PERSON_NAME] COUNTER_SALES Employee_WS [PERSON_NA…" at bounding box center [151, 274] width 66 height 16
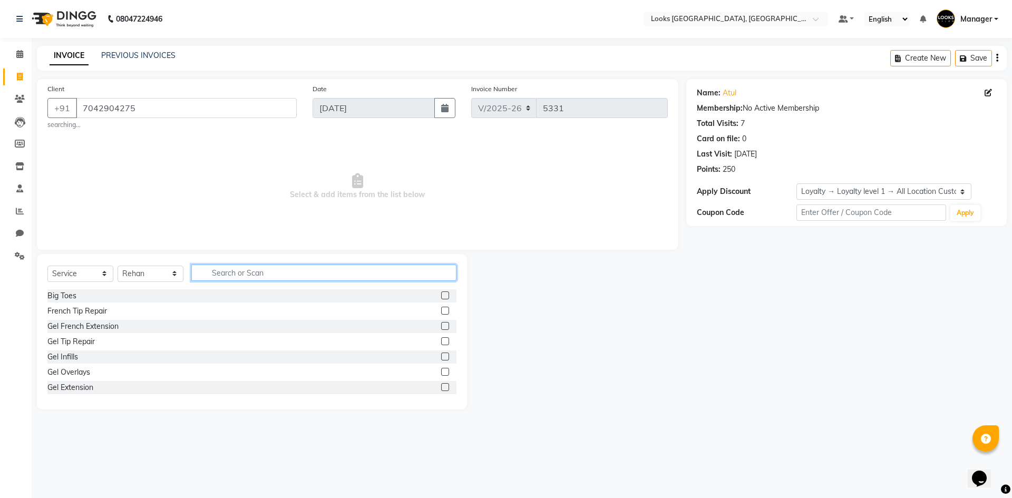
click at [281, 275] on input "text" at bounding box center [323, 273] width 265 height 16
type input "BEARD"
click at [67, 297] on div "Beard Trimming" at bounding box center [73, 295] width 53 height 11
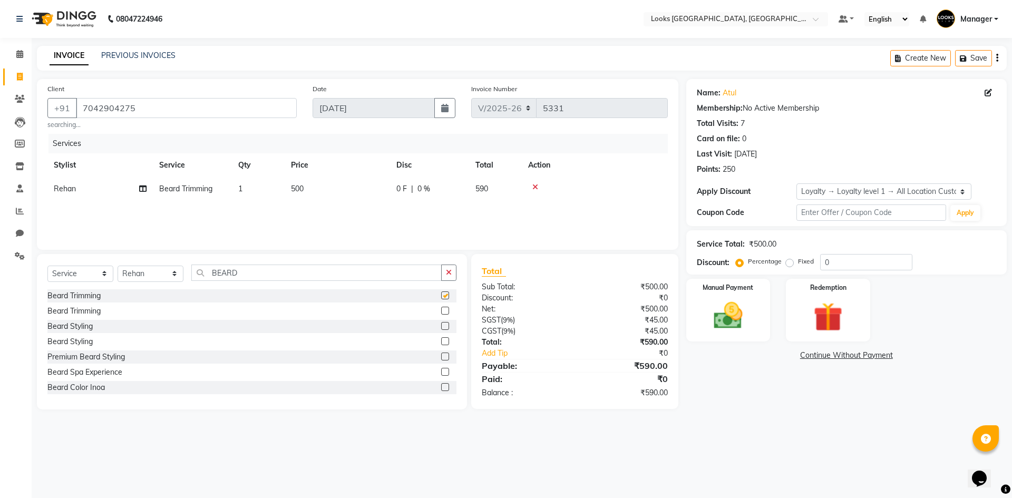
checkbox input "false"
drag, startPoint x: 360, startPoint y: 208, endPoint x: 348, endPoint y: 200, distance: 15.2
click at [359, 208] on div "Services Stylist Service Qty Price Disc Total Action Rehan Beard Trimming 1 500…" at bounding box center [357, 186] width 620 height 105
drag, startPoint x: 339, startPoint y: 186, endPoint x: 291, endPoint y: 191, distance: 47.7
click at [291, 191] on td "500" at bounding box center [337, 189] width 105 height 24
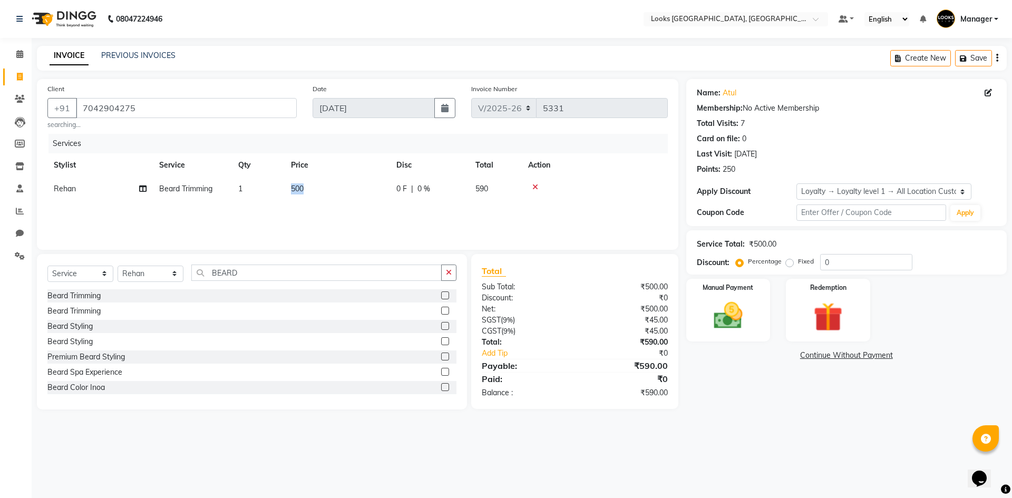
select select "78857"
drag, startPoint x: 390, startPoint y: 193, endPoint x: 373, endPoint y: 198, distance: 17.4
click at [386, 196] on input "500" at bounding box center [386, 191] width 93 height 16
drag, startPoint x: 340, startPoint y: 192, endPoint x: 311, endPoint y: 193, distance: 29.5
click at [311, 193] on tr "ARSHAD Ayush Bobby Chaman COUNTER_SALES Employee_WS FAREED KOMAL Manager MANISH…" at bounding box center [357, 197] width 620 height 40
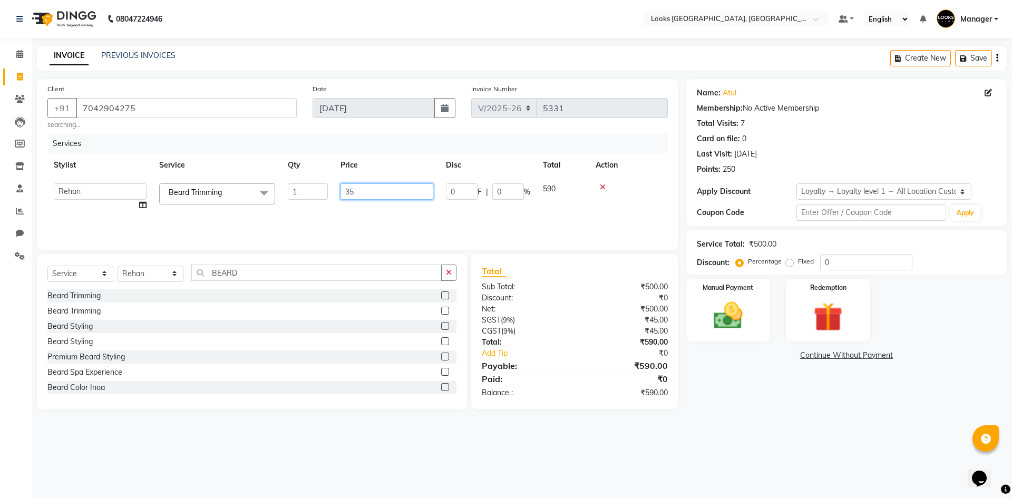
type input "350"
click at [715, 397] on div "Name: Atul Membership: No Active Membership Total Visits: 7 Card on file: 0 Las…" at bounding box center [850, 244] width 328 height 330
click at [732, 332] on img at bounding box center [728, 315] width 49 height 35
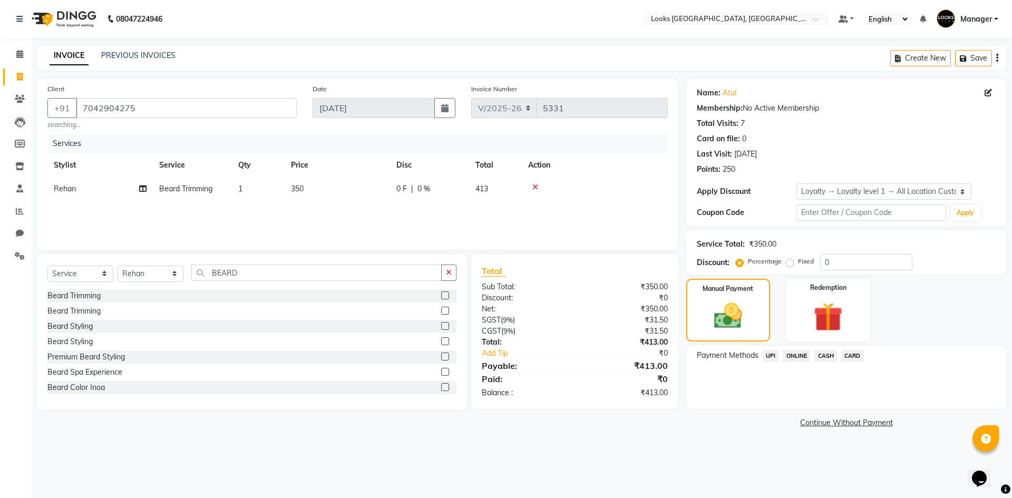
click at [767, 351] on span "UPI" at bounding box center [771, 356] width 16 height 12
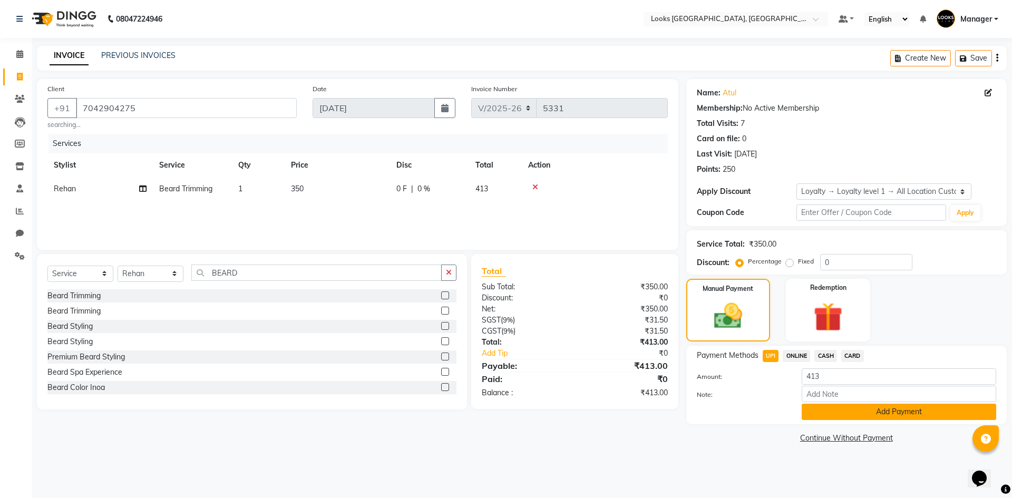
click at [841, 406] on button "Add Payment" at bounding box center [899, 412] width 194 height 16
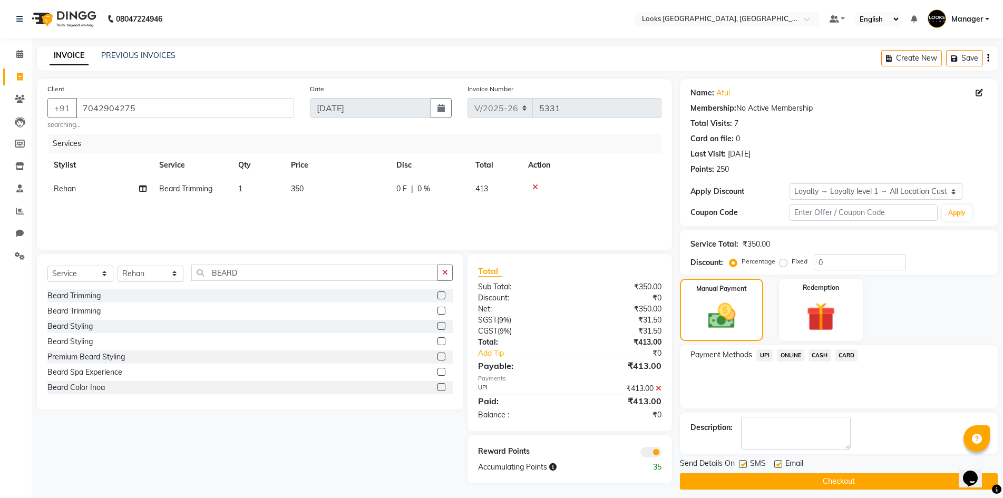
click at [779, 464] on label at bounding box center [778, 464] width 8 height 8
click at [779, 464] on input "checkbox" at bounding box center [777, 464] width 7 height 7
checkbox input "false"
click at [793, 478] on button "Checkout" at bounding box center [839, 481] width 318 height 16
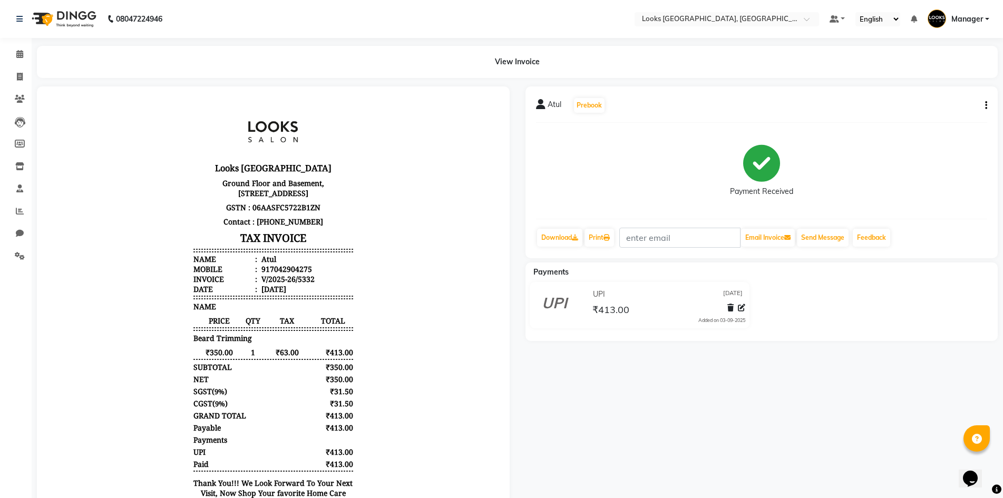
click at [34, 20] on img at bounding box center [63, 19] width 72 height 30
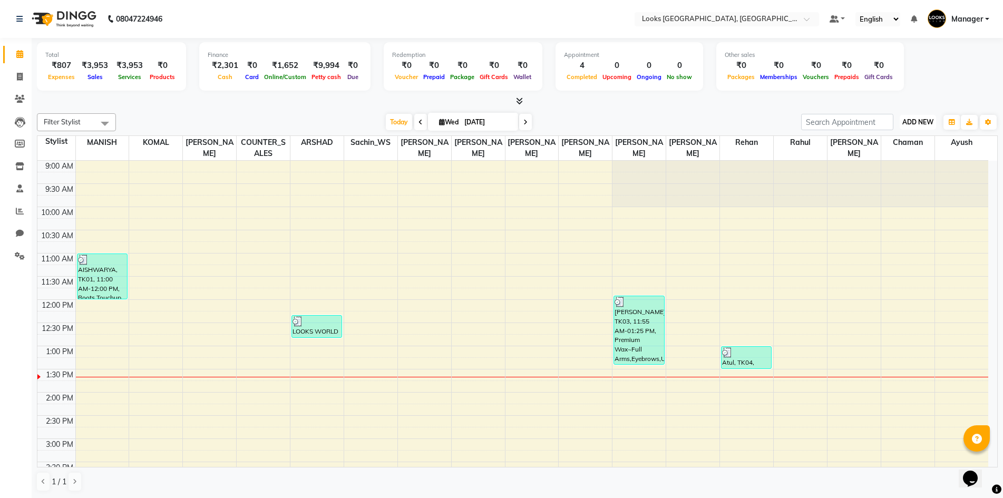
click at [910, 119] on span "ADD NEW" at bounding box center [917, 122] width 31 height 8
click at [915, 171] on link "Add Expense" at bounding box center [893, 170] width 83 height 14
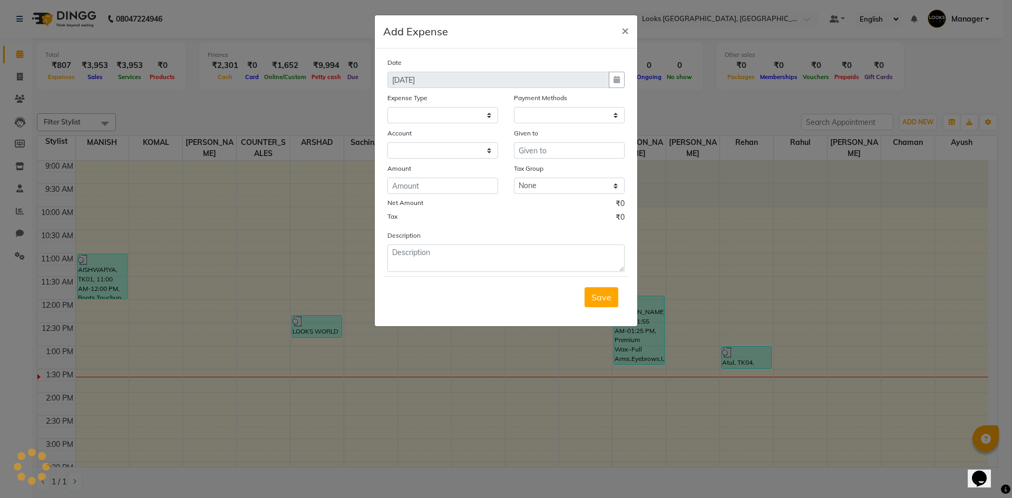
select select
select select "1"
select select "3555"
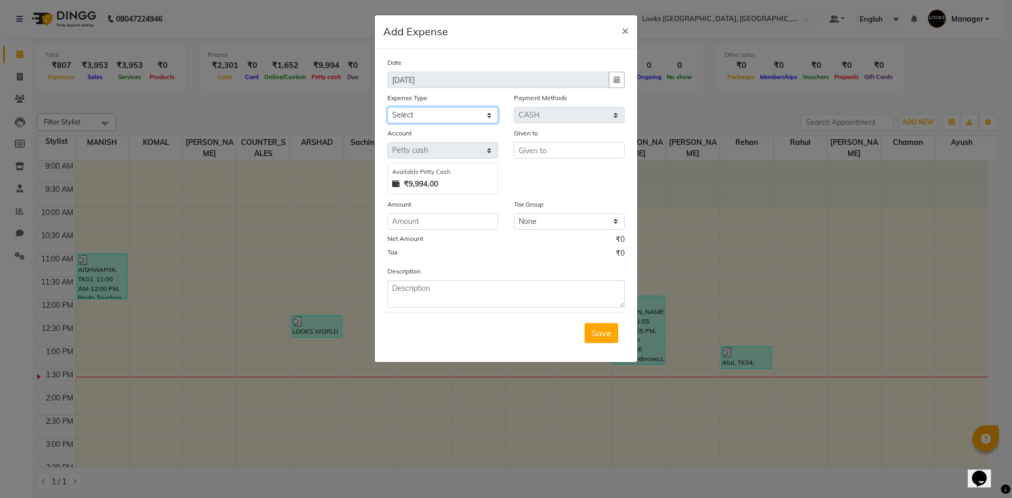
click at [432, 113] on select "Select Bank Deposit Blinkit Cash Handover CLIENT Client ordered food Client Ref…" at bounding box center [442, 115] width 111 height 16
select select "23704"
click at [387, 107] on select "Select Bank Deposit Blinkit Cash Handover CLIENT Client ordered food Client Ref…" at bounding box center [442, 115] width 111 height 16
click at [567, 154] on input "text" at bounding box center [569, 150] width 111 height 16
click at [557, 171] on ngb-highlight "COU NTER_SALES" at bounding box center [563, 173] width 72 height 11
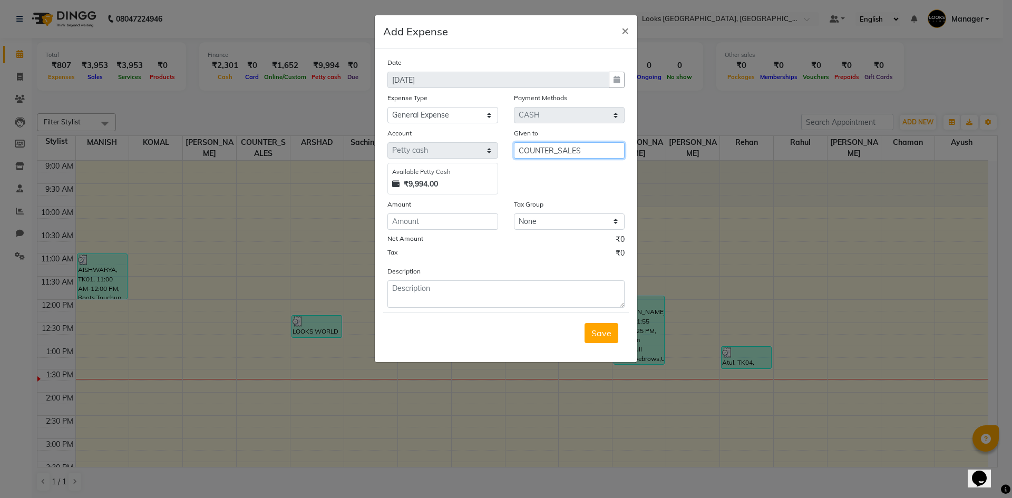
type input "COUNTER_SALES"
click at [427, 219] on input "number" at bounding box center [442, 221] width 111 height 16
type input "3100"
click at [408, 292] on textarea at bounding box center [505, 293] width 237 height 27
type textarea "KINNER SHAGUN 3100"
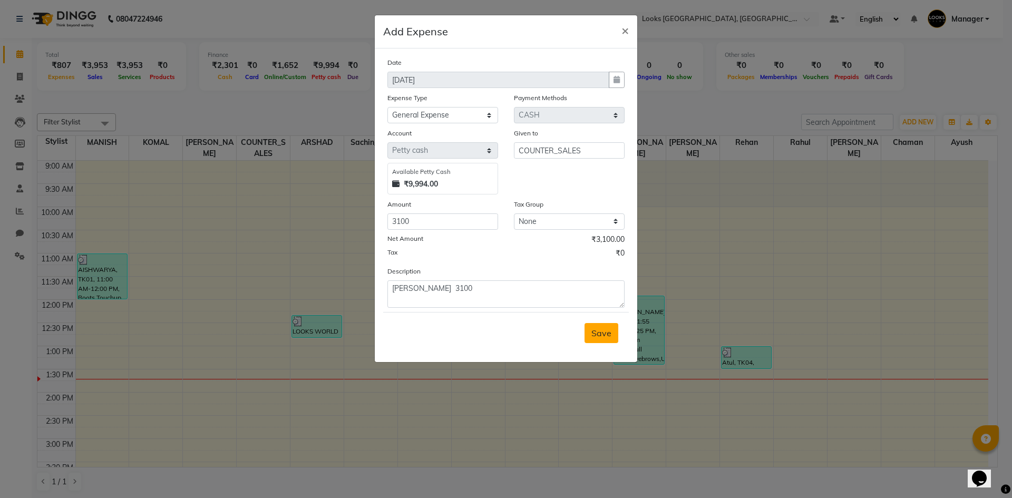
click at [607, 336] on span "Save" at bounding box center [601, 333] width 20 height 11
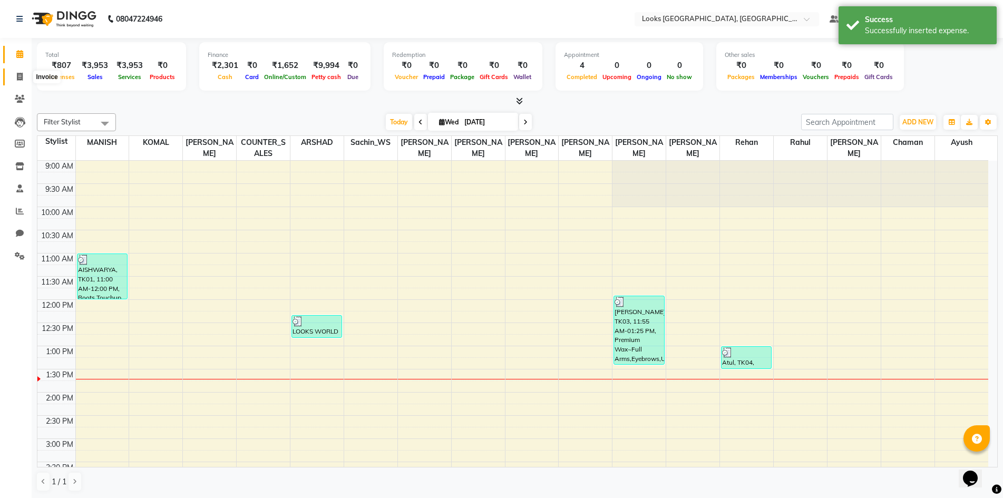
click at [18, 75] on icon at bounding box center [20, 77] width 6 height 8
select select "service"
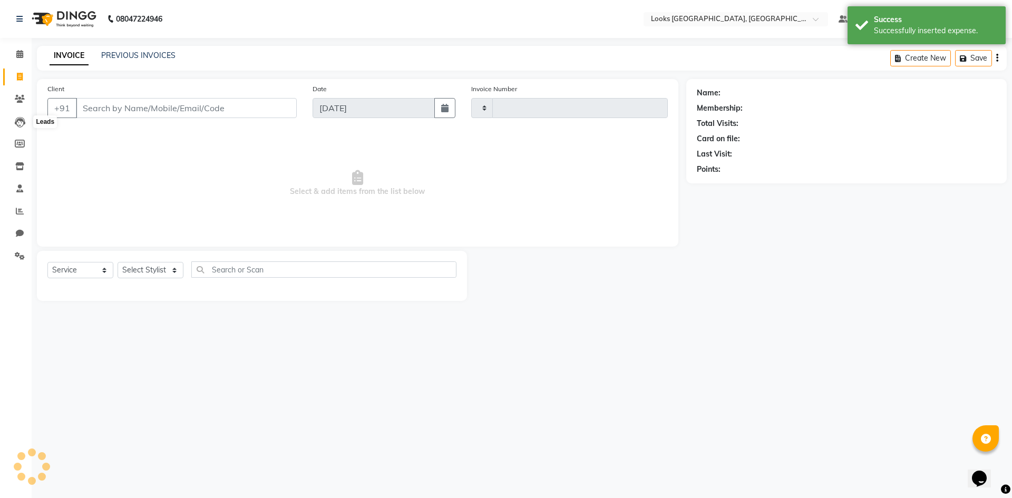
type input "5333"
select select "4718"
click at [129, 318] on div "08047224946 Select Location × Looks [GEOGRAPHIC_DATA], [GEOGRAPHIC_DATA] Defaul…" at bounding box center [506, 249] width 1012 height 498
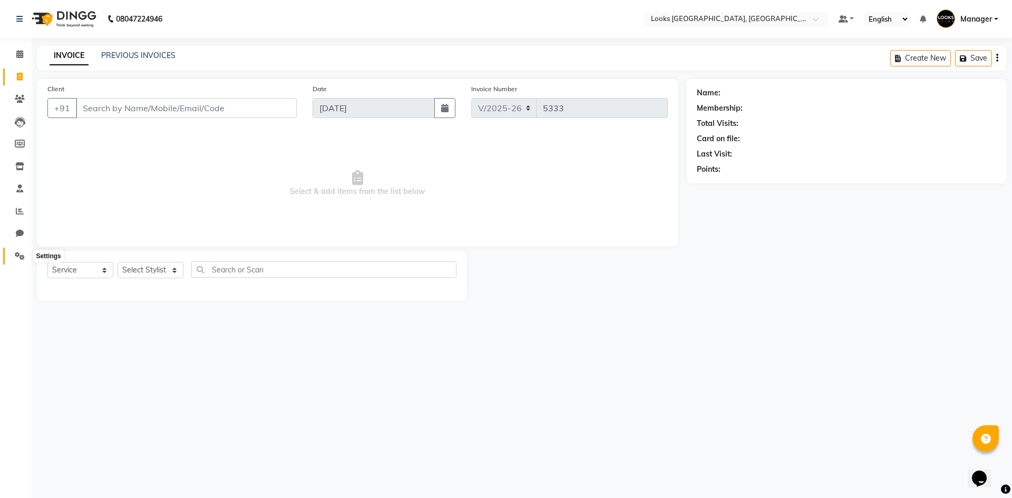
click at [20, 252] on icon at bounding box center [20, 256] width 10 height 8
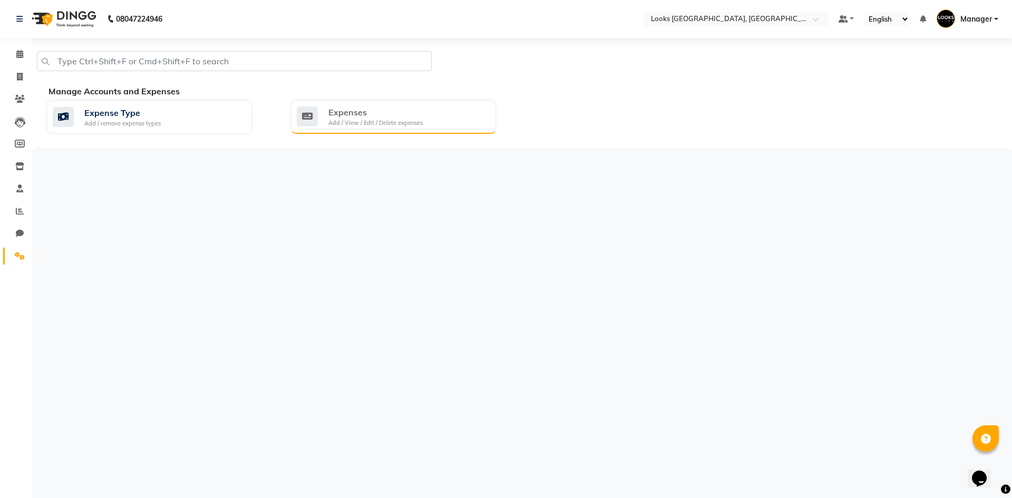
click at [379, 116] on div "Expenses" at bounding box center [375, 112] width 94 height 13
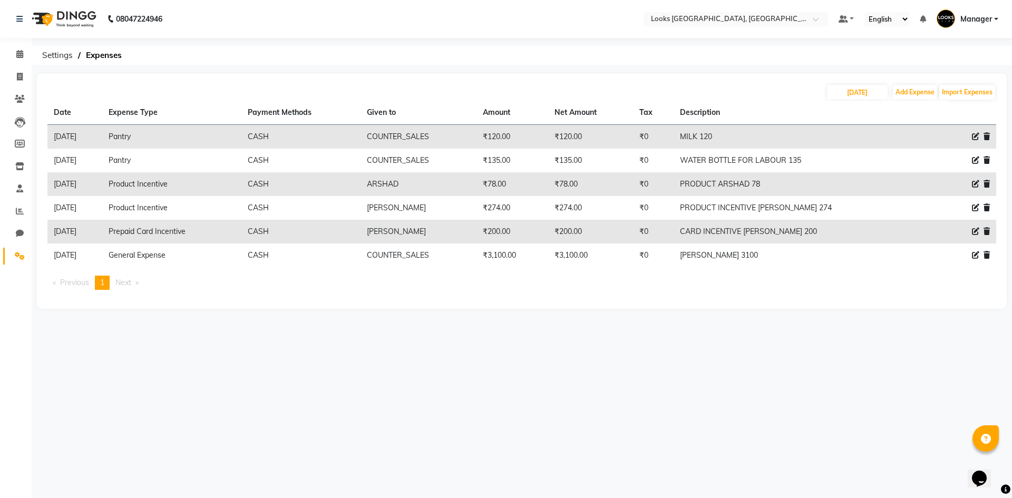
click at [750, 253] on td "KINNER SHAGUN 3100" at bounding box center [802, 255] width 256 height 24
click at [974, 253] on icon at bounding box center [975, 254] width 7 height 7
select select "23704"
select select "1"
select select "3555"
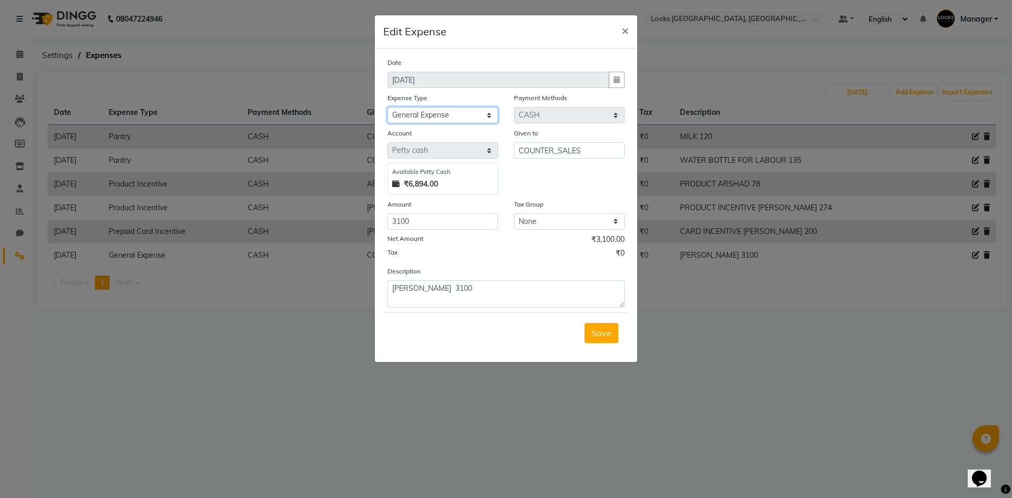
click at [466, 115] on select "Select Bank Deposit Blinkit Cash Handover CLIENT Client ordered food Client Ref…" at bounding box center [442, 115] width 111 height 16
click at [622, 31] on span "×" at bounding box center [624, 30] width 7 height 16
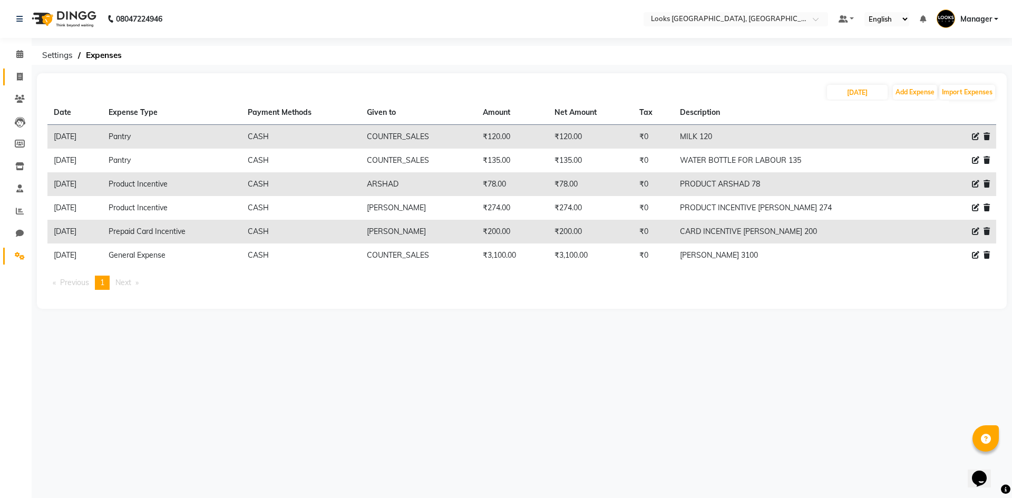
click at [26, 69] on li "Invoice" at bounding box center [16, 77] width 32 height 23
click at [17, 74] on icon at bounding box center [20, 77] width 6 height 8
select select "service"
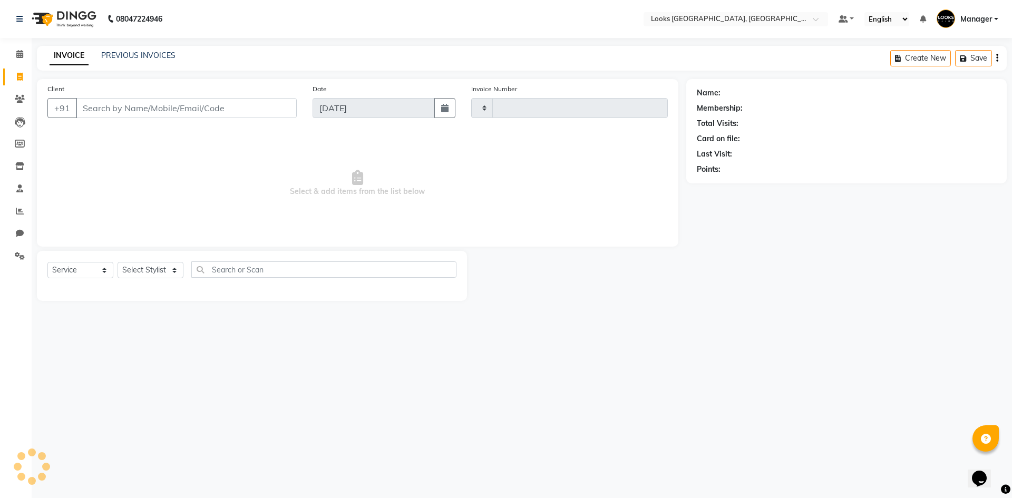
type input "5333"
select select "4718"
